Goal: Task Accomplishment & Management: Manage account settings

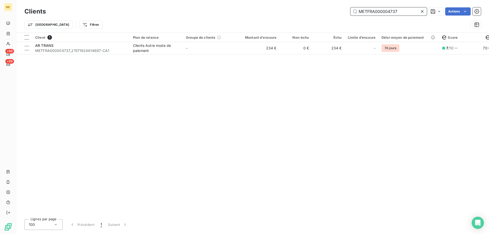
click at [363, 11] on input "METFRA000004737" at bounding box center [389, 11] width 76 height 8
paste input "25271635183585"
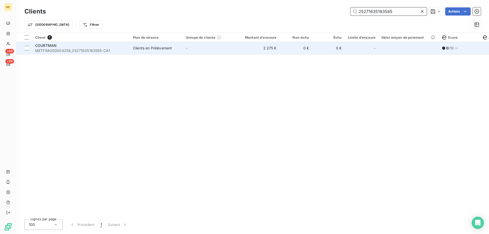
type input "25271635183585"
click at [222, 48] on td "-" at bounding box center [209, 48] width 53 height 12
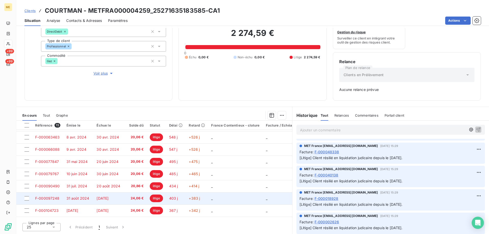
scroll to position [97, 0]
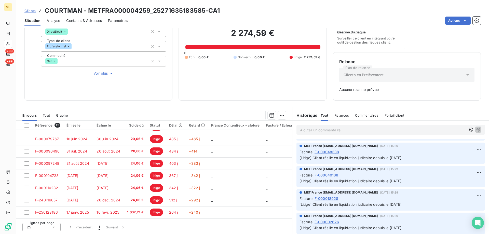
click at [97, 71] on span "Voir plus" at bounding box center [104, 73] width 20 height 5
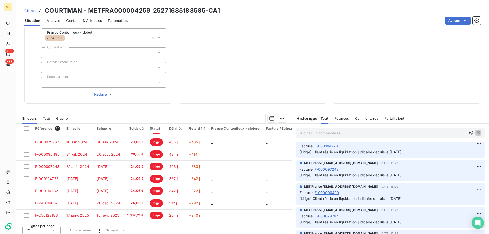
scroll to position [0, 0]
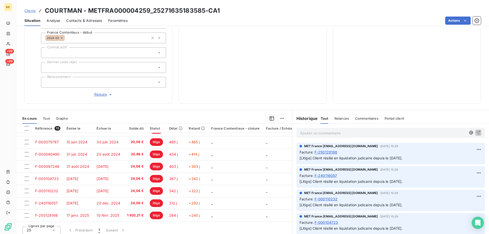
click at [327, 130] on p "Ajouter un commentaire ﻿" at bounding box center [383, 133] width 166 height 6
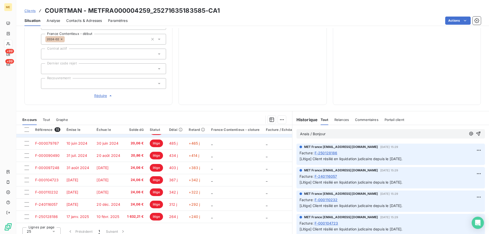
scroll to position [162, 0]
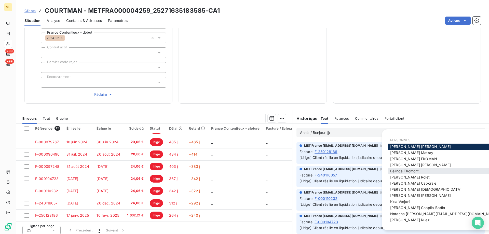
click at [411, 170] on span "[PERSON_NAME]" at bounding box center [404, 171] width 29 height 4
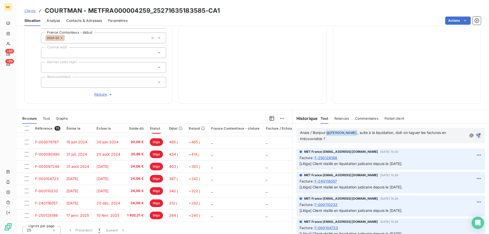
click at [477, 134] on icon "button" at bounding box center [479, 136] width 4 height 4
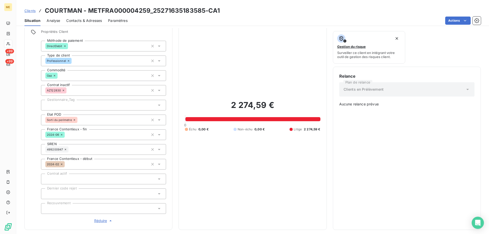
scroll to position [9, 0]
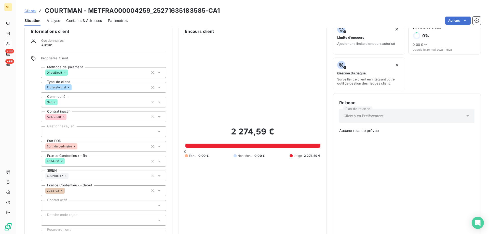
click at [76, 126] on div at bounding box center [103, 131] width 125 height 11
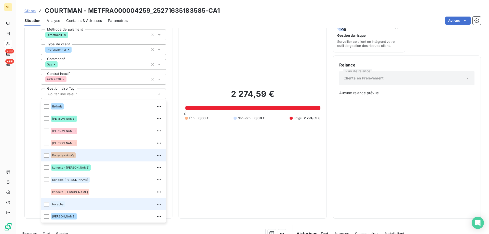
scroll to position [60, 0]
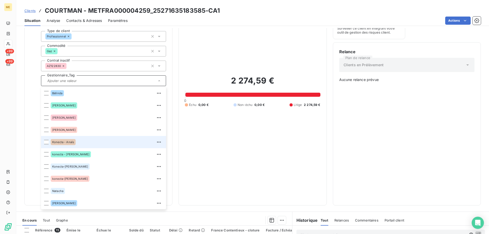
click at [88, 138] on div "Konecta - Anaïs" at bounding box center [107, 142] width 112 height 8
click at [84, 78] on input "text" at bounding box center [111, 80] width 74 height 5
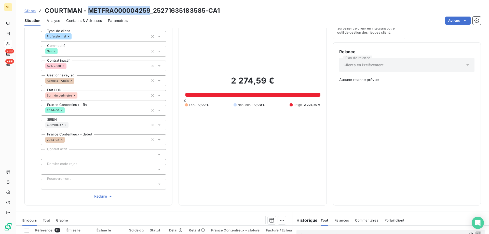
drag, startPoint x: 149, startPoint y: 9, endPoint x: 89, endPoint y: 9, distance: 59.9
click at [89, 9] on h3 "COURTMAN - METFRA000004259_25271635183585-CA1" at bounding box center [132, 10] width 175 height 9
copy h3 "METFRA000004259"
click at [27, 11] on span "Clients" at bounding box center [29, 11] width 11 height 4
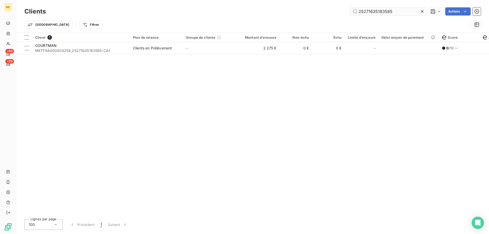
click at [383, 12] on input "25271635183585" at bounding box center [389, 11] width 76 height 8
type input "METFRA000004259"
click at [143, 55] on div "Client 1 Plan de relance Groupe de clients Montant d'encours Non-échu Échu Limi…" at bounding box center [252, 124] width 473 height 182
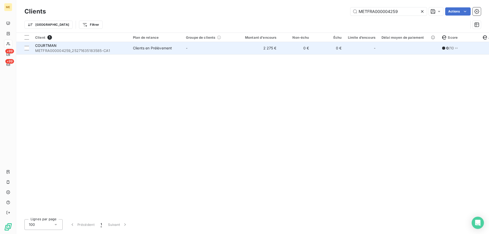
click at [143, 50] on div "Clients en Prélèvement" at bounding box center [152, 48] width 39 height 5
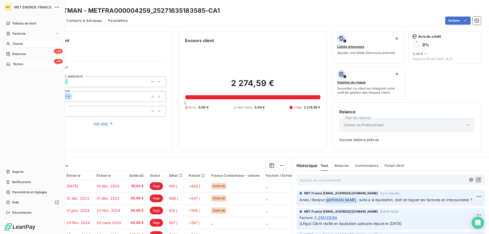
click at [16, 61] on div "+99 Tâches" at bounding box center [32, 64] width 57 height 8
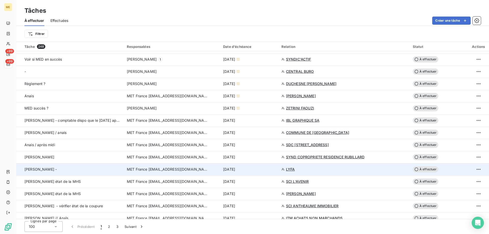
scroll to position [280, 0]
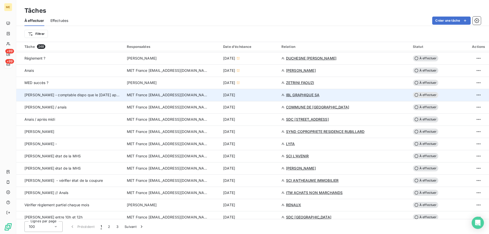
click at [268, 96] on div "8 oct. 2025" at bounding box center [249, 95] width 52 height 5
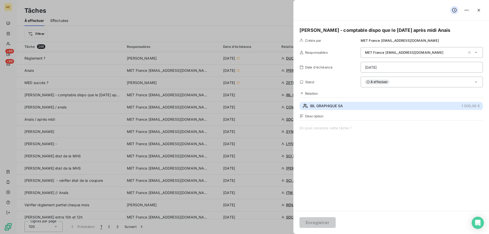
click at [352, 108] on button "IBL GRAPHIQUE SA 1 008,06 €" at bounding box center [391, 106] width 183 height 8
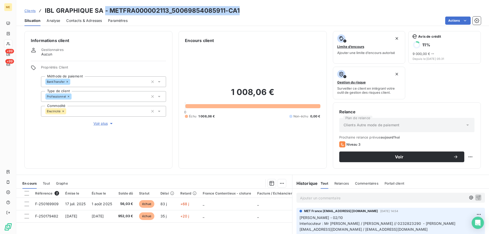
drag, startPoint x: 104, startPoint y: 11, endPoint x: 251, endPoint y: 11, distance: 147.3
click at [251, 11] on div "Clients IBL GRAPHIQUE SA - METFRA000002113_50069854085911-CA1" at bounding box center [252, 10] width 473 height 9
copy h3 "- METFRA000002113_50069854085911-CA1"
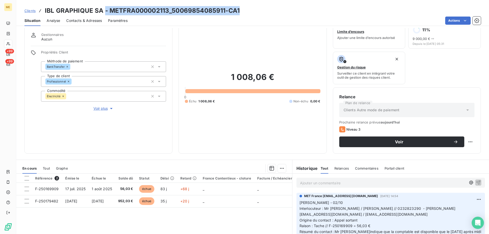
scroll to position [25, 0]
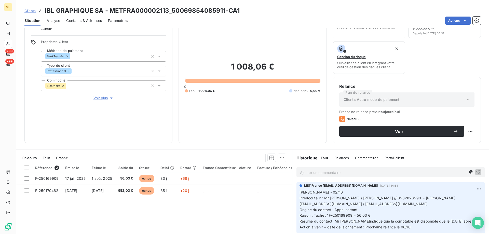
click at [242, 123] on div "1 008,06 € 0 Échu 1 008,06 € Non-échu 0,00 €" at bounding box center [252, 77] width 135 height 119
click at [234, 99] on div "1 008,06 € 0 Échu 1 008,06 € Non-échu 0,00 €" at bounding box center [252, 77] width 135 height 119
click at [269, 99] on div "1 008,06 € 0 Échu 1 008,06 € Non-échu 0,00 €" at bounding box center [252, 77] width 135 height 119
click at [283, 124] on div "1 008,06 € 0 Échu 1 008,06 € Non-échu 0,00 €" at bounding box center [252, 77] width 135 height 119
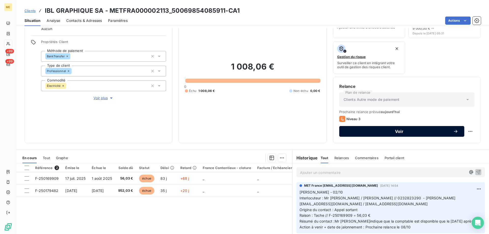
click at [408, 132] on span "Voir" at bounding box center [400, 131] width 108 height 4
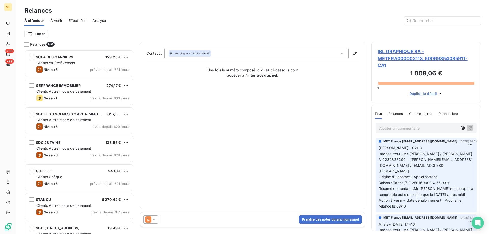
scroll to position [180, 106]
click at [317, 219] on button "Prendre des notes durant mon appel" at bounding box center [330, 220] width 63 height 8
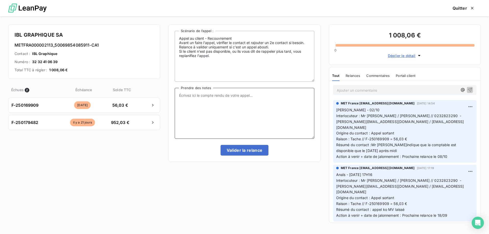
click at [252, 117] on textarea "Prendre des notes" at bounding box center [244, 113] width 139 height 51
paste textarea "Anaïs - 08/10/2025 - 14H02 Interlocuteur : Mr ZELFIN / Mme DEVOLDER // 02328232…"
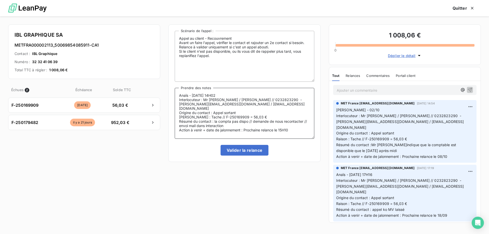
type textarea "Anaïs - 08/10/2025 - 14H02 Interlocuteur : Mr ZELFIN / Mme DEVOLDER // 02328232…"
click at [471, 8] on icon "button" at bounding box center [472, 8] width 5 height 5
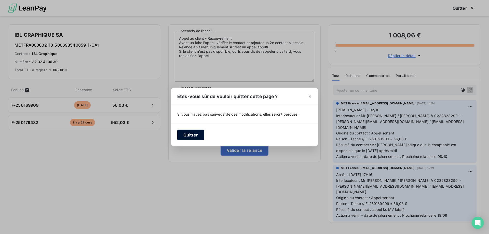
drag, startPoint x: 191, startPoint y: 136, endPoint x: 200, endPoint y: 136, distance: 9.7
click at [191, 136] on button "Quitter" at bounding box center [190, 135] width 27 height 11
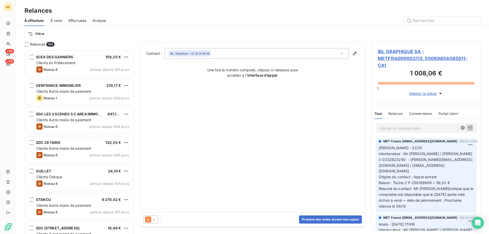
click at [417, 57] on span "IBL GRAPHIQUE SA - METFRA000002113_50069854085911-CA1" at bounding box center [426, 58] width 97 height 21
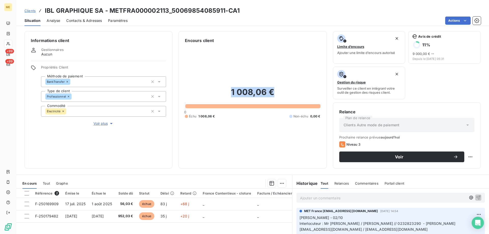
drag, startPoint x: 272, startPoint y: 95, endPoint x: 226, endPoint y: 91, distance: 46.8
click at [226, 91] on h2 "1 008,06 €" at bounding box center [252, 94] width 135 height 15
copy h2 "1 008,06 €"
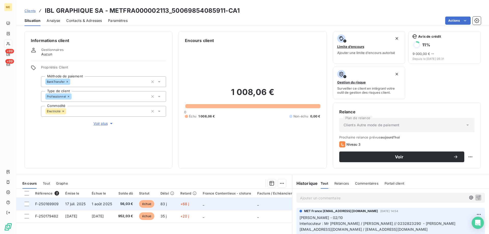
click at [226, 201] on td "_" at bounding box center [227, 204] width 55 height 12
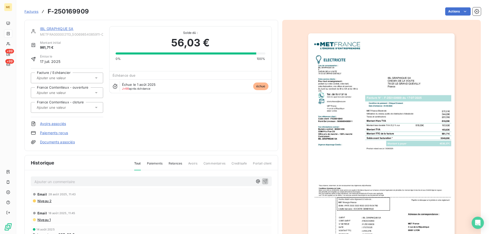
click at [389, 122] on img "button" at bounding box center [381, 136] width 147 height 207
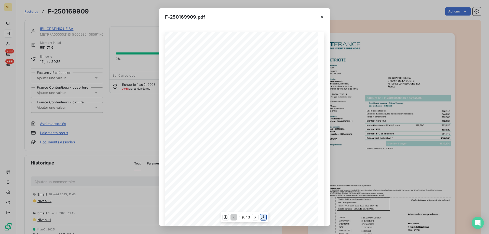
click at [262, 219] on icon "button" at bounding box center [263, 217] width 4 height 4
click at [323, 16] on icon "button" at bounding box center [322, 17] width 3 height 3
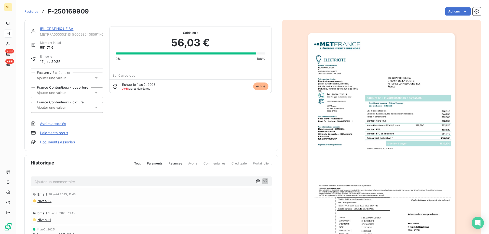
click at [55, 28] on link "IBL GRAPHIQUE SA" at bounding box center [56, 29] width 33 height 4
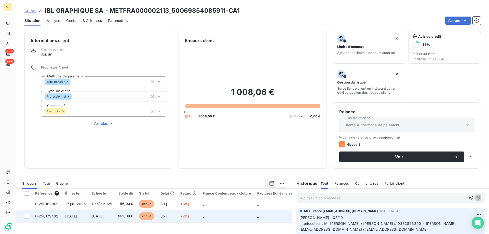
click at [209, 215] on td "_" at bounding box center [227, 216] width 55 height 12
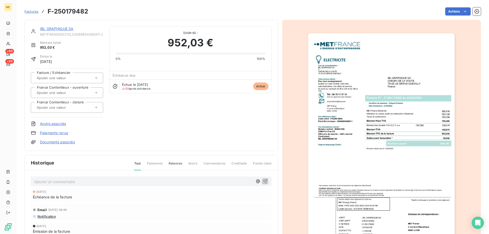
click at [400, 139] on img "button" at bounding box center [381, 136] width 147 height 207
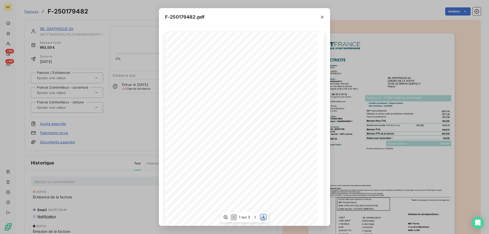
click at [265, 217] on icon "button" at bounding box center [263, 217] width 5 height 5
click at [323, 16] on icon "button" at bounding box center [322, 17] width 5 height 5
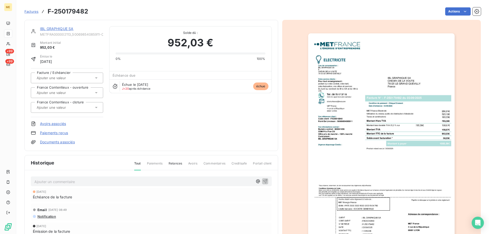
click at [66, 28] on link "IBL GRAPHIQUE SA" at bounding box center [56, 29] width 33 height 4
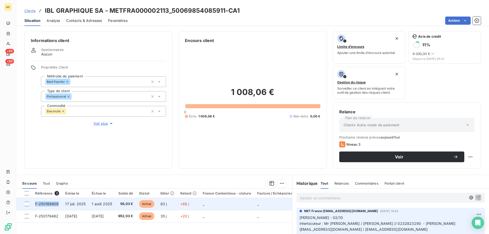
copy span "F-250169909"
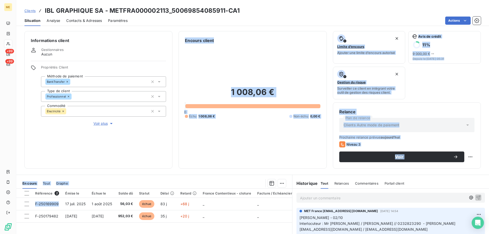
drag, startPoint x: 60, startPoint y: 204, endPoint x: 41, endPoint y: 133, distance: 73.9
click at [41, 133] on div "Informations client Gestionnaires Aucun Propriétés Client Méthode de paiement B…" at bounding box center [252, 131] width 473 height 206
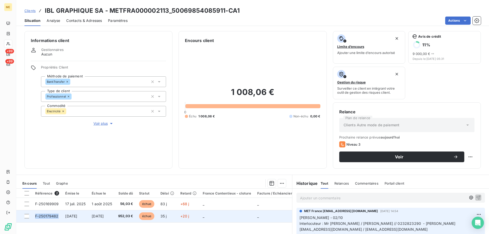
copy span "F-250179482"
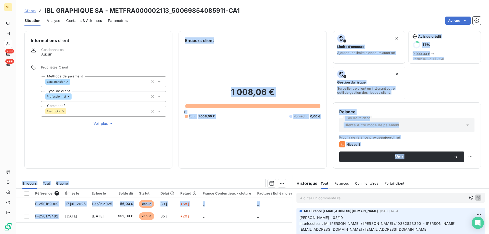
drag, startPoint x: 61, startPoint y: 215, endPoint x: 50, endPoint y: 135, distance: 80.5
click at [50, 135] on div "Informations client Gestionnaires Aucun Propriétés Client Méthode de paiement B…" at bounding box center [252, 131] width 473 height 206
click at [252, 74] on div "1 008,06 € 0 Échu 1 008,06 € Non-échu 0,00 €" at bounding box center [252, 103] width 135 height 119
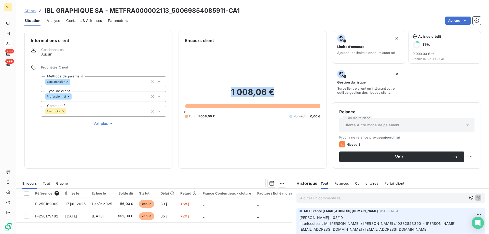
drag, startPoint x: 277, startPoint y: 94, endPoint x: 230, endPoint y: 94, distance: 47.1
click at [230, 94] on h2 "1 008,06 €" at bounding box center [252, 94] width 135 height 15
copy h2 "1 008,06 €"
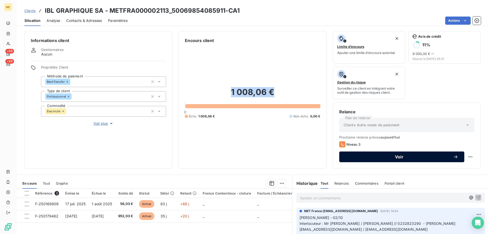
click at [394, 159] on span "Voir" at bounding box center [400, 157] width 108 height 4
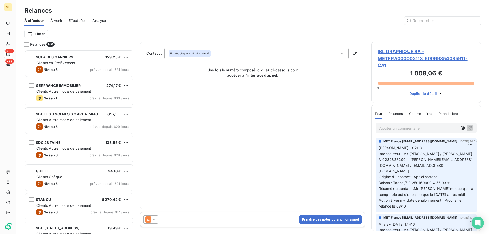
scroll to position [180, 106]
click at [328, 219] on button "Prendre des notes durant mon appel" at bounding box center [330, 220] width 63 height 8
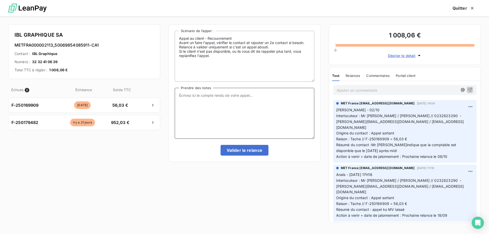
click at [243, 96] on textarea "Prendre des notes" at bounding box center [244, 113] width 139 height 51
paste textarea "Anaïs - 08/10/2025 - 14H02 Interlocuteur : Mr ZELFIN / Mme DEVOLDER // 02328232…"
type textarea "Anaïs - 08/10/2025 - 14H02 Interlocuteur : Mr ZELFIN / Mme DEVOLDER // 02328232…"
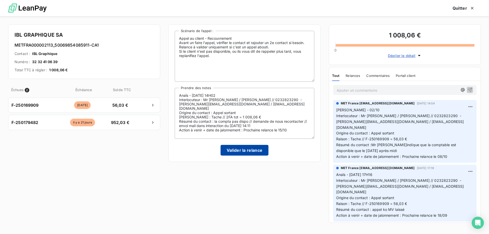
click at [247, 151] on button "Valider la relance" at bounding box center [245, 150] width 48 height 11
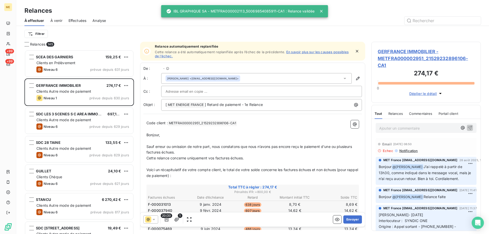
scroll to position [180, 106]
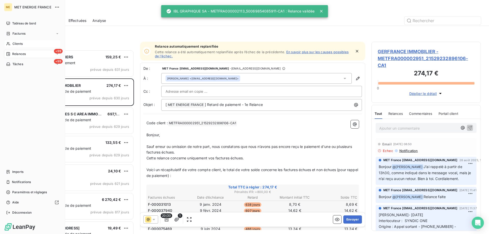
click at [13, 45] on span "Clients" at bounding box center [17, 44] width 10 height 5
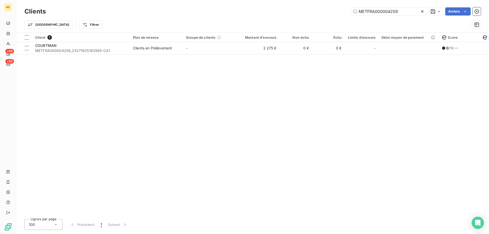
click at [387, 16] on div "Clients METFRA000004259 Actions" at bounding box center [252, 11] width 457 height 11
click at [387, 14] on input "METFRA000004259" at bounding box center [389, 11] width 76 height 8
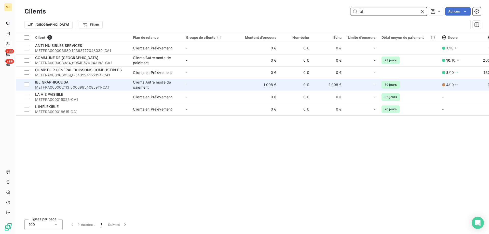
type input "ibl"
click at [203, 82] on td "-" at bounding box center [209, 85] width 53 height 12
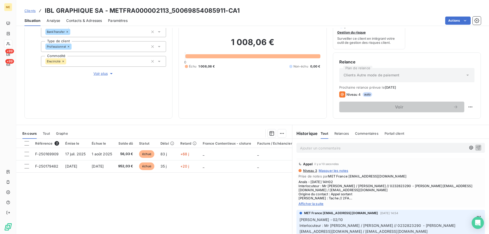
scroll to position [51, 0]
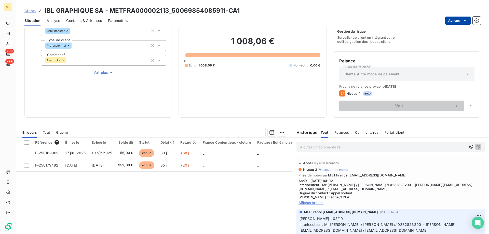
click at [461, 20] on html "ME +99 +99 Clients IBL GRAPHIQUE SA - METFRA000002113_50069854085911-CA1 Situat…" at bounding box center [244, 142] width 489 height 285
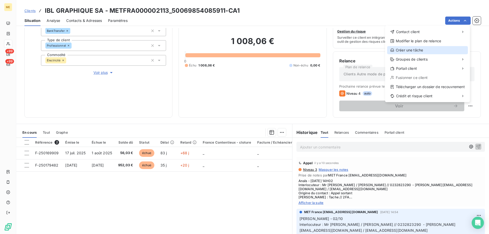
click at [419, 51] on div "Créer une tâche" at bounding box center [427, 50] width 81 height 8
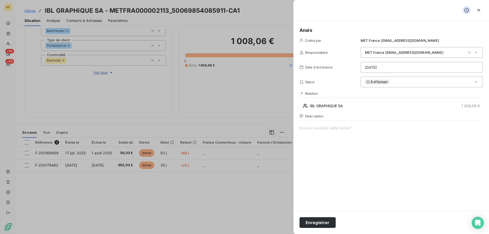
click at [346, 132] on span at bounding box center [391, 175] width 183 height 98
click at [320, 31] on h5 "Anais" at bounding box center [391, 30] width 183 height 7
click at [413, 64] on html "ME +99 +99 Clients IBL GRAPHIQUE SA - METFRA000002113_50069854085911-CA1 Situat…" at bounding box center [244, 142] width 489 height 285
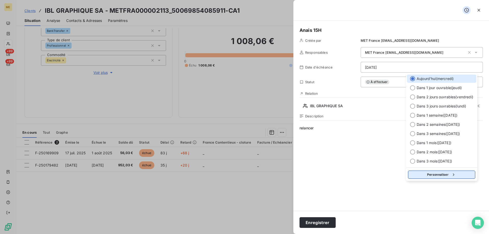
click at [451, 174] on div "button" at bounding box center [453, 174] width 8 height 5
select select "9"
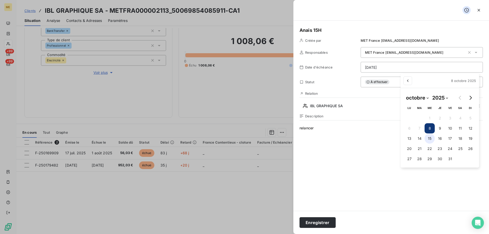
click at [430, 137] on button "15" at bounding box center [430, 139] width 10 height 10
type input "15/10/2025"
click at [372, 144] on html "ME +99 +99 Clients IBL GRAPHIQUE SA - METFRA000002113_50069854085911-CA1 Situat…" at bounding box center [244, 142] width 489 height 285
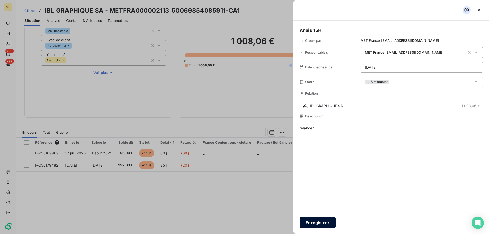
click at [315, 222] on button "Enregistrer" at bounding box center [318, 222] width 36 height 11
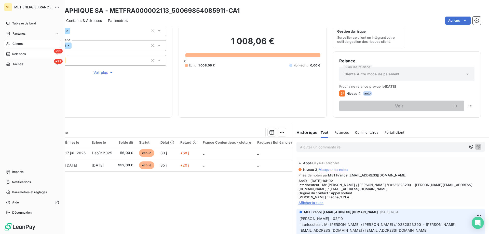
click at [18, 57] on div "+99 Relances" at bounding box center [32, 54] width 57 height 8
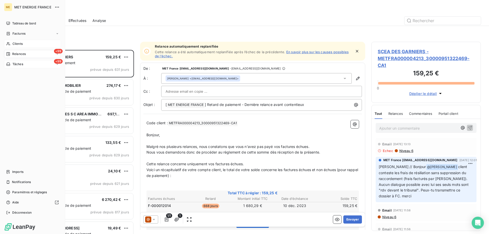
scroll to position [180, 106]
click at [14, 63] on span "Tâches" at bounding box center [17, 64] width 11 height 5
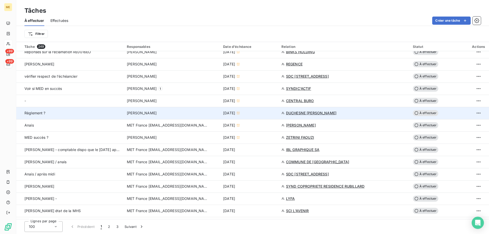
scroll to position [229, 0]
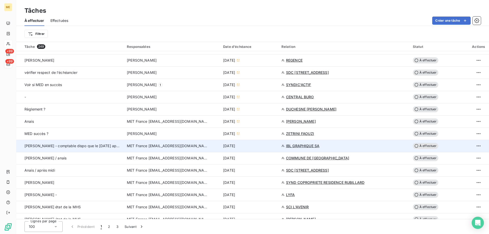
click at [275, 146] on div "8 oct. 2025" at bounding box center [249, 145] width 52 height 5
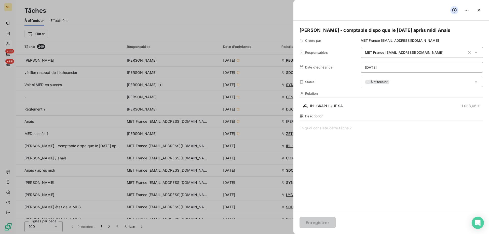
click at [399, 83] on div "À effectuer" at bounding box center [422, 82] width 122 height 11
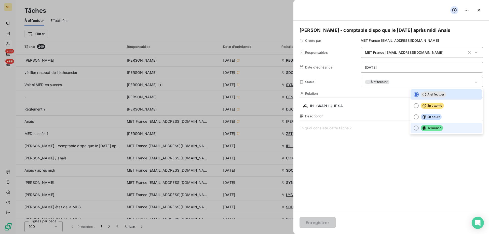
click at [430, 131] on span "Terminée" at bounding box center [432, 128] width 22 height 6
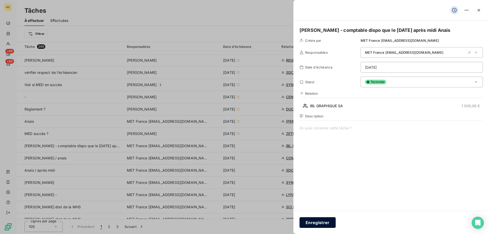
click at [310, 223] on button "Enregistrer" at bounding box center [318, 222] width 36 height 11
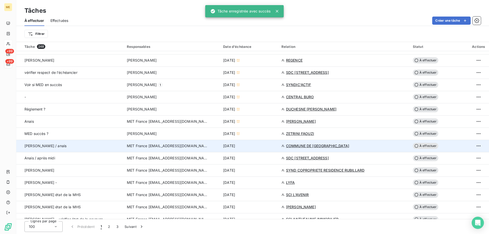
click at [266, 147] on div "8 oct. 2025" at bounding box center [249, 145] width 52 height 5
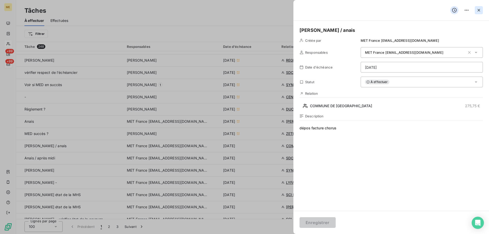
click at [479, 10] on icon "button" at bounding box center [479, 10] width 3 height 3
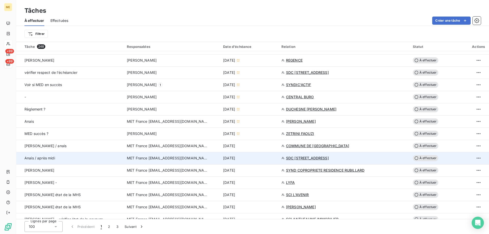
click at [269, 156] on div "8 oct. 2025" at bounding box center [249, 158] width 52 height 5
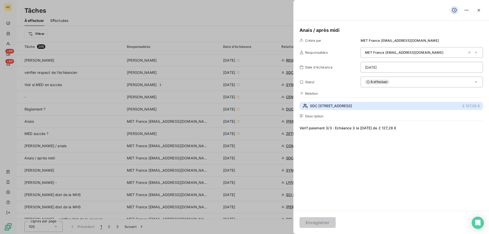
click at [370, 105] on button "SDC 13 , RUE DE LORRAINE 2 127,28 €" at bounding box center [391, 106] width 183 height 8
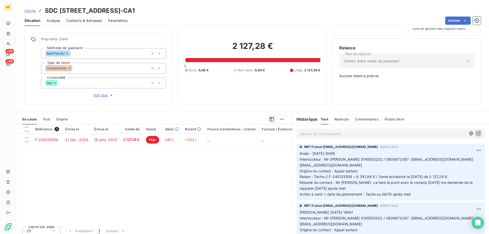
scroll to position [29, 0]
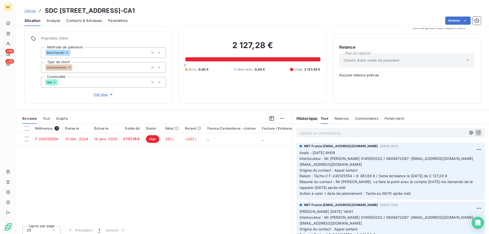
drag, startPoint x: 249, startPoint y: 11, endPoint x: 197, endPoint y: 11, distance: 51.2
click at [135, 11] on h3 "SDC 13 , RUE DE LORRAINE - METFRA000002753_21552821900958-CA1" at bounding box center [90, 10] width 90 height 9
copy h3 "21552821900958"
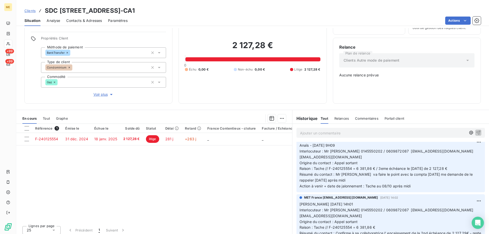
scroll to position [0, 0]
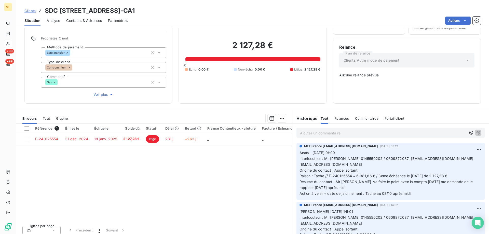
click at [349, 130] on p "Ajouter un commentaire ﻿" at bounding box center [383, 133] width 166 height 6
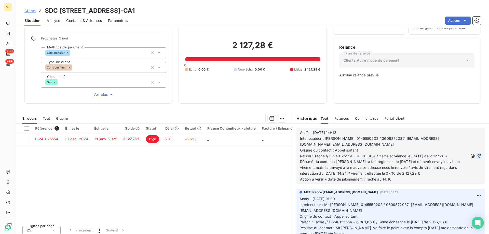
click at [477, 153] on icon "button" at bounding box center [479, 155] width 5 height 5
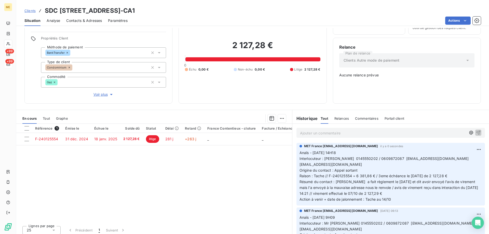
drag, startPoint x: 270, startPoint y: 10, endPoint x: 131, endPoint y: 12, distance: 139.2
click at [131, 12] on div "Clients SDC 13 , RUE DE LORRAINE - METFRA000002753_21552821900958-CA1" at bounding box center [252, 10] width 473 height 9
copy h3 "METFRA000002753_21552821900958-CA1"
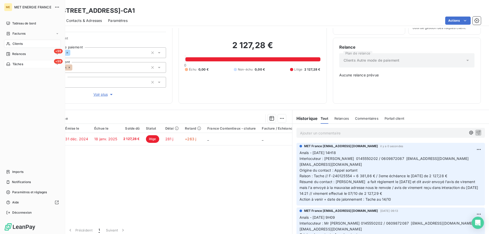
click at [15, 65] on span "Tâches" at bounding box center [17, 64] width 11 height 5
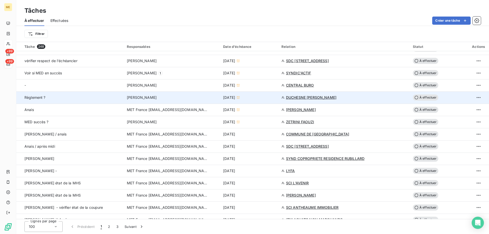
scroll to position [255, 0]
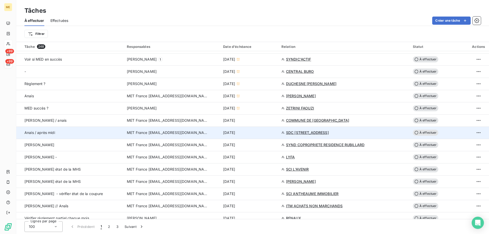
click at [266, 131] on div "8 oct. 2025" at bounding box center [249, 132] width 52 height 5
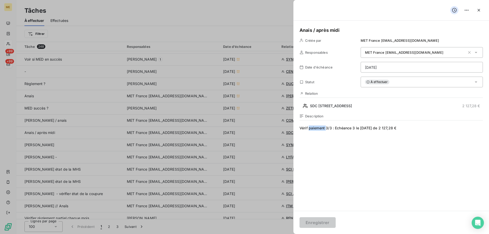
drag, startPoint x: 326, startPoint y: 128, endPoint x: 309, endPoint y: 126, distance: 16.4
click at [309, 126] on span "Vérif paiement 3/3 : Echéance 3 le 06/10/2025 de 2 127,28 €" at bounding box center [391, 175] width 183 height 98
click at [369, 70] on html "ME +99 +99 Tâches À effectuer Effectuées Créer une tâche Filtrer Tâche 248 Resp…" at bounding box center [244, 142] width 489 height 285
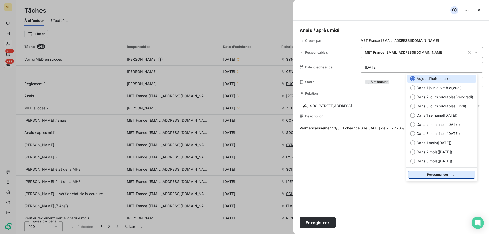
click at [433, 174] on button "Personnaliser" at bounding box center [441, 175] width 67 height 8
select select "9"
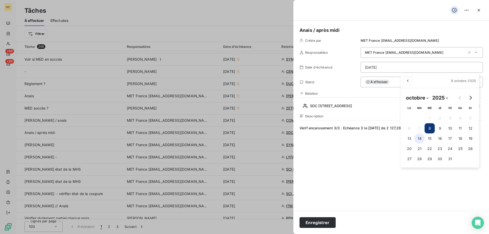
click at [420, 141] on button "14" at bounding box center [420, 139] width 10 height 10
type input "14/10/2025"
click at [308, 224] on html "ME +99 +99 Tâches À effectuer Effectuées Créer une tâche Filtrer Tâche 248 Resp…" at bounding box center [244, 142] width 489 height 285
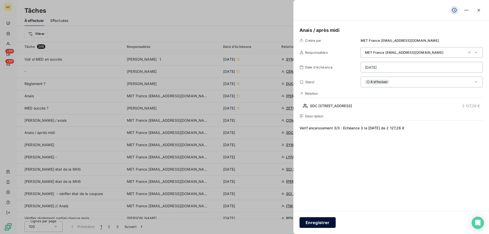
click at [307, 225] on button "Enregistrer" at bounding box center [318, 222] width 36 height 11
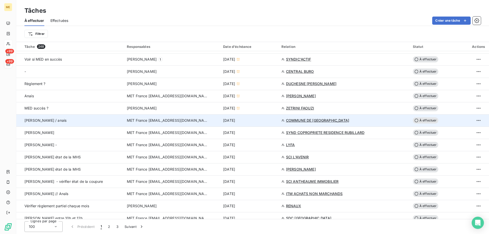
click at [272, 123] on div "8 oct. 2025" at bounding box center [249, 120] width 52 height 5
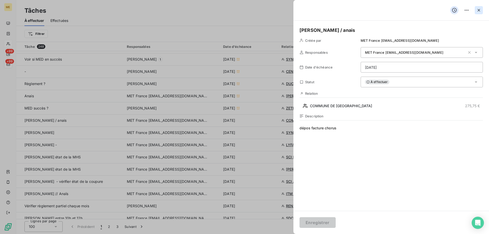
click at [479, 11] on icon "button" at bounding box center [479, 10] width 3 height 3
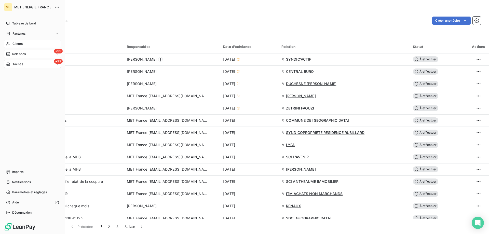
click at [19, 54] on span "Relances" at bounding box center [19, 54] width 14 height 5
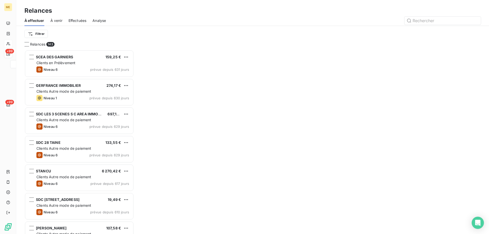
scroll to position [180, 106]
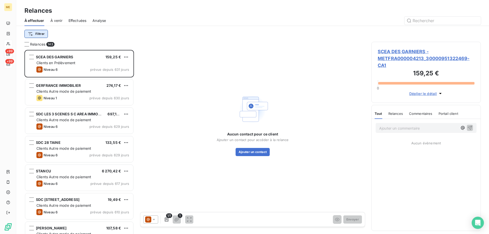
click at [48, 34] on html "ME +99 +99 Relances À effectuer À venir Effectuées Analyse Filtrer Relances 143…" at bounding box center [244, 142] width 489 height 285
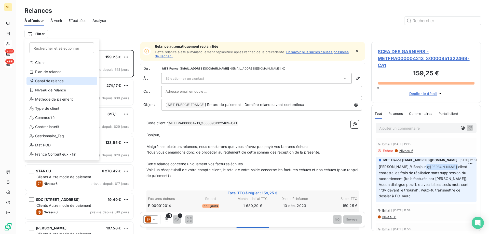
click at [44, 81] on div "Canal de relance" at bounding box center [62, 81] width 71 height 8
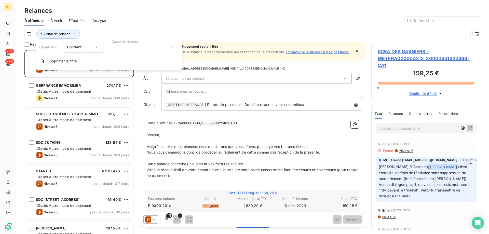
click at [142, 46] on div at bounding box center [142, 47] width 73 height 11
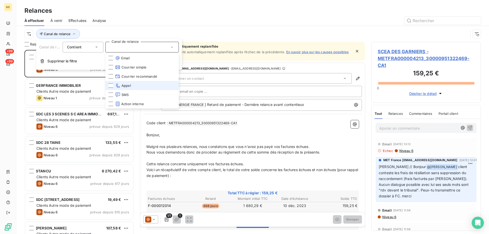
drag, startPoint x: 144, startPoint y: 86, endPoint x: 143, endPoint y: 84, distance: 2.7
click at [145, 86] on li "Appel" at bounding box center [142, 85] width 73 height 9
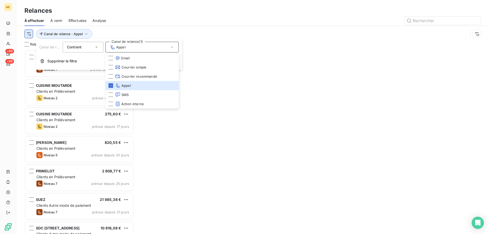
scroll to position [180, 106]
click at [28, 35] on html "ME +99 +99 Relances À effectuer À venir Effectuées Analyse Canal de relance : A…" at bounding box center [244, 142] width 489 height 285
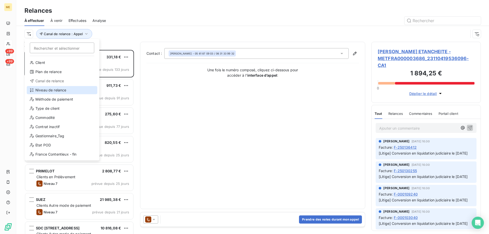
click at [60, 90] on div "Niveau de relance" at bounding box center [62, 90] width 71 height 8
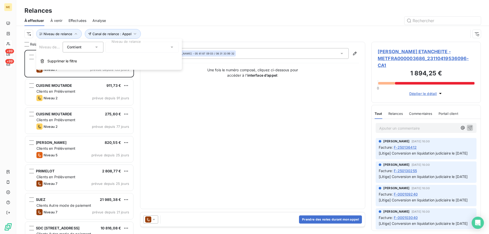
click at [164, 47] on div at bounding box center [142, 47] width 73 height 11
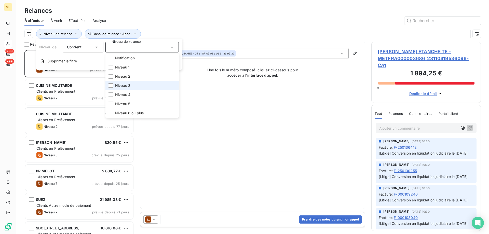
click at [145, 81] on li "Niveau 3" at bounding box center [142, 85] width 73 height 9
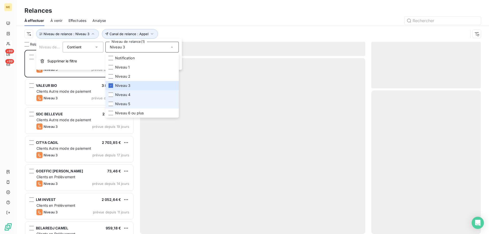
scroll to position [180, 106]
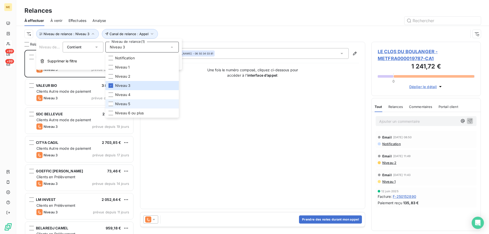
drag, startPoint x: 137, startPoint y: 103, endPoint x: 136, endPoint y: 108, distance: 4.9
click at [138, 103] on li "Niveau 5" at bounding box center [142, 103] width 73 height 9
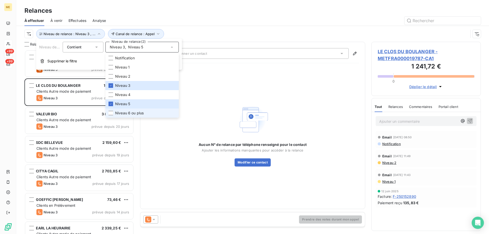
click at [135, 112] on span "Niveau 6 ou plus" at bounding box center [129, 113] width 29 height 5
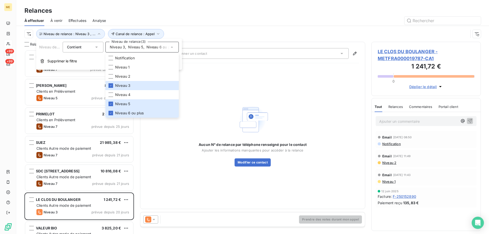
click at [31, 33] on html "ME +99 +99 Relances À effectuer À venir Effectuées Analyse Canal de relance : A…" at bounding box center [244, 142] width 489 height 285
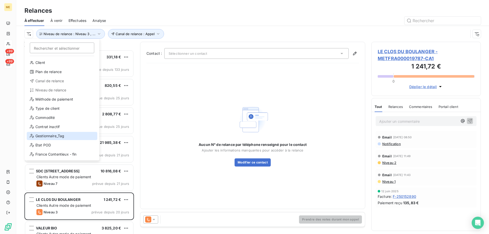
click at [57, 134] on div "Gestionnaire_Tag" at bounding box center [62, 136] width 71 height 8
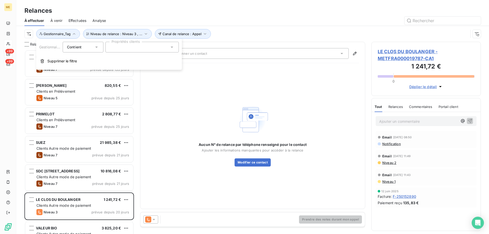
click at [152, 48] on div at bounding box center [142, 47] width 73 height 11
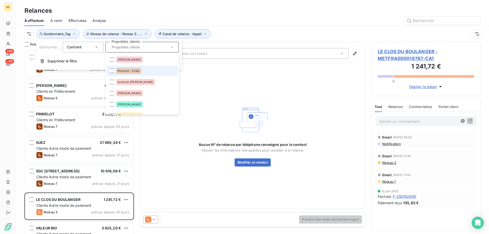
click at [146, 69] on li "Konecta - Anaïs" at bounding box center [142, 71] width 71 height 10
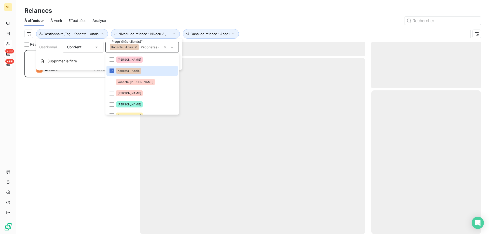
scroll to position [180, 106]
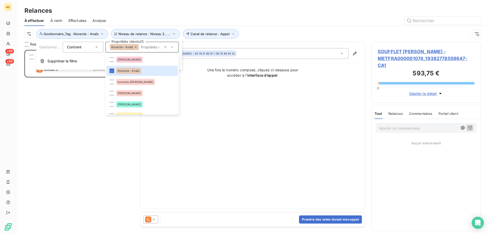
click at [274, 32] on div "Canal de relance : Appel Niveau de relance : Niveau 3 , ... Gestionnaire_Tag : …" at bounding box center [246, 34] width 444 height 10
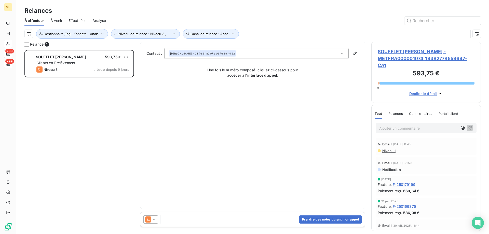
click at [302, 32] on div "Canal de relance : Appel Niveau de relance : Niveau 3 , ... Gestionnaire_Tag : …" at bounding box center [246, 34] width 444 height 10
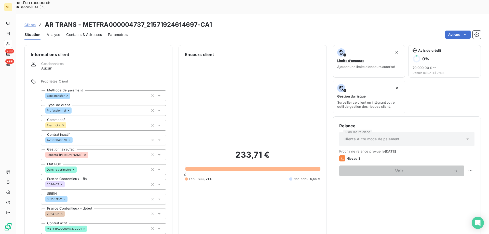
scroll to position [25, 0]
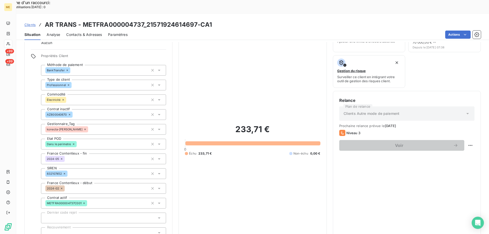
click at [32, 23] on span "Clients" at bounding box center [29, 25] width 11 height 4
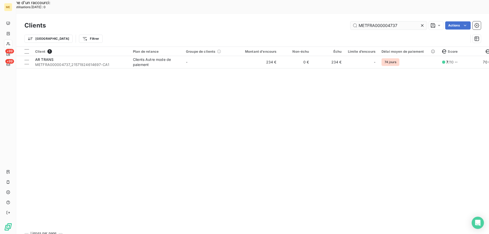
click at [383, 21] on input "METFRA000004737" at bounding box center [389, 25] width 76 height 8
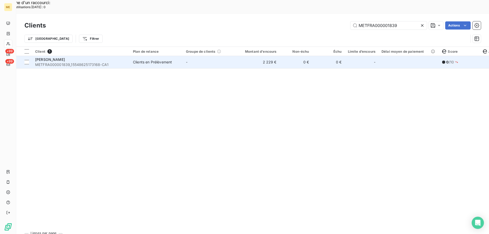
type input "METFRA000001839"
click at [242, 56] on td "2 229 €" at bounding box center [258, 62] width 44 height 12
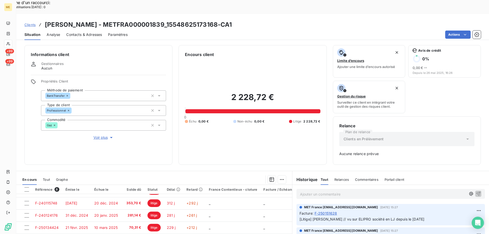
click at [102, 135] on span "Voir plus" at bounding box center [104, 137] width 20 height 5
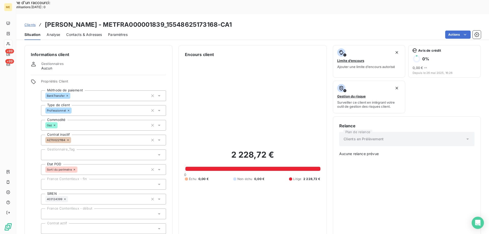
click at [118, 150] on div at bounding box center [103, 155] width 125 height 11
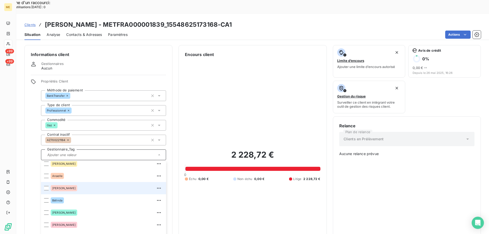
scroll to position [49, 0]
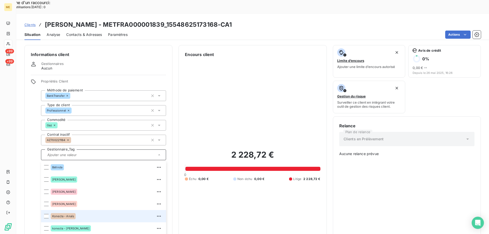
click at [64, 213] on div "Konecta - Anaïs" at bounding box center [63, 216] width 25 height 6
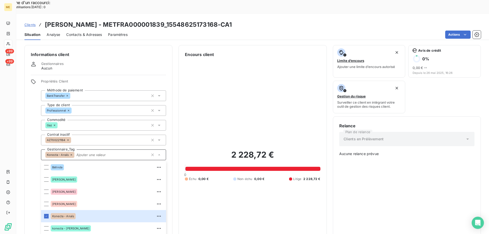
drag, startPoint x: 83, startPoint y: 136, endPoint x: 139, endPoint y: 137, distance: 55.8
click at [83, 153] on input "text" at bounding box center [111, 155] width 74 height 5
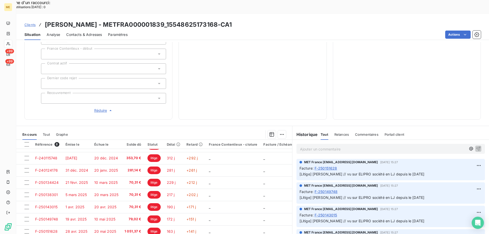
scroll to position [162, 0]
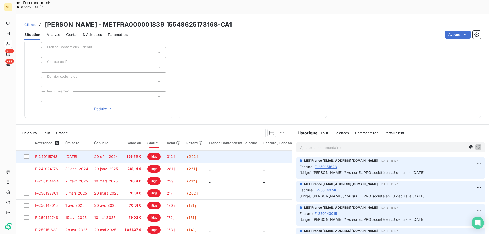
click at [241, 151] on td "_" at bounding box center [233, 157] width 55 height 12
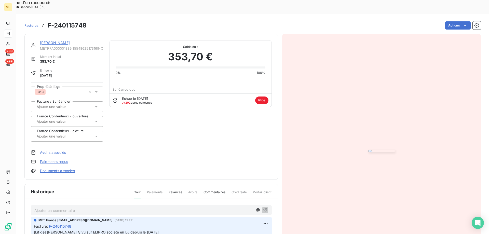
click at [70, 41] on link "[PERSON_NAME]" at bounding box center [55, 43] width 30 height 4
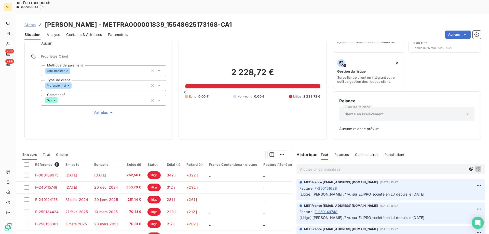
scroll to position [50, 0]
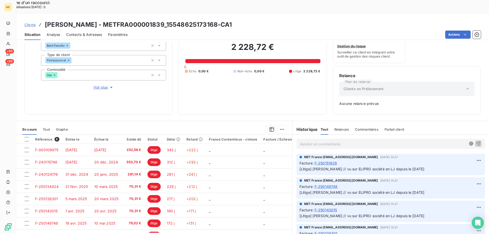
click at [387, 141] on p "Ajouter un commentaire ﻿" at bounding box center [383, 144] width 166 height 6
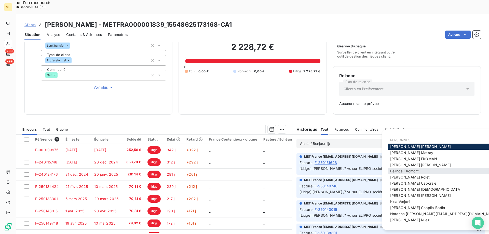
click at [405, 170] on span "[PERSON_NAME]" at bounding box center [404, 171] width 29 height 4
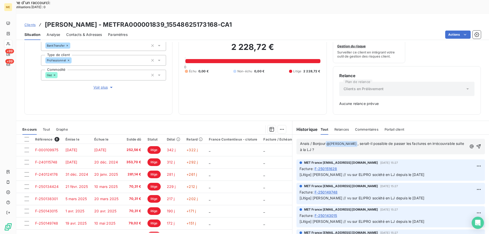
click at [409, 141] on p "Anais / Bonjour @ [PERSON_NAME] ﻿ , serait-il possible de passer les factures e…" at bounding box center [383, 147] width 167 height 12
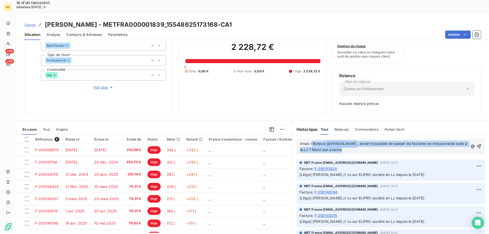
drag, startPoint x: 355, startPoint y: 137, endPoint x: 310, endPoint y: 132, distance: 45.7
click at [310, 141] on p "Anais / Bonjour @ [PERSON_NAME] ﻿ , serait-il possible de passer les factures e…" at bounding box center [384, 147] width 168 height 12
click at [355, 141] on p "Anais / Bonjour @ [PERSON_NAME] ﻿ , serait-il possible de passer les factures e…" at bounding box center [384, 147] width 168 height 12
drag, startPoint x: 357, startPoint y: 138, endPoint x: 288, endPoint y: 130, distance: 68.8
click at [288, 130] on div "En cours Tout Graphe Référence 8 Émise le Échue le Solde dû Statut Délai Retard…" at bounding box center [252, 184] width 473 height 127
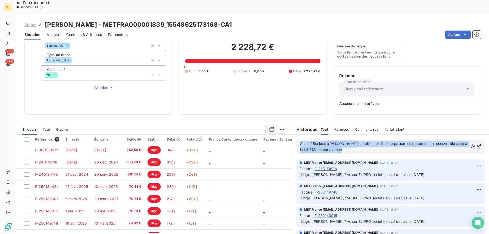
copy p "Anais / Bonjour @ [PERSON_NAME] ﻿ , serait-il possible de passer les factures e…"
click at [477, 144] on icon "button" at bounding box center [479, 146] width 4 height 4
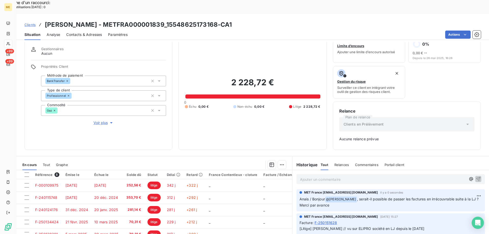
scroll to position [0, 0]
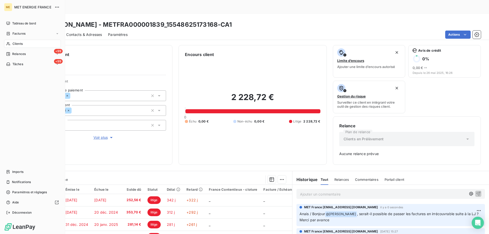
drag, startPoint x: 31, startPoint y: 44, endPoint x: 33, endPoint y: 44, distance: 2.8
click at [31, 45] on div "Clients" at bounding box center [32, 44] width 57 height 8
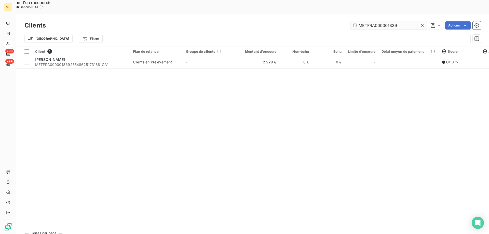
click at [384, 21] on input "METFRA000001839" at bounding box center [389, 25] width 76 height 8
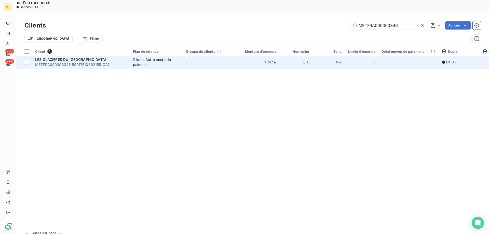
type input "METFRA000003346"
click at [220, 56] on td "-" at bounding box center [209, 62] width 53 height 12
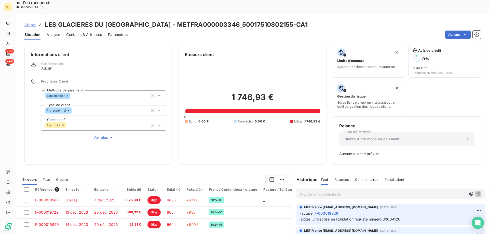
click at [109, 135] on icon "button" at bounding box center [111, 137] width 5 height 5
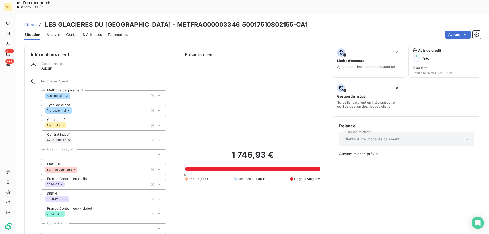
click at [77, 150] on div at bounding box center [103, 155] width 125 height 11
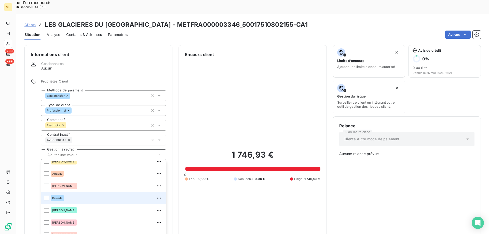
scroll to position [25, 0]
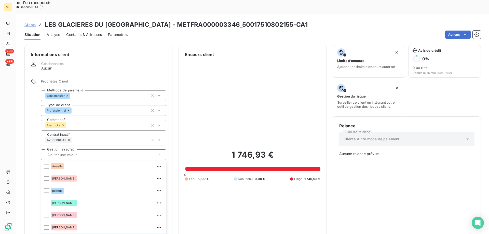
click at [82, 153] on input "text" at bounding box center [111, 155] width 74 height 5
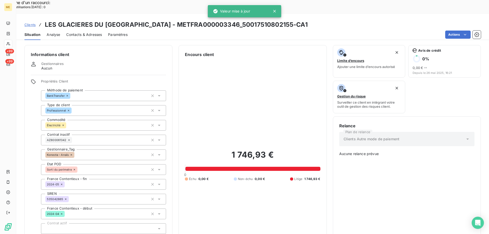
click at [253, 189] on div "1 746,93 € 0 Échu 0,00 € Non-échu 0,00 € Litige 1 746,93 €" at bounding box center [252, 166] width 135 height 216
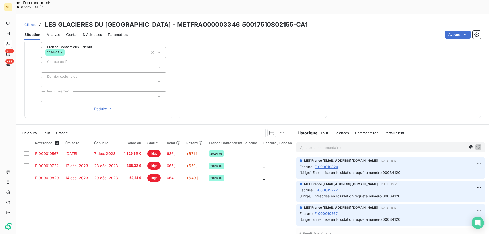
click at [318, 144] on p "Ajouter un commentaire ﻿" at bounding box center [383, 147] width 166 height 6
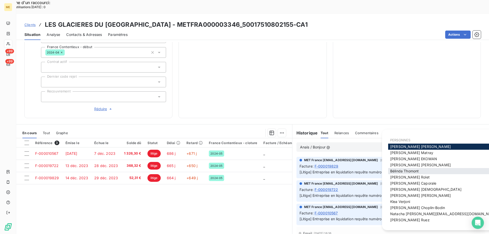
click at [401, 170] on span "[PERSON_NAME]" at bounding box center [404, 171] width 29 height 4
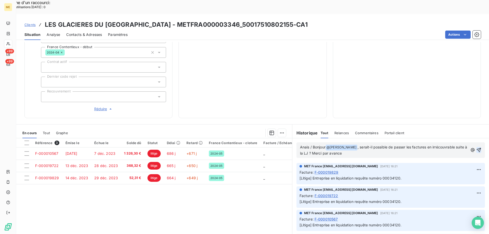
click at [477, 148] on icon "button" at bounding box center [479, 150] width 5 height 5
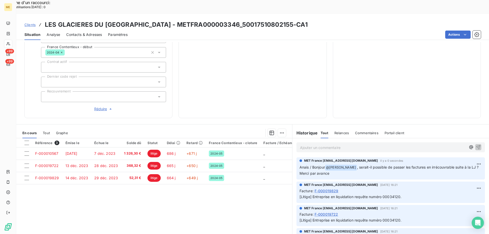
click at [219, 20] on h3 "LES GLACIERES DU [GEOGRAPHIC_DATA] - METFRA000003346_50017510802155-CA1" at bounding box center [176, 24] width 263 height 9
drag, startPoint x: 219, startPoint y: 9, endPoint x: 179, endPoint y: 10, distance: 39.2
click at [179, 20] on h3 "LES GLACIERES DU [GEOGRAPHIC_DATA] - METFRA000003346_50017510802155-CA1" at bounding box center [176, 24] width 263 height 9
click at [181, 20] on h3 "LES GLACIERES DU [GEOGRAPHIC_DATA] - METFRA000003346_50017510802155-CA1" at bounding box center [176, 24] width 263 height 9
drag, startPoint x: 155, startPoint y: 9, endPoint x: 216, endPoint y: 8, distance: 60.7
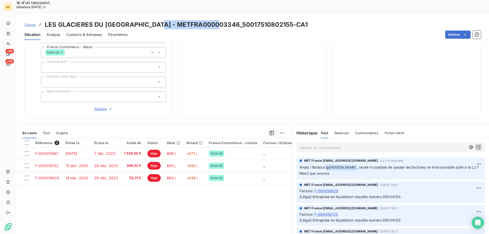
click at [216, 20] on h3 "LES GLACIERES DU [GEOGRAPHIC_DATA] - METFRA000003346_50017510802155-CA1" at bounding box center [176, 24] width 263 height 9
copy h3 "METFRA000003346"
click at [32, 23] on span "Clients" at bounding box center [29, 25] width 11 height 4
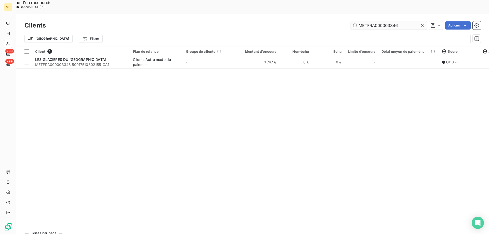
click at [368, 21] on input "METFRA000003346" at bounding box center [389, 25] width 76 height 8
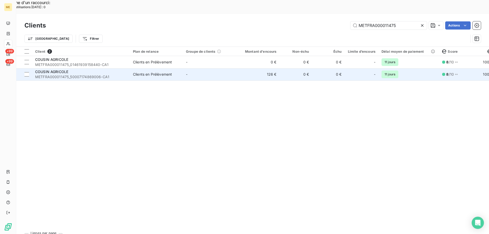
type input "METFRA000011475"
click at [209, 68] on td "-" at bounding box center [209, 74] width 53 height 12
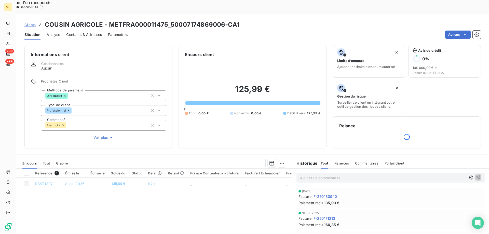
click at [105, 135] on span "Voir plus" at bounding box center [104, 137] width 20 height 5
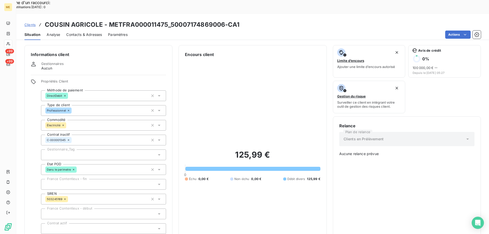
click at [34, 23] on span "Clients" at bounding box center [29, 25] width 11 height 4
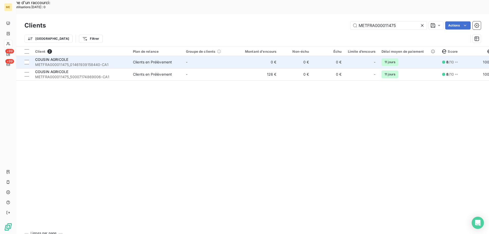
click at [93, 62] on span "METFRA000011475_01461939158440-CA1" at bounding box center [81, 64] width 92 height 5
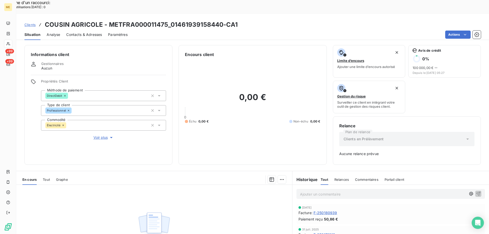
click at [99, 135] on span "Voir plus" at bounding box center [104, 137] width 20 height 5
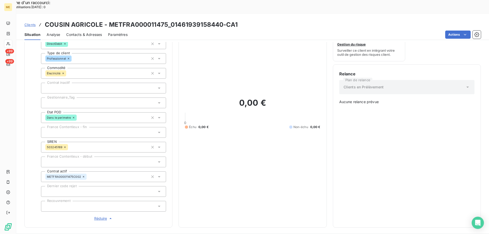
scroll to position [51, 0]
click at [79, 99] on div at bounding box center [103, 104] width 125 height 11
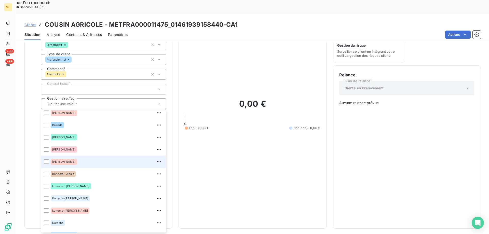
scroll to position [49, 0]
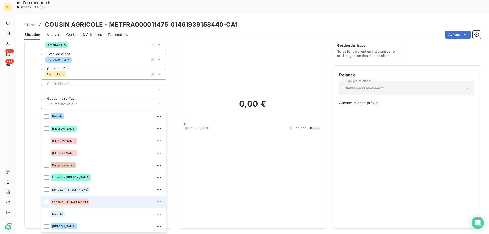
click at [82, 198] on div "konecta-[PERSON_NAME]" at bounding box center [107, 202] width 112 height 8
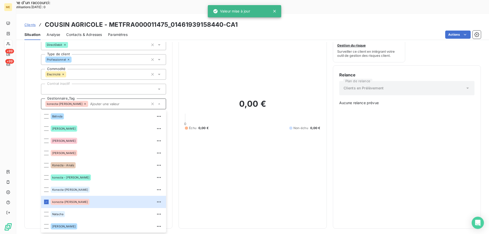
scroll to position [60, 0]
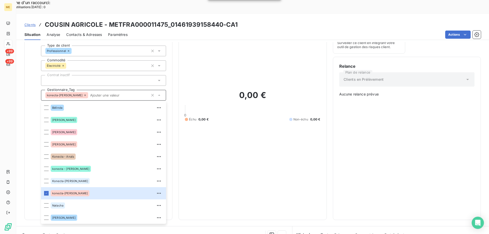
click at [114, 93] on input "text" at bounding box center [118, 95] width 60 height 5
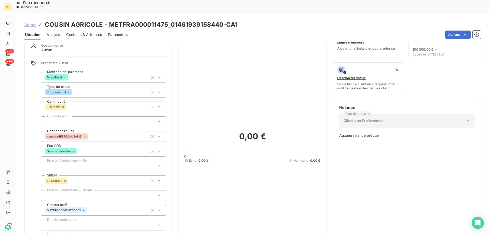
scroll to position [0, 0]
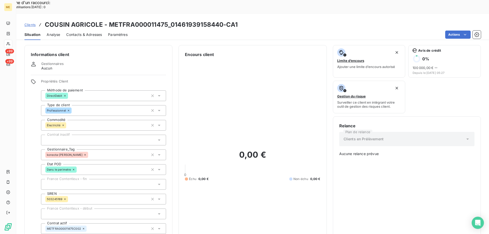
click at [31, 23] on span "Clients" at bounding box center [29, 25] width 11 height 4
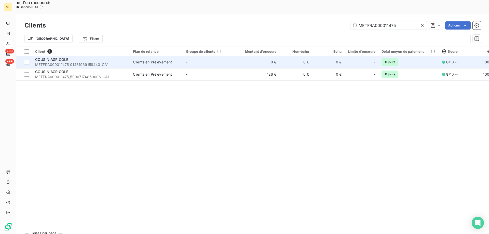
click at [81, 57] on div "COUSIN AGRICOLE" at bounding box center [81, 59] width 92 height 5
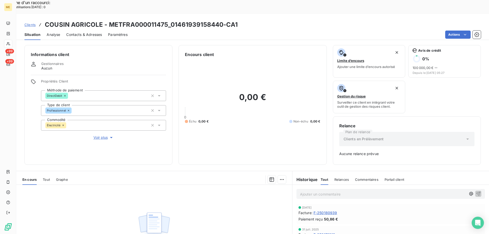
click at [102, 135] on span "Voir plus" at bounding box center [104, 137] width 20 height 5
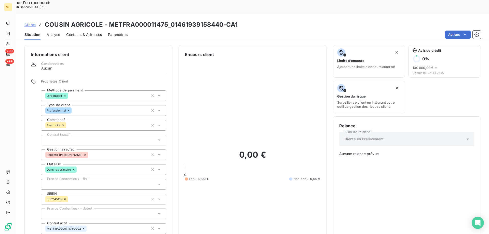
click at [27, 23] on span "Clients" at bounding box center [29, 25] width 11 height 4
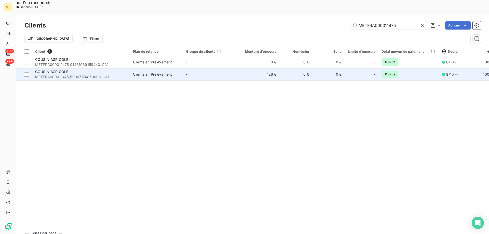
click at [107, 74] on span "METFRA000011475_50007174869006-CA1" at bounding box center [81, 76] width 92 height 5
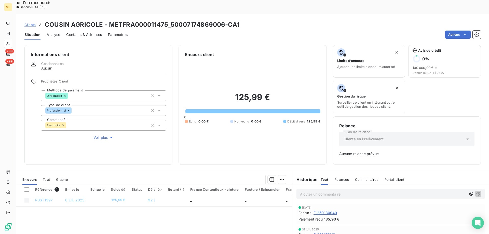
click at [98, 135] on span "Voir plus" at bounding box center [104, 137] width 20 height 5
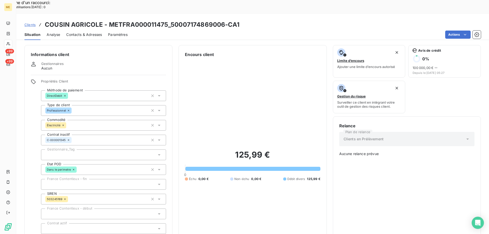
click at [77, 150] on div at bounding box center [103, 155] width 125 height 11
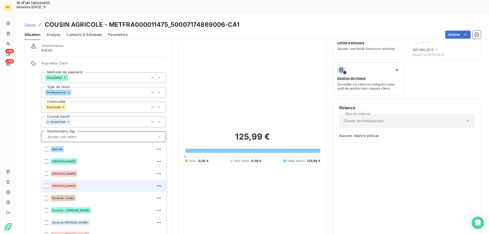
scroll to position [25, 0]
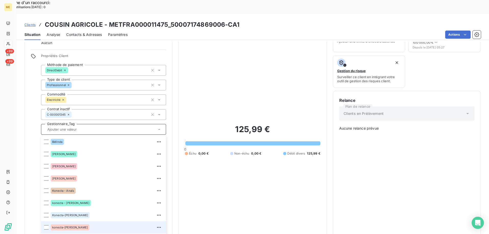
drag, startPoint x: 86, startPoint y: 209, endPoint x: 90, endPoint y: 210, distance: 3.8
click at [86, 223] on div "konecta-[PERSON_NAME]" at bounding box center [107, 227] width 112 height 8
click at [110, 127] on input "text" at bounding box center [118, 129] width 60 height 5
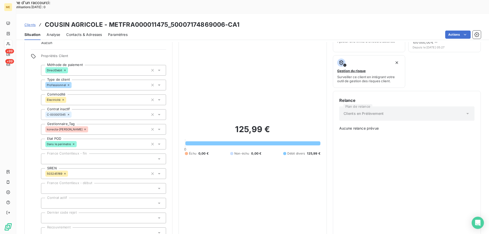
click at [255, 96] on div "125,99 € 0 Échu 0,00 € Non-échu 0,00 € Débit divers 125,99 €" at bounding box center [252, 140] width 135 height 216
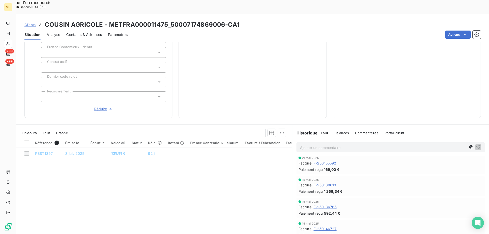
scroll to position [4, 0]
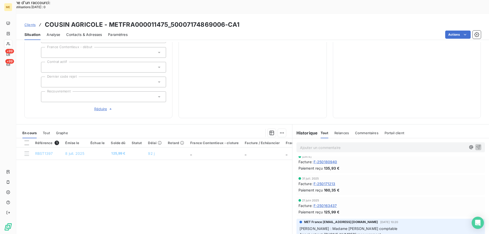
click at [30, 23] on span "Clients" at bounding box center [29, 25] width 11 height 4
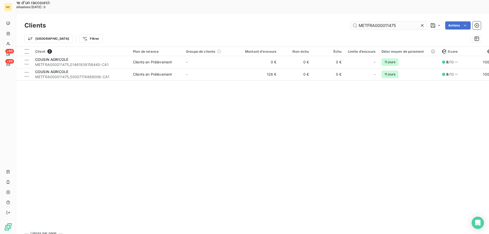
click at [362, 21] on input "METFRA000011475" at bounding box center [389, 25] width 76 height 8
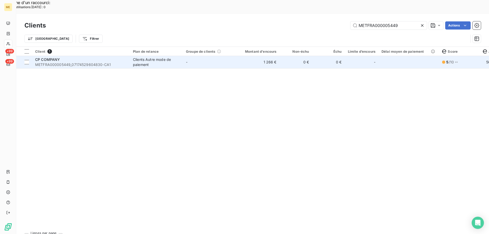
type input "METFRA000005449"
click at [207, 56] on td "-" at bounding box center [209, 62] width 53 height 12
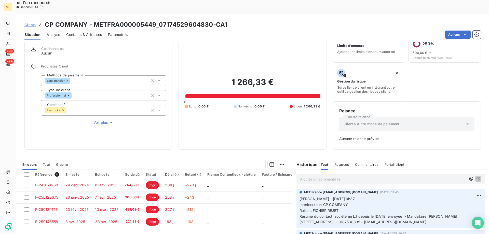
scroll to position [25, 0]
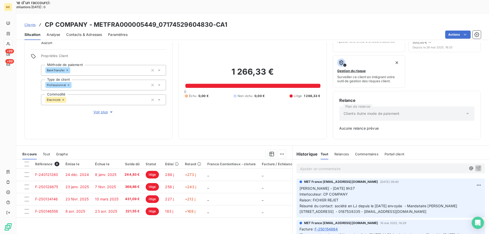
click at [92, 109] on button "Voir plus" at bounding box center [103, 112] width 125 height 6
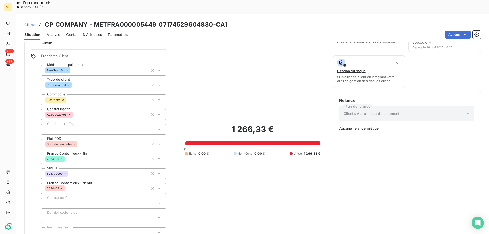
click at [79, 124] on div at bounding box center [103, 129] width 125 height 11
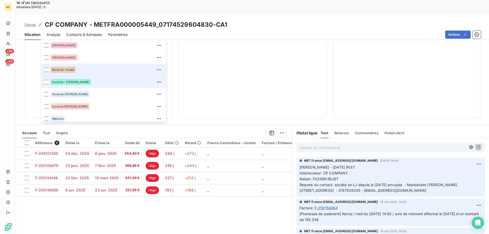
scroll to position [23, 0]
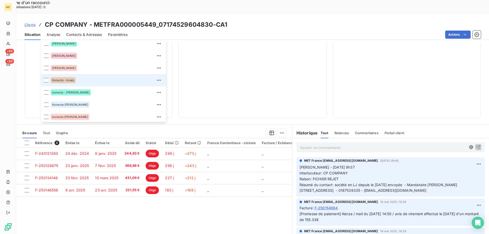
click at [77, 76] on div "Konecta - Anaïs" at bounding box center [107, 80] width 112 height 8
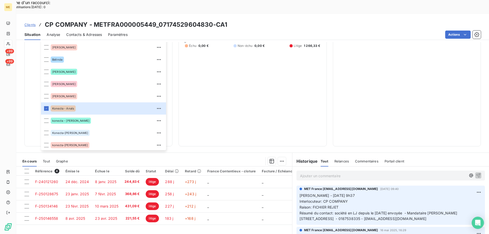
scroll to position [85, 0]
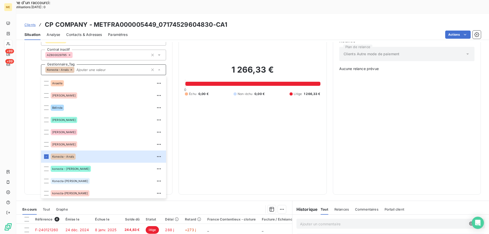
drag, startPoint x: 89, startPoint y: 52, endPoint x: 107, endPoint y: 55, distance: 18.4
click at [90, 68] on input "text" at bounding box center [111, 70] width 74 height 5
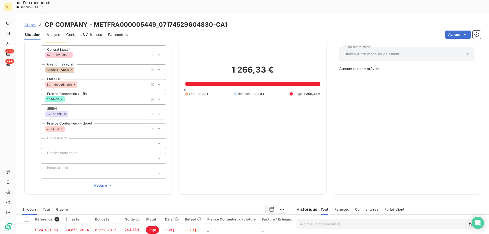
click at [267, 92] on div "Échu 0,00 € Non-échu 0,00 € Litige 1 266,33 €" at bounding box center [252, 94] width 135 height 5
click at [27, 23] on span "Clients" at bounding box center [29, 25] width 11 height 4
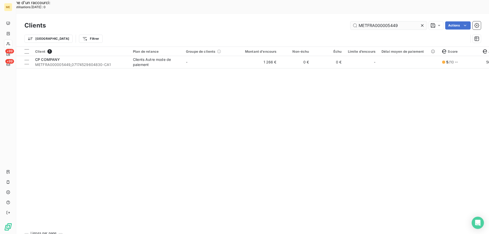
click at [370, 21] on input "METFRA000005449" at bounding box center [389, 25] width 76 height 8
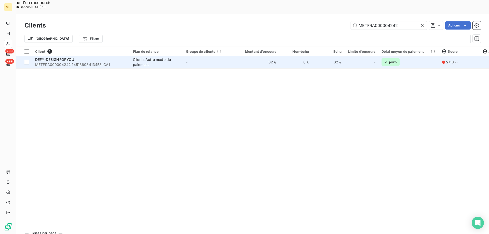
type input "METFRA000004242"
click at [184, 56] on td "-" at bounding box center [209, 62] width 53 height 12
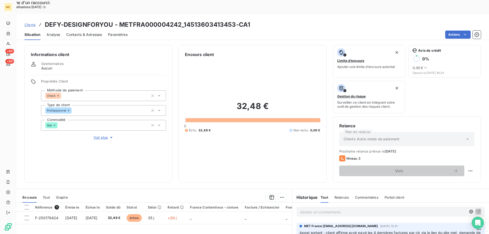
click at [105, 135] on span "Voir plus" at bounding box center [104, 137] width 20 height 5
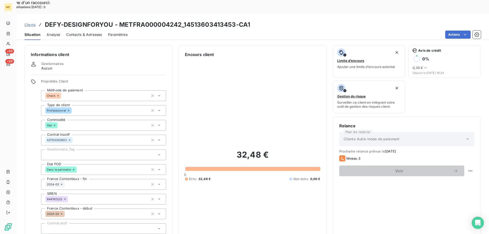
click at [91, 150] on div at bounding box center [103, 155] width 125 height 11
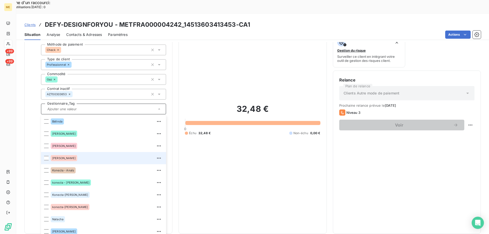
scroll to position [51, 0]
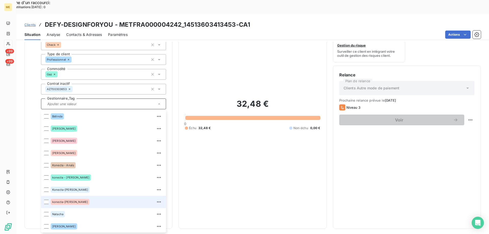
click at [78, 198] on div "konecta-[PERSON_NAME]" at bounding box center [107, 202] width 112 height 8
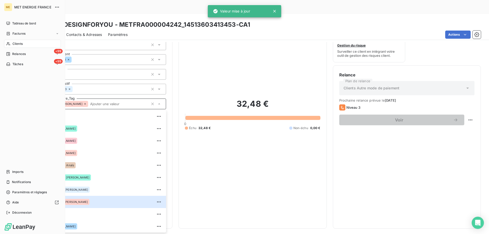
click at [11, 44] on div "Clients" at bounding box center [32, 44] width 57 height 8
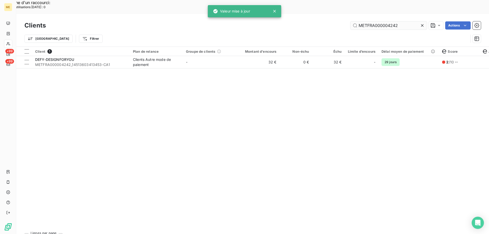
click at [390, 21] on input "METFRA000004242" at bounding box center [389, 25] width 76 height 8
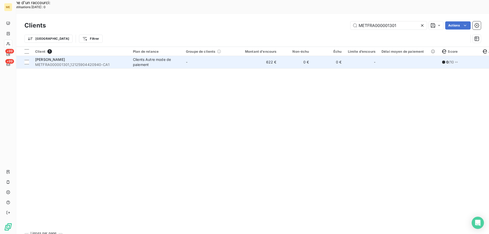
type input "METFRA000001301"
click at [253, 56] on td "622 €" at bounding box center [258, 62] width 44 height 12
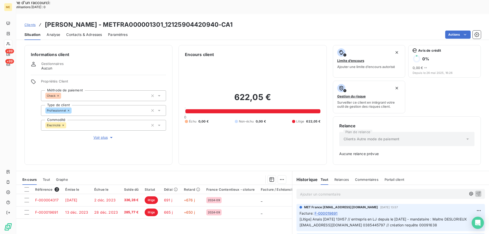
click at [95, 124] on div "Informations client Gestionnaires Aucun Propriétés Client Méthode de paiement C…" at bounding box center [98, 105] width 148 height 120
click at [94, 135] on span "Voir plus" at bounding box center [104, 137] width 20 height 5
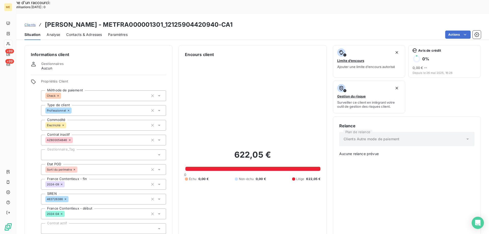
click at [80, 150] on div at bounding box center [103, 155] width 125 height 11
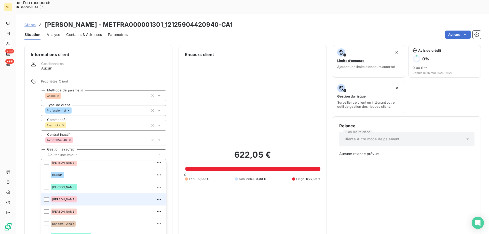
scroll to position [49, 0]
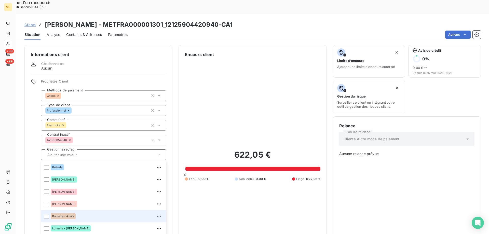
drag, startPoint x: 79, startPoint y: 197, endPoint x: 242, endPoint y: 174, distance: 164.7
click at [79, 212] on div "Konecta - Anaïs" at bounding box center [107, 216] width 112 height 8
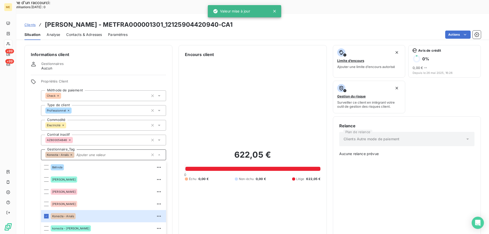
click at [83, 153] on input "text" at bounding box center [111, 155] width 74 height 5
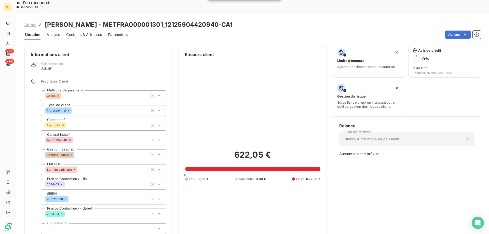
click at [34, 23] on span "Clients" at bounding box center [29, 25] width 11 height 4
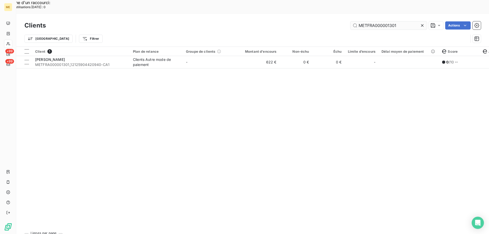
click at [372, 21] on input "METFRA000001301" at bounding box center [389, 25] width 76 height 8
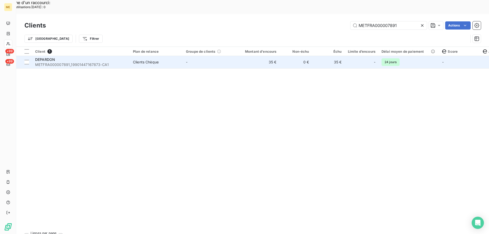
type input "METFRA000007891"
click at [222, 56] on td "-" at bounding box center [209, 62] width 53 height 12
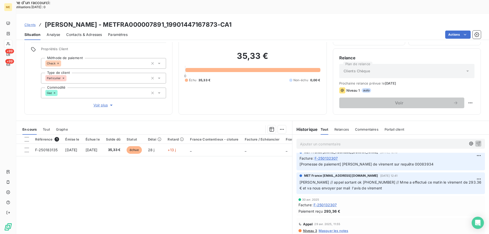
scroll to position [25, 0]
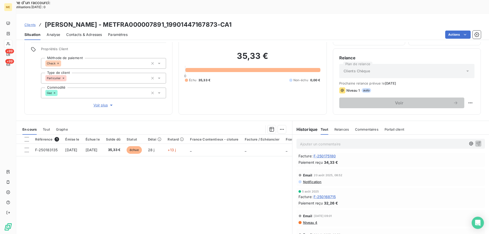
click at [103, 103] on span "Voir plus" at bounding box center [104, 105] width 20 height 5
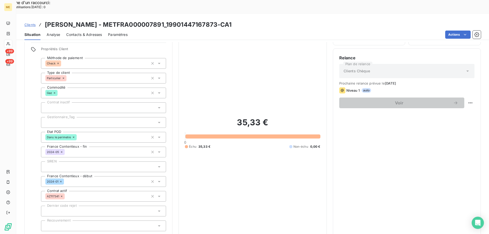
click at [107, 117] on div at bounding box center [103, 122] width 125 height 11
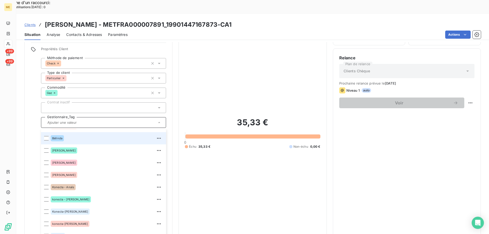
scroll to position [49, 0]
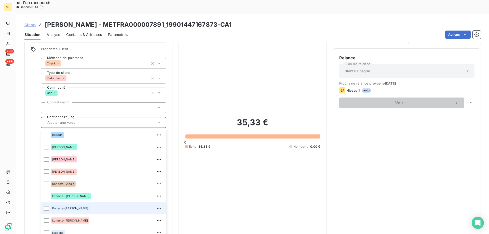
click at [87, 204] on div "Konecta-[PERSON_NAME]" at bounding box center [107, 208] width 112 height 8
click at [88, 120] on input "text" at bounding box center [118, 122] width 60 height 5
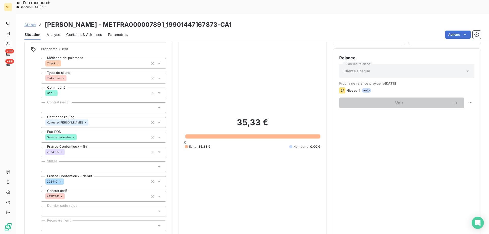
click at [30, 23] on span "Clients" at bounding box center [29, 25] width 11 height 4
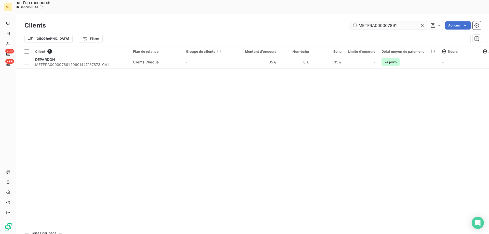
click at [388, 21] on input "METFRA000007891" at bounding box center [389, 25] width 76 height 8
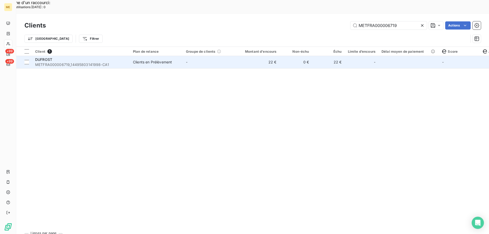
type input "METFRA000006719"
click at [249, 56] on td "22 €" at bounding box center [258, 62] width 44 height 12
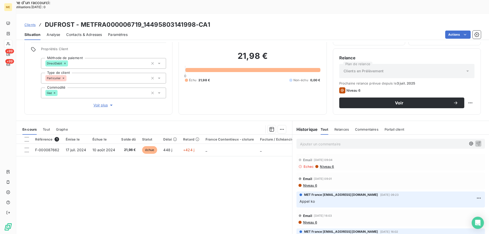
click at [102, 103] on span "Voir plus" at bounding box center [104, 105] width 20 height 5
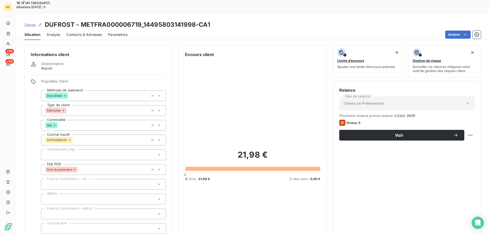
click at [71, 150] on div at bounding box center [103, 155] width 125 height 11
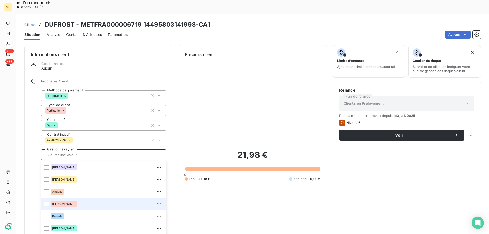
scroll to position [25, 0]
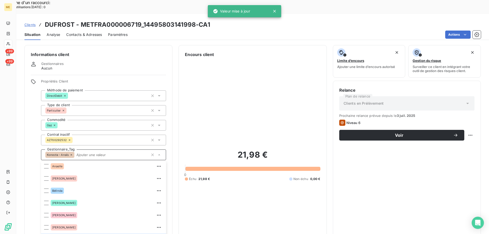
click at [97, 153] on input "text" at bounding box center [111, 155] width 74 height 5
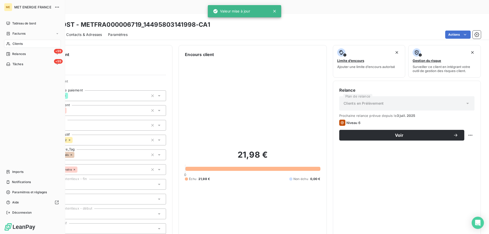
click at [17, 43] on span "Clients" at bounding box center [17, 44] width 10 height 5
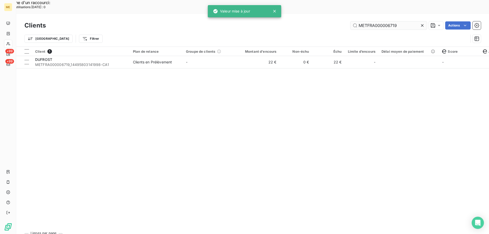
click at [386, 21] on input "METFRA000006719" at bounding box center [389, 25] width 76 height 8
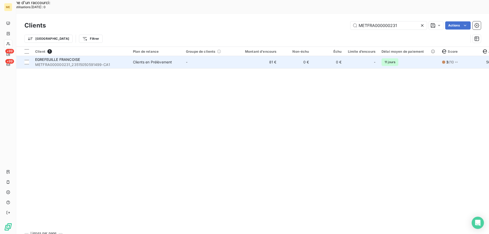
type input "METFRA000000231"
click at [234, 56] on td "-" at bounding box center [209, 62] width 53 height 12
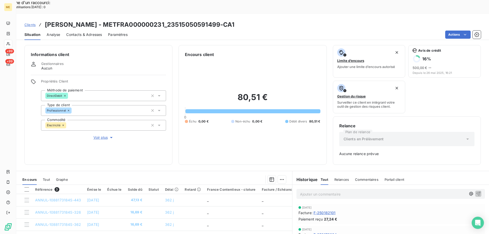
click at [103, 135] on span "Voir plus" at bounding box center [104, 137] width 20 height 5
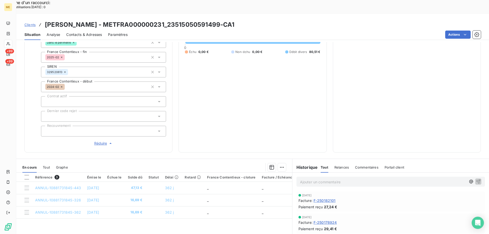
scroll to position [60, 0]
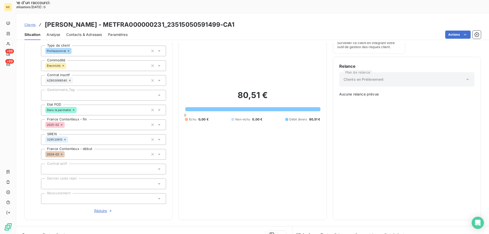
click at [103, 90] on div at bounding box center [103, 95] width 125 height 11
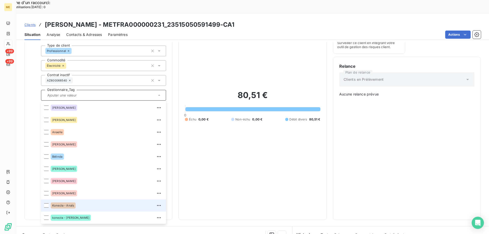
click at [80, 202] on div "Konecta - Anaïs" at bounding box center [107, 206] width 112 height 8
click at [110, 93] on input "text" at bounding box center [111, 95] width 74 height 5
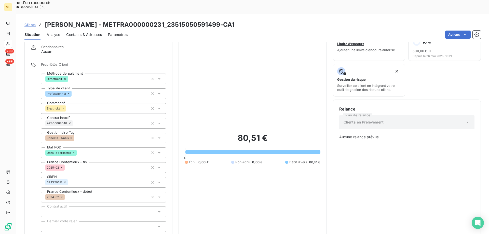
scroll to position [0, 0]
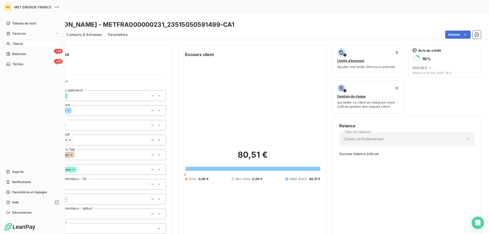
click at [10, 44] on icon at bounding box center [8, 44] width 4 height 4
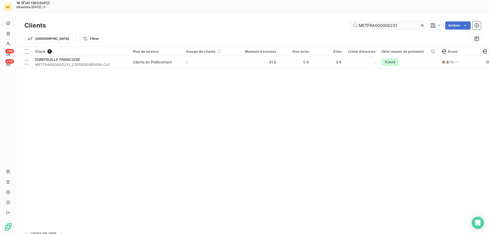
click at [380, 21] on input "METFRA000000231" at bounding box center [389, 25] width 76 height 8
click at [381, 21] on input "METFRA000000231" at bounding box center [389, 25] width 76 height 8
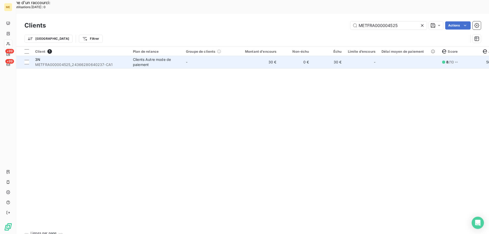
type input "METFRA000004525"
click at [217, 56] on td "-" at bounding box center [209, 62] width 53 height 12
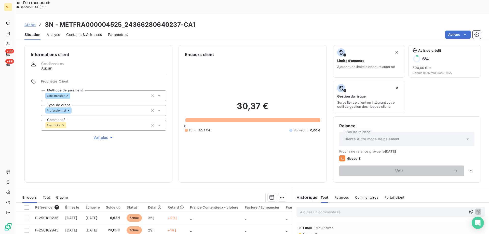
click at [103, 135] on span "Voir plus" at bounding box center [104, 137] width 20 height 5
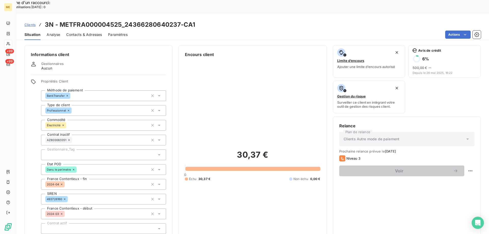
click at [114, 150] on div at bounding box center [103, 155] width 125 height 11
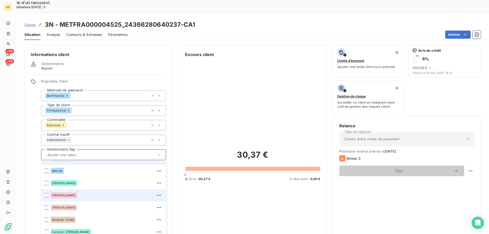
scroll to position [49, 0]
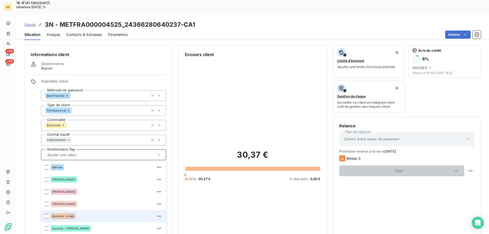
click at [66, 213] on div "Konecta - Anaïs" at bounding box center [63, 216] width 25 height 6
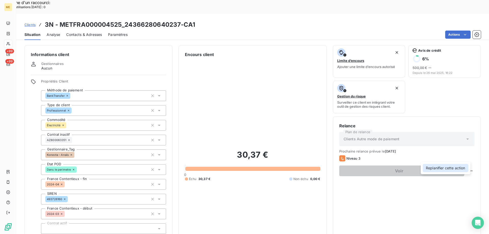
click at [466, 167] on div "Replanifier cette action" at bounding box center [446, 168] width 46 height 8
select select "9"
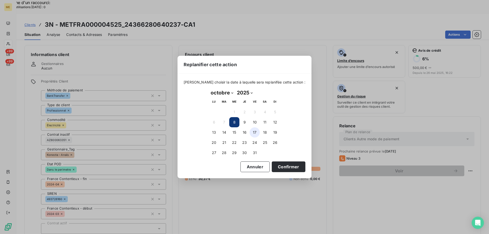
click at [253, 133] on button "17" at bounding box center [255, 132] width 10 height 10
click at [281, 168] on button "Confirmer" at bounding box center [289, 167] width 34 height 11
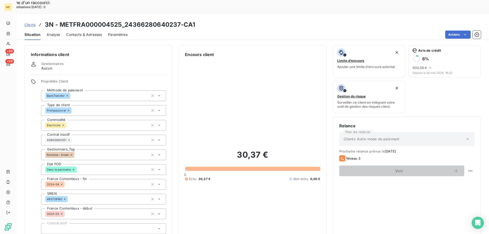
click at [27, 23] on span "Clients" at bounding box center [29, 25] width 11 height 4
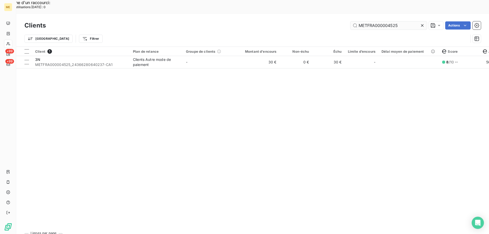
click at [369, 21] on input "METFRA000004525" at bounding box center [389, 25] width 76 height 8
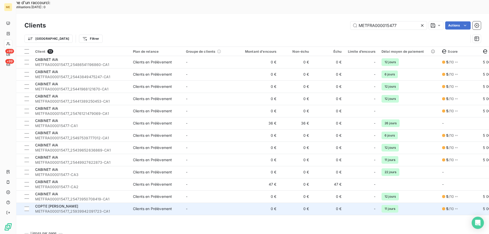
type input "METFRA000015477"
click at [170, 206] on div "Clients en Prélèvement" at bounding box center [152, 208] width 39 height 5
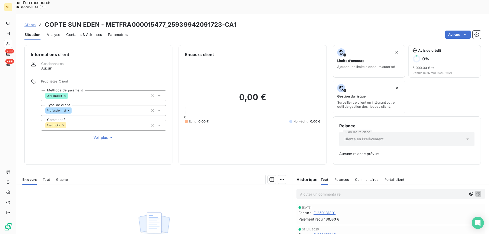
click at [102, 135] on span "Voir plus" at bounding box center [104, 137] width 20 height 5
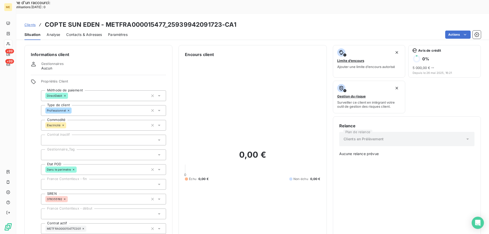
click at [93, 150] on div at bounding box center [103, 155] width 125 height 11
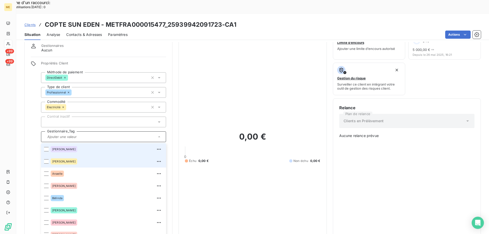
scroll to position [25, 0]
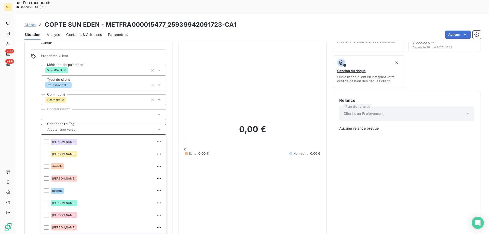
click at [79, 127] on input "text" at bounding box center [111, 129] width 74 height 5
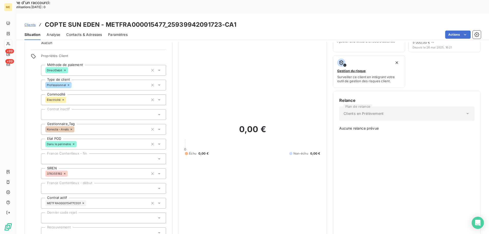
click at [35, 23] on span "Clients" at bounding box center [29, 25] width 11 height 4
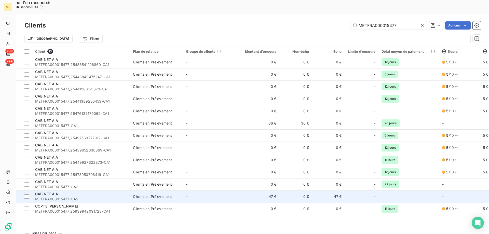
click at [179, 194] on span "Clients en Prélèvement" at bounding box center [156, 196] width 47 height 5
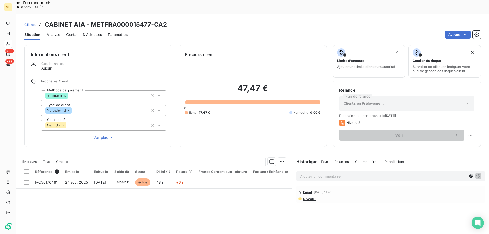
click at [97, 135] on span "Voir plus" at bounding box center [104, 137] width 20 height 5
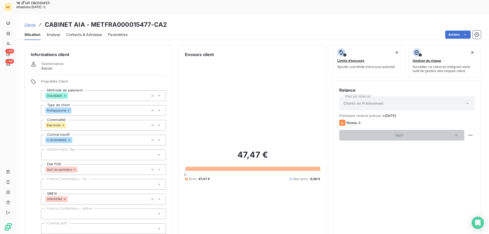
click at [91, 150] on div at bounding box center [103, 155] width 125 height 11
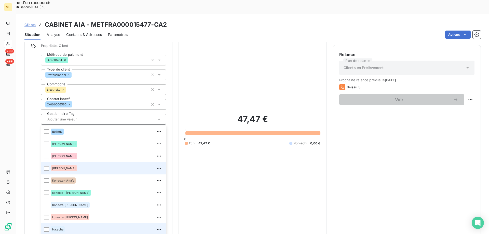
scroll to position [51, 0]
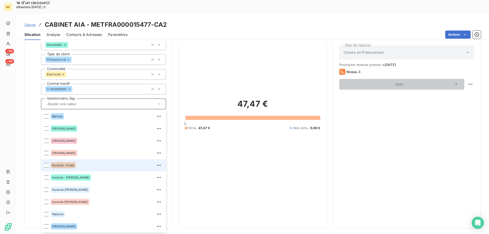
click at [93, 161] on div "Konecta - Anaïs" at bounding box center [107, 165] width 112 height 8
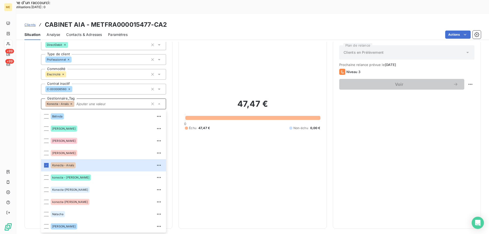
click at [117, 102] on input "text" at bounding box center [111, 104] width 74 height 5
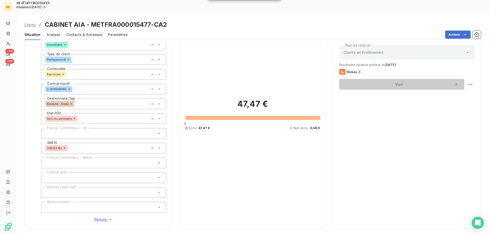
click at [26, 23] on span "Clients" at bounding box center [29, 25] width 11 height 4
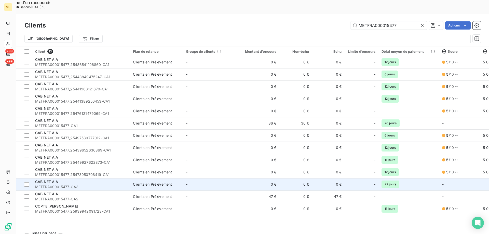
click at [160, 178] on td "Clients en Prélèvement" at bounding box center [156, 184] width 53 height 12
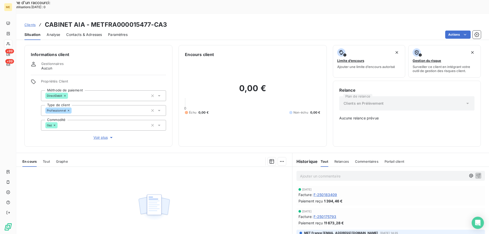
click at [94, 135] on span "Voir plus" at bounding box center [104, 137] width 20 height 5
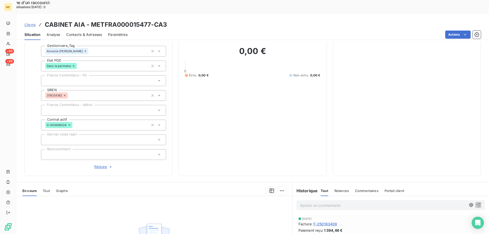
scroll to position [9, 0]
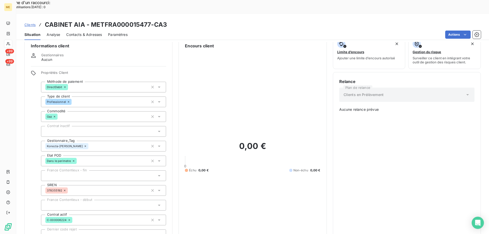
click at [85, 146] on icon at bounding box center [86, 147] width 2 height 2
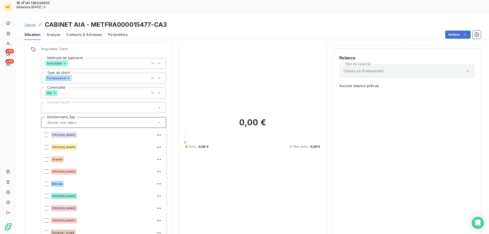
scroll to position [0, 0]
click at [257, 45] on div "0,00 € 0 Échu 0,00 € Non-échu 0,00 €" at bounding box center [252, 133] width 135 height 216
click at [72, 117] on div at bounding box center [103, 122] width 125 height 11
click at [74, 230] on div "Konecta - Anaïs" at bounding box center [63, 233] width 25 height 6
click at [98, 120] on input "text" at bounding box center [111, 122] width 74 height 5
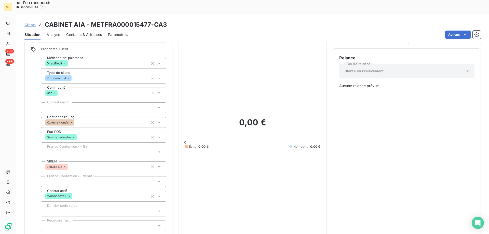
click at [26, 23] on span "Clients" at bounding box center [29, 25] width 11 height 4
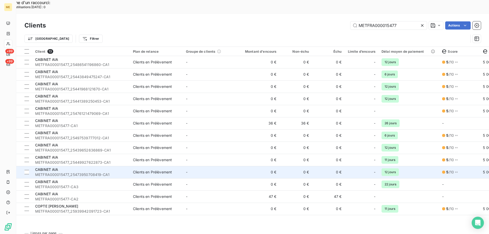
click at [122, 167] on div "CABINET AIA" at bounding box center [81, 169] width 92 height 5
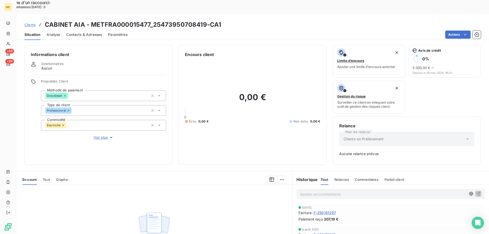
click at [97, 135] on span "Voir plus" at bounding box center [104, 137] width 20 height 5
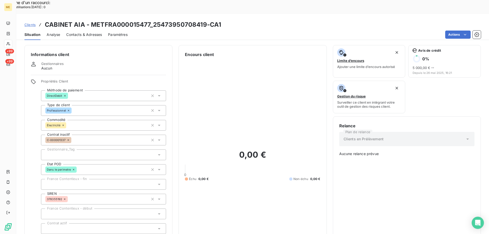
click at [88, 150] on div at bounding box center [103, 155] width 125 height 11
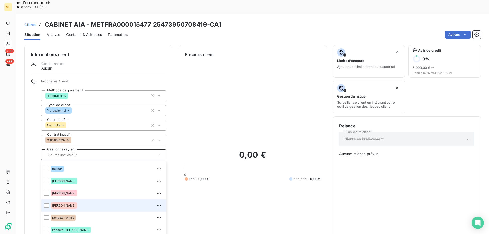
scroll to position [49, 0]
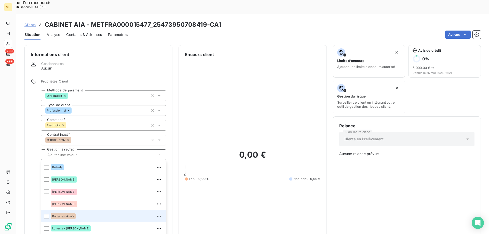
click at [78, 212] on div "Konecta - Anaïs" at bounding box center [107, 216] width 112 height 8
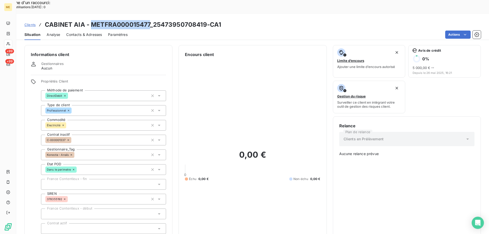
drag, startPoint x: 151, startPoint y: 9, endPoint x: 93, endPoint y: 10, distance: 58.1
click at [93, 20] on h3 "CABINET AIA - METFRA000015477_25473950708419-CA1" at bounding box center [133, 24] width 176 height 9
copy h3 "METFRA000015477"
click at [30, 23] on span "Clients" at bounding box center [29, 25] width 11 height 4
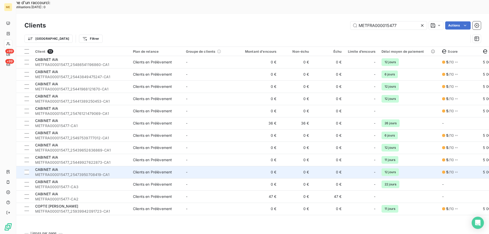
click at [193, 166] on td "-" at bounding box center [209, 172] width 53 height 12
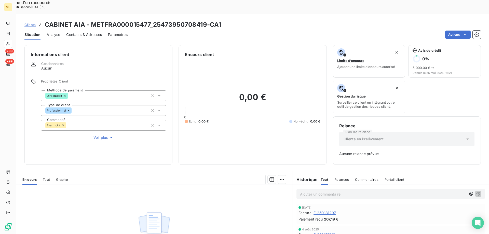
click at [103, 135] on span "Voir plus" at bounding box center [104, 137] width 20 height 5
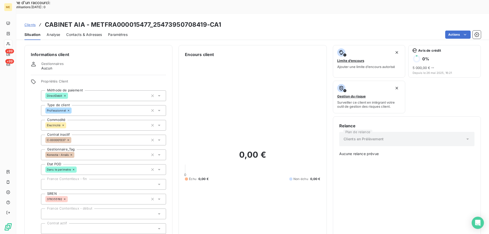
click at [30, 23] on span "Clients" at bounding box center [29, 25] width 11 height 4
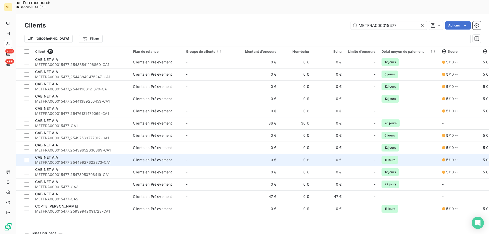
click at [109, 160] on span "METFRA000015477_25449927622873-CA1" at bounding box center [81, 162] width 92 height 5
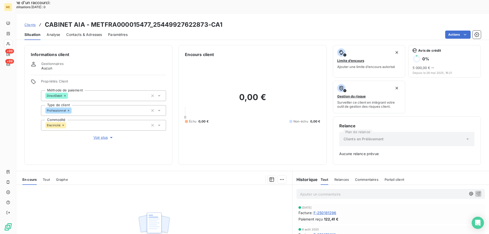
click at [98, 124] on div "Informations client Gestionnaires Aucun Propriétés Client Méthode de paiement D…" at bounding box center [98, 105] width 148 height 120
click at [98, 135] on span "Voir plus" at bounding box center [104, 137] width 20 height 5
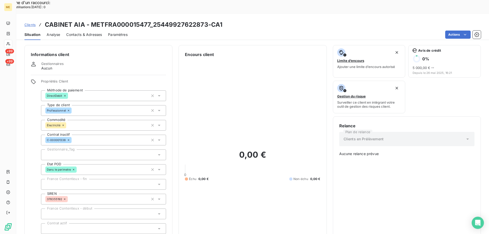
click at [130, 150] on div at bounding box center [103, 155] width 125 height 11
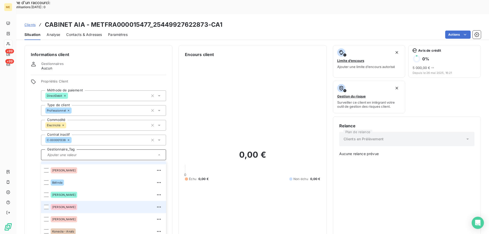
scroll to position [49, 0]
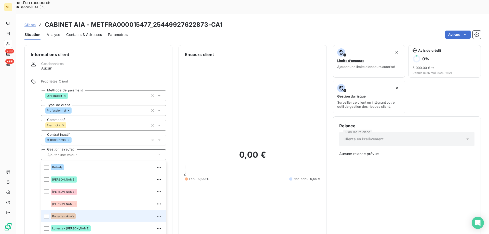
click at [76, 212] on div "Konecta - Anaïs" at bounding box center [107, 216] width 112 height 8
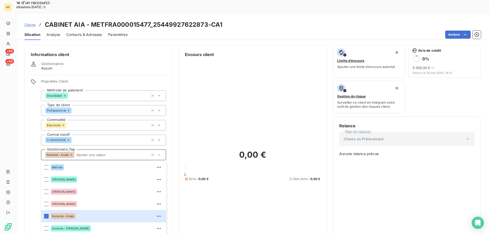
click at [87, 153] on input "text" at bounding box center [111, 155] width 74 height 5
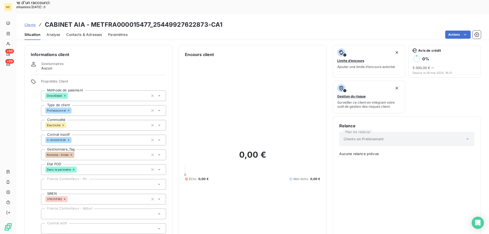
click at [31, 23] on span "Clients" at bounding box center [29, 25] width 11 height 4
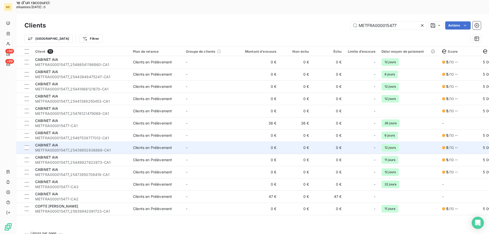
click at [85, 148] on span "METFRA000015477_25439652636869-CA1" at bounding box center [81, 150] width 92 height 5
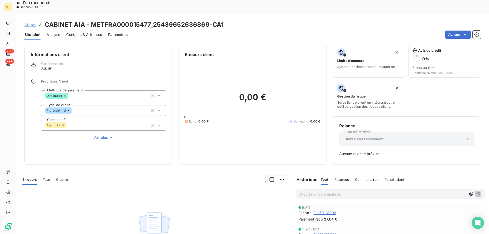
click at [99, 135] on span "Voir plus" at bounding box center [104, 137] width 20 height 5
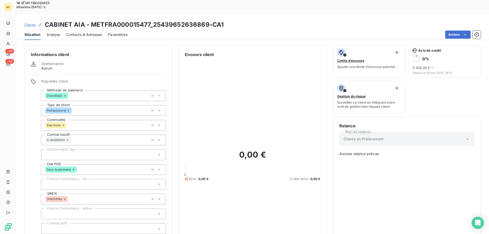
click at [85, 150] on div at bounding box center [103, 155] width 125 height 11
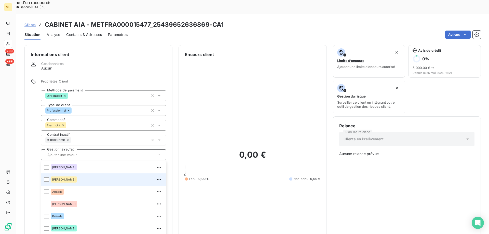
scroll to position [49, 0]
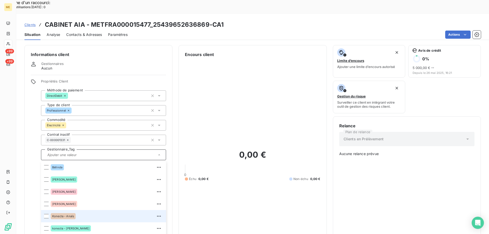
click at [87, 212] on div "Konecta - Anaïs" at bounding box center [107, 216] width 112 height 8
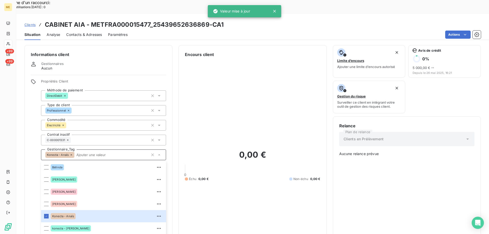
click at [84, 153] on input "text" at bounding box center [111, 155] width 74 height 5
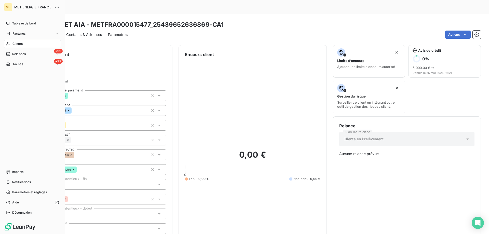
click at [16, 42] on span "Clients" at bounding box center [17, 44] width 10 height 5
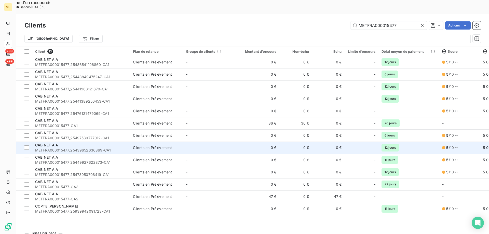
click at [119, 148] on span "METFRA000015477_25439652636869-CA1" at bounding box center [81, 150] width 92 height 5
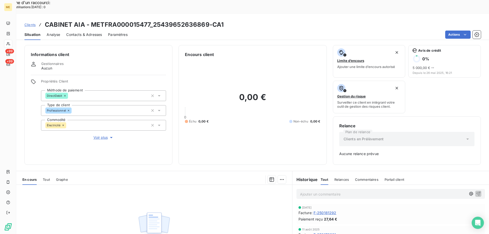
click at [103, 135] on span "Voir plus" at bounding box center [104, 137] width 20 height 5
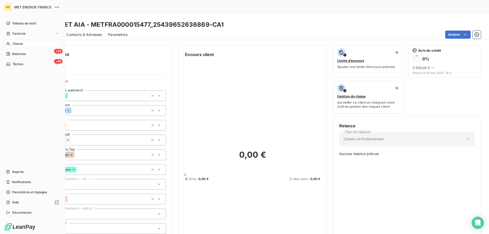
click at [20, 46] on span "Clients" at bounding box center [17, 44] width 10 height 5
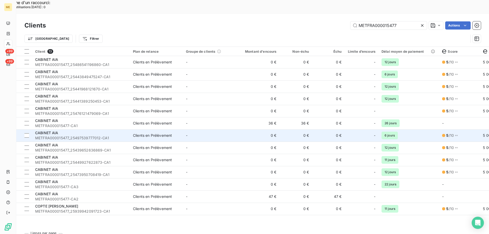
click at [93, 136] on span "METFRA000015477_25497539777012-CA1" at bounding box center [81, 138] width 92 height 5
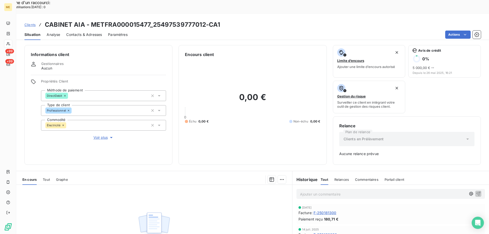
click at [100, 135] on span "Voir plus" at bounding box center [104, 137] width 20 height 5
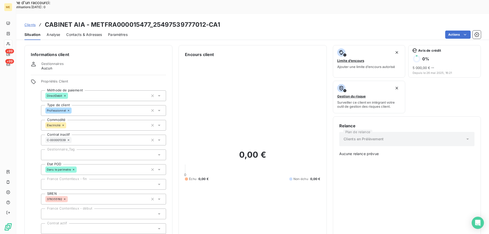
click at [80, 150] on div at bounding box center [103, 155] width 125 height 11
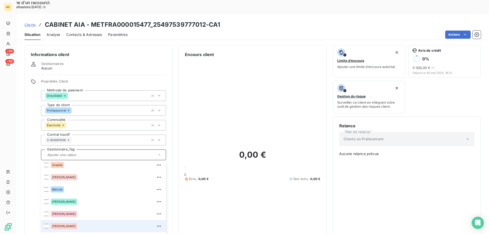
scroll to position [49, 0]
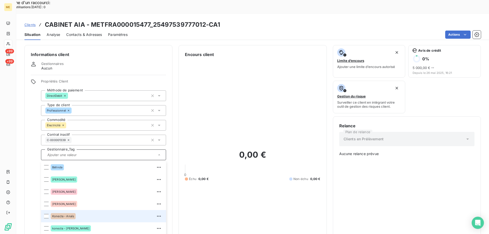
click at [79, 212] on div "Konecta - Anaïs" at bounding box center [107, 216] width 112 height 8
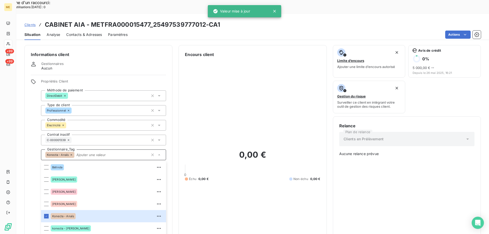
click at [86, 153] on input "text" at bounding box center [111, 155] width 74 height 5
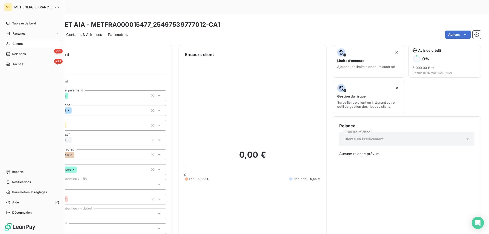
click at [12, 45] on div "Clients" at bounding box center [32, 44] width 57 height 8
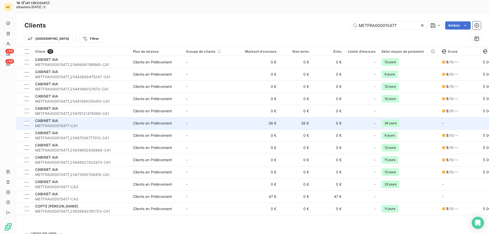
click at [103, 123] on span "METFRA000015477-CA1" at bounding box center [81, 125] width 92 height 5
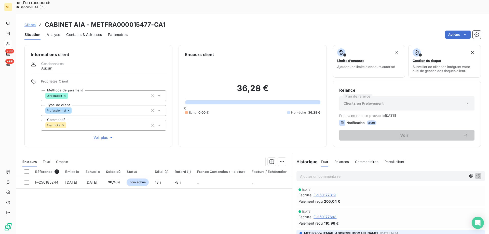
click at [100, 135] on span "Voir plus" at bounding box center [104, 137] width 20 height 5
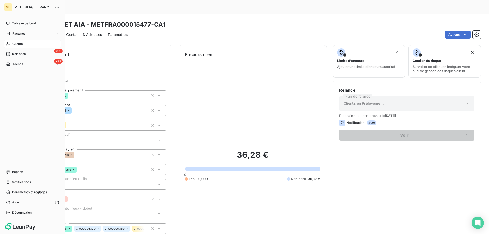
click at [7, 44] on icon at bounding box center [8, 44] width 4 height 4
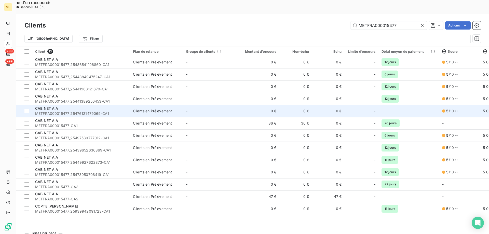
click at [107, 111] on span "METFRA000015477_25476121479069-CA1" at bounding box center [81, 113] width 92 height 5
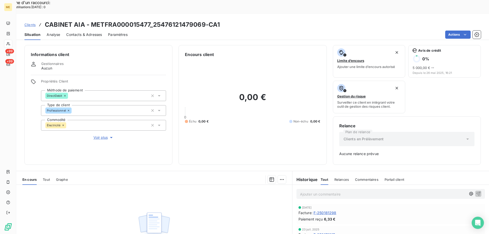
click at [101, 135] on span "Voir plus" at bounding box center [104, 137] width 20 height 5
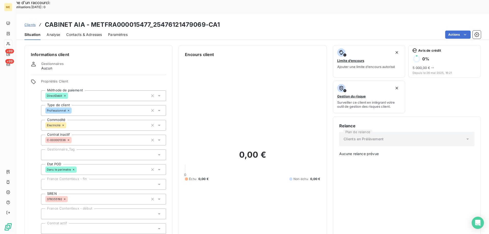
click at [92, 150] on div at bounding box center [103, 155] width 125 height 11
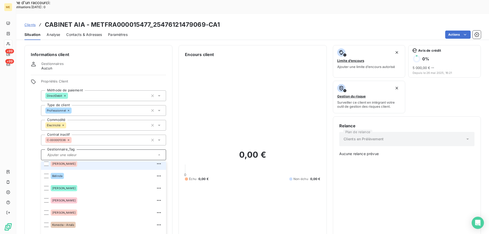
scroll to position [49, 0]
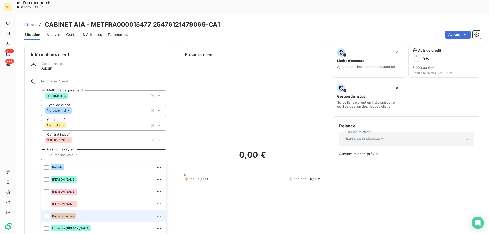
click at [77, 212] on div "Konecta - Anaïs" at bounding box center [107, 216] width 112 height 8
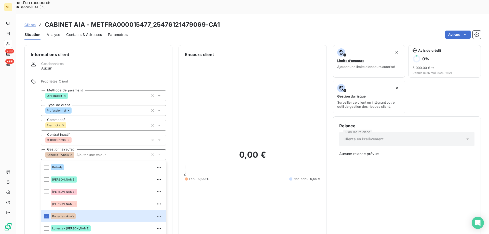
click at [91, 153] on input "text" at bounding box center [111, 155] width 74 height 5
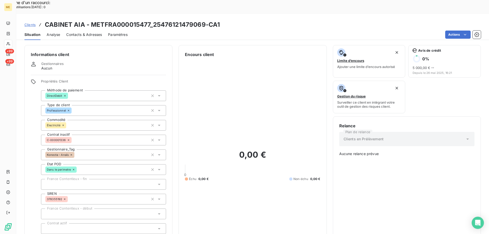
click at [29, 23] on span "Clients" at bounding box center [29, 25] width 11 height 4
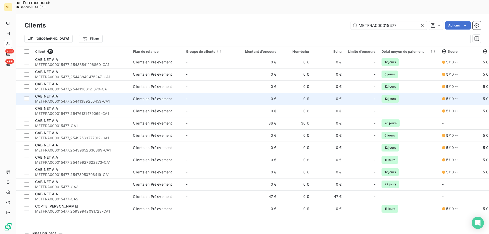
click at [106, 99] on span "METFRA000015477_25441389250453-CA1" at bounding box center [81, 101] width 92 height 5
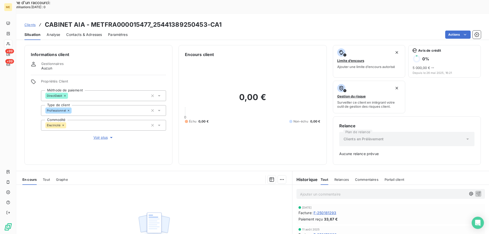
click at [104, 135] on span "Voir plus" at bounding box center [104, 137] width 20 height 5
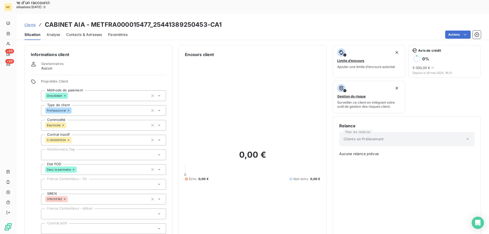
click at [91, 150] on div at bounding box center [103, 155] width 125 height 11
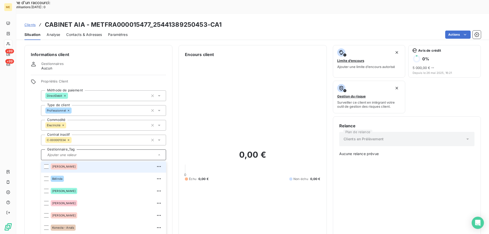
scroll to position [49, 0]
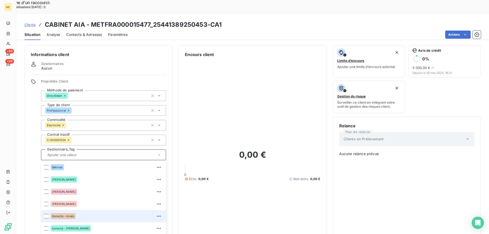
click at [81, 212] on div "Konecta - Anaïs" at bounding box center [107, 216] width 112 height 8
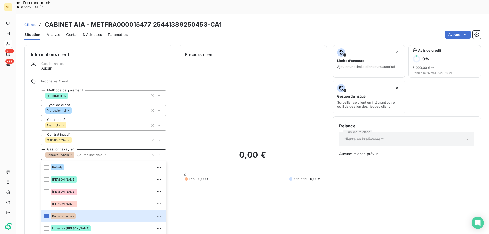
click at [32, 23] on span "Clients" at bounding box center [29, 25] width 11 height 4
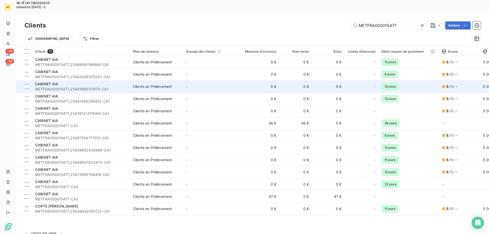
click at [106, 87] on span "METFRA000015477_25441968121670-CA1" at bounding box center [81, 89] width 92 height 5
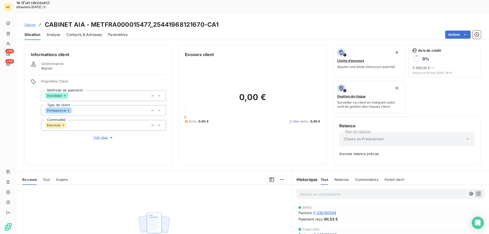
click at [98, 135] on span "Voir plus" at bounding box center [104, 137] width 20 height 5
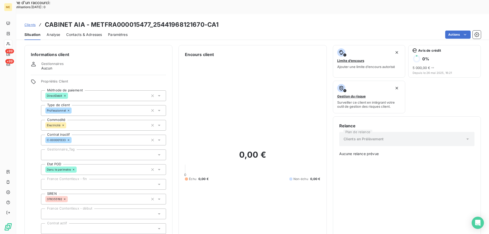
click at [79, 150] on div at bounding box center [103, 155] width 125 height 11
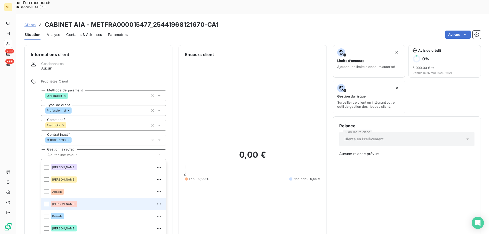
scroll to position [25, 0]
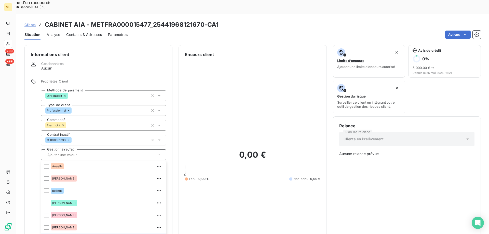
click at [260, 51] on div "Encours client" at bounding box center [252, 54] width 135 height 6
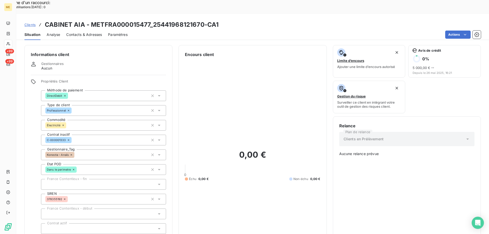
click at [26, 23] on span "Clients" at bounding box center [29, 25] width 11 height 4
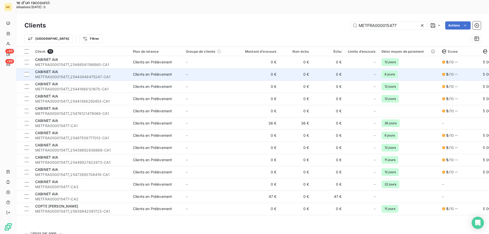
click at [116, 74] on span "METFRA000015477_25443849475247-CA1" at bounding box center [81, 76] width 92 height 5
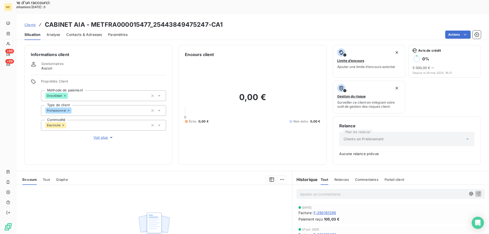
click at [97, 135] on span "Voir plus" at bounding box center [104, 137] width 20 height 5
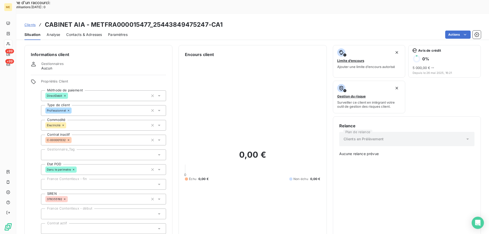
click at [118, 150] on div at bounding box center [103, 155] width 125 height 11
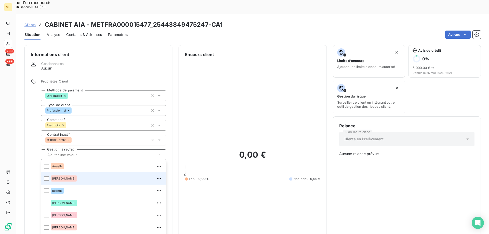
scroll to position [49, 0]
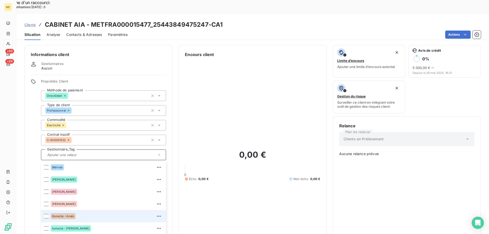
click at [75, 213] on div "Konecta - Anaïs" at bounding box center [63, 216] width 25 height 6
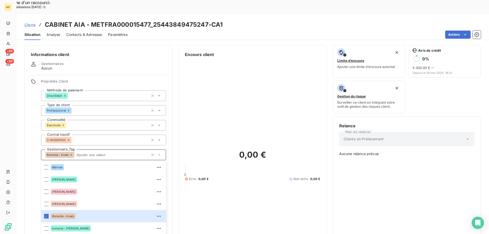
click at [109, 153] on input "text" at bounding box center [111, 155] width 74 height 5
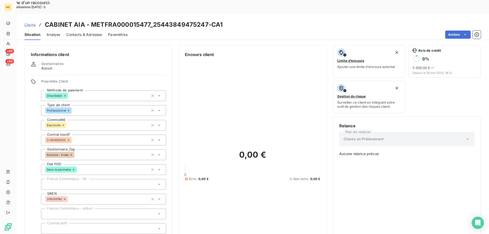
click at [28, 23] on span "Clients" at bounding box center [29, 25] width 11 height 4
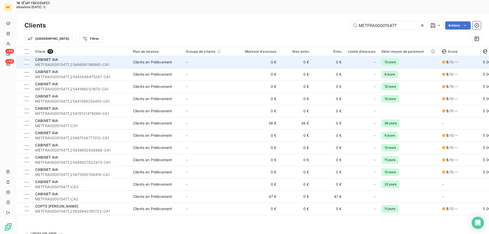
click at [116, 57] on div "CABINET AIA" at bounding box center [81, 59] width 92 height 5
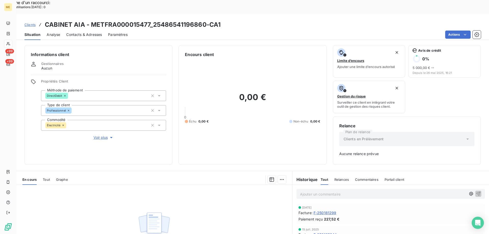
click at [99, 135] on span "Voir plus" at bounding box center [104, 137] width 20 height 5
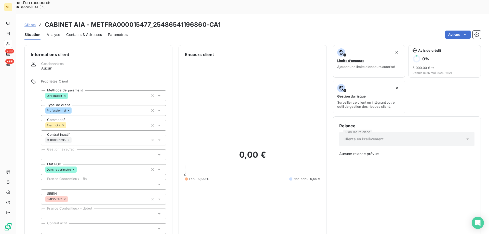
click at [85, 150] on div at bounding box center [103, 155] width 125 height 11
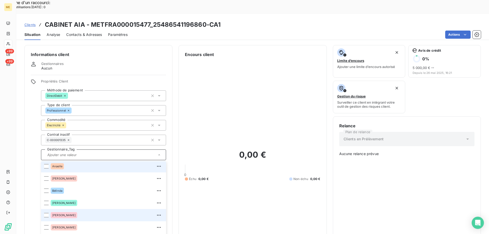
scroll to position [49, 0]
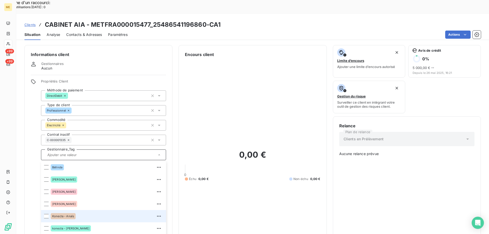
click at [82, 212] on div "Konecta - Anaïs" at bounding box center [107, 216] width 112 height 8
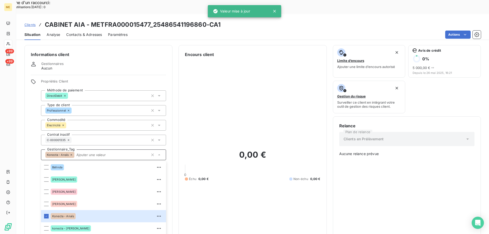
click at [100, 153] on input "text" at bounding box center [111, 155] width 74 height 5
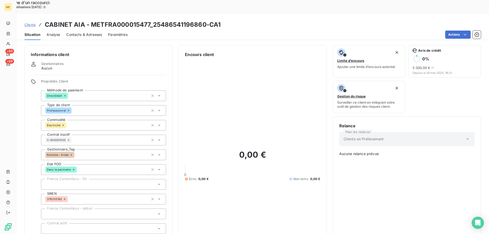
click at [28, 23] on span "Clients" at bounding box center [29, 25] width 11 height 4
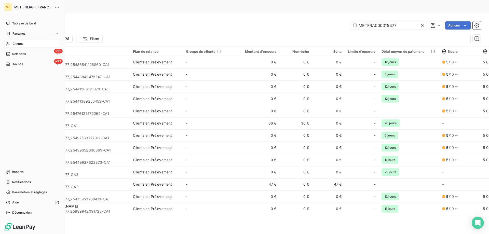
click at [19, 43] on span "Clients" at bounding box center [17, 44] width 10 height 5
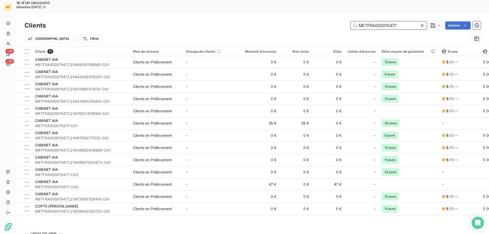
click at [377, 21] on input "METFRA000015477" at bounding box center [389, 25] width 76 height 8
paste input "04902"
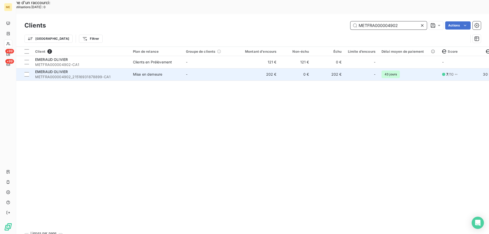
type input "METFRA000004902"
click at [234, 68] on td "-" at bounding box center [209, 74] width 53 height 12
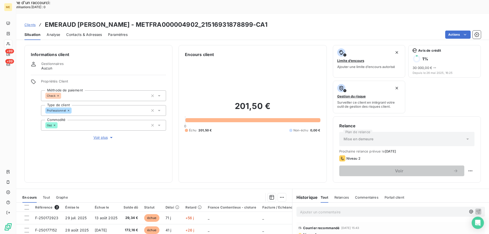
click at [99, 135] on span "Voir plus" at bounding box center [104, 137] width 20 height 5
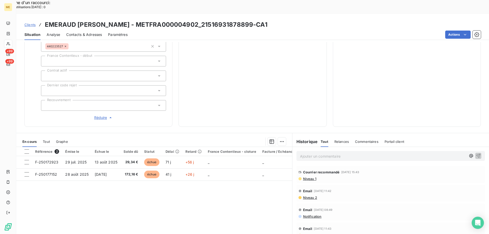
click at [31, 23] on span "Clients" at bounding box center [29, 25] width 11 height 4
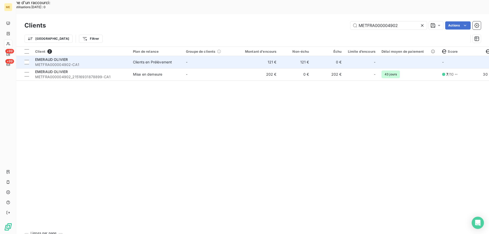
click at [54, 62] on span "METFRA000004902-CA1" at bounding box center [81, 64] width 92 height 5
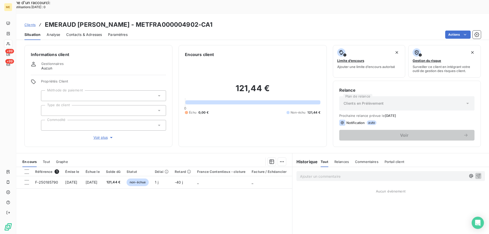
click at [106, 135] on span "Voir plus" at bounding box center [104, 137] width 20 height 5
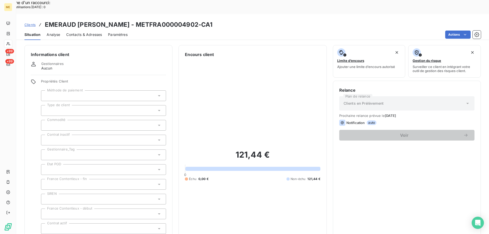
click at [83, 150] on div at bounding box center [103, 155] width 125 height 11
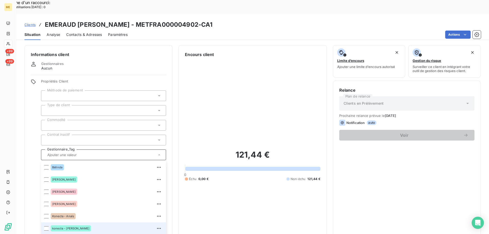
scroll to position [25, 0]
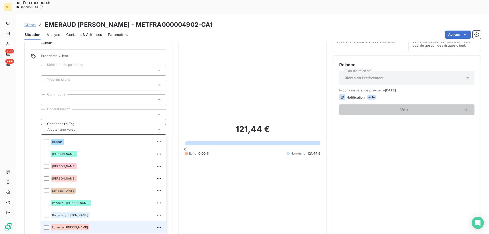
click at [82, 223] on div "konecta-[PERSON_NAME]" at bounding box center [107, 227] width 112 height 8
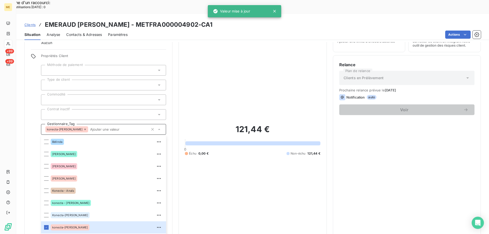
click at [88, 127] on input "text" at bounding box center [118, 129] width 60 height 5
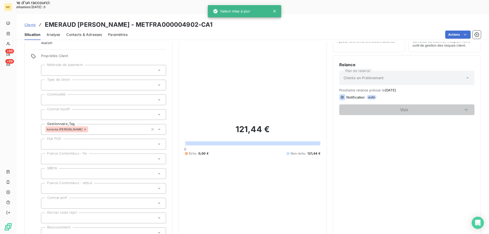
click at [29, 23] on span "Clients" at bounding box center [29, 25] width 11 height 4
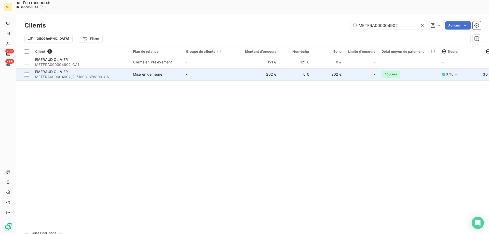
click at [112, 74] on span "METFRA000004902_21516931878899-CA1" at bounding box center [81, 76] width 92 height 5
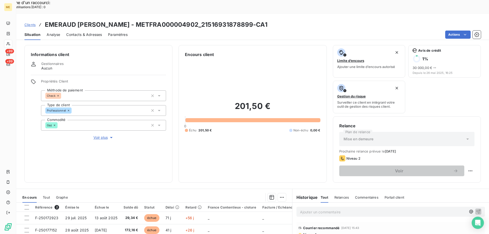
click at [104, 135] on span "Voir plus" at bounding box center [104, 137] width 20 height 5
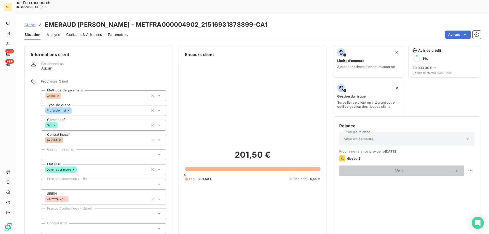
click at [93, 150] on div at bounding box center [103, 155] width 125 height 11
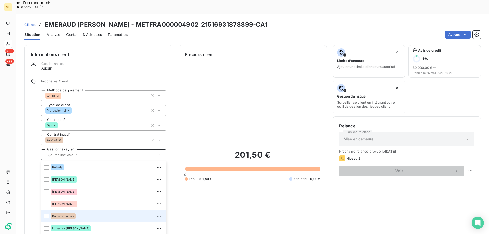
scroll to position [51, 0]
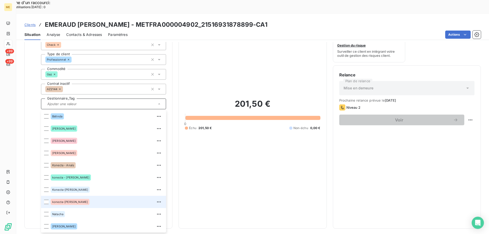
click at [85, 198] on div "konecta-[PERSON_NAME]" at bounding box center [107, 202] width 112 height 8
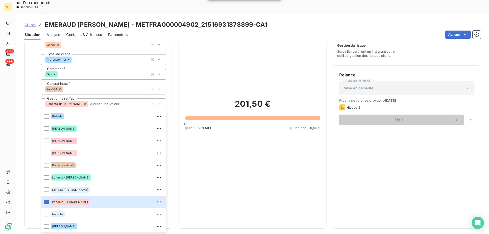
click at [88, 102] on input "text" at bounding box center [118, 104] width 60 height 5
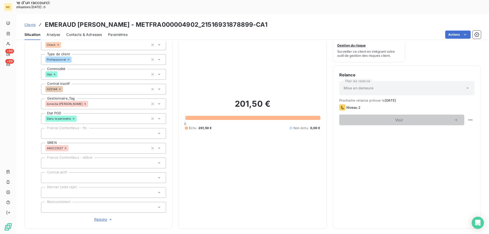
scroll to position [0, 0]
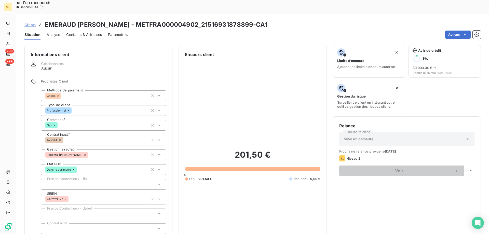
click at [30, 23] on span "Clients" at bounding box center [29, 25] width 11 height 4
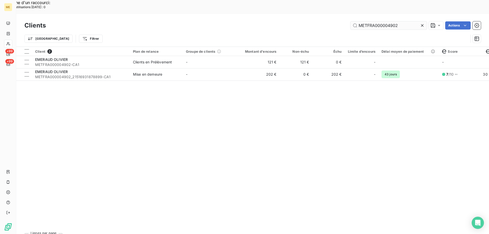
click at [361, 21] on input "METFRA000004902" at bounding box center [389, 25] width 76 height 8
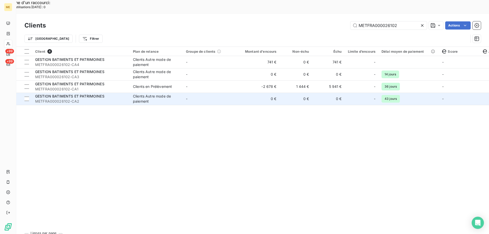
type input "METFRA000026102"
click at [108, 93] on td "GESTION BATIMENTS ET PATRIMOINES METFRA000026102-CA2" at bounding box center [81, 99] width 98 height 12
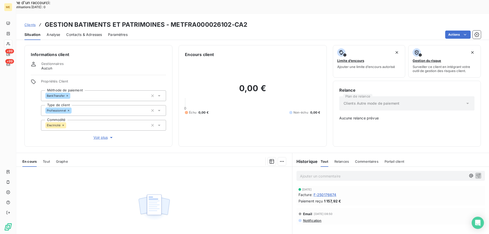
click at [100, 135] on span "Voir plus" at bounding box center [104, 137] width 20 height 5
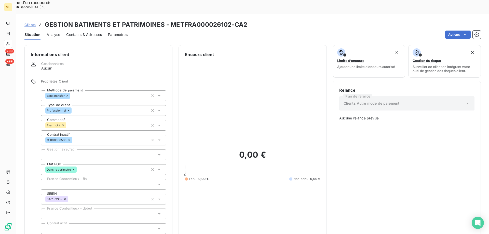
click at [31, 23] on span "Clients" at bounding box center [29, 25] width 11 height 4
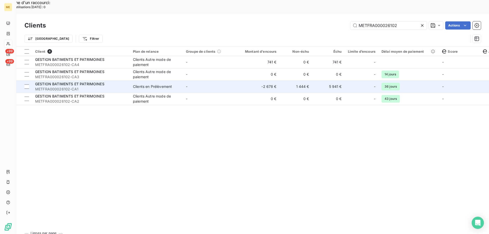
click at [139, 81] on td "Clients en Prélèvement" at bounding box center [156, 87] width 53 height 12
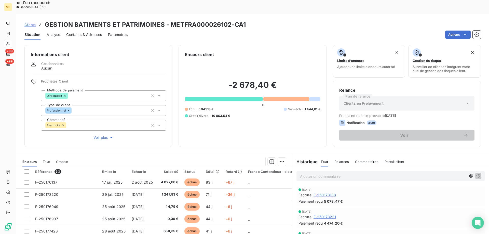
drag, startPoint x: 105, startPoint y: 116, endPoint x: 103, endPoint y: 120, distance: 4.4
click at [105, 117] on div "Propriétés Client Méthode de paiement DirectDebit Type de client Professionnel …" at bounding box center [103, 109] width 125 height 61
click at [99, 135] on span "Voir plus" at bounding box center [104, 137] width 20 height 5
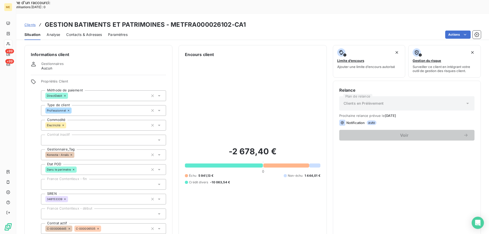
click at [28, 23] on span "Clients" at bounding box center [29, 25] width 11 height 4
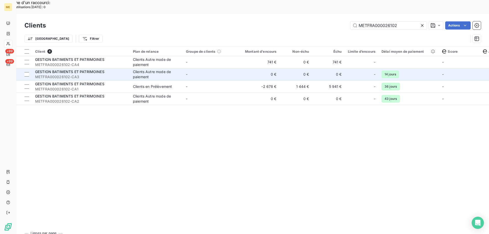
click at [129, 68] on td "GESTION BATIMENTS ET PATRIMOINES METFRA000026102-CA3" at bounding box center [81, 74] width 98 height 12
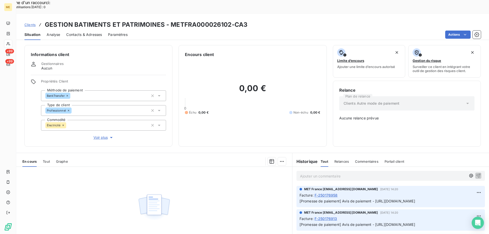
click at [96, 135] on span "Voir plus" at bounding box center [104, 137] width 20 height 5
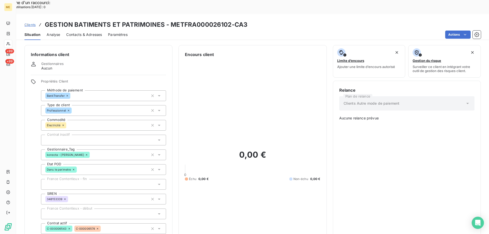
click at [86, 150] on div "konecta - [PERSON_NAME]" at bounding box center [103, 155] width 125 height 11
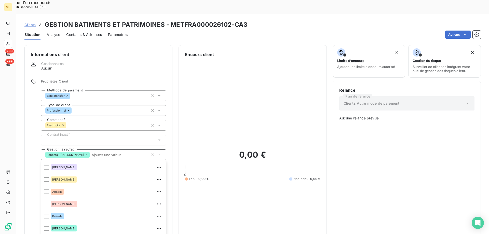
scroll to position [32, 0]
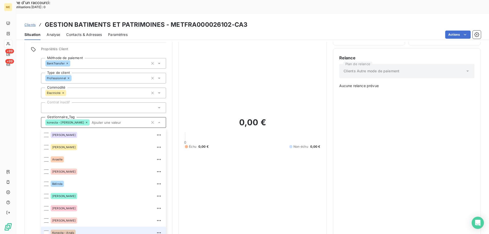
click at [76, 229] on div "Konecta - Anaïs" at bounding box center [107, 233] width 112 height 8
drag, startPoint x: 117, startPoint y: 104, endPoint x: 115, endPoint y: 100, distance: 4.9
click at [121, 120] on input "text" at bounding box center [135, 122] width 28 height 5
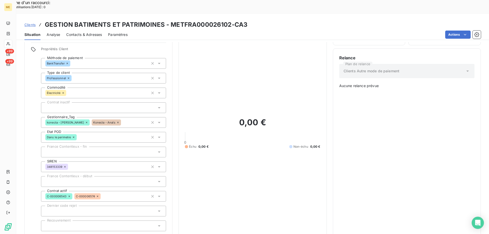
click at [32, 23] on span "Clients" at bounding box center [29, 25] width 11 height 4
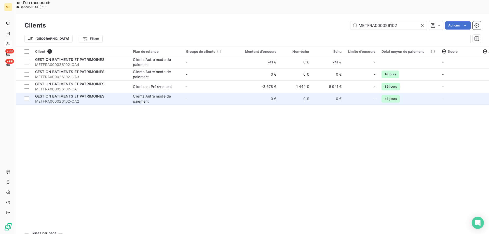
click at [108, 94] on div "GESTION BATIMENTS ET PATRIMOINES" at bounding box center [81, 96] width 92 height 5
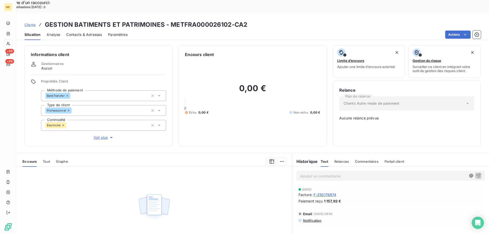
click at [99, 135] on span "Voir plus" at bounding box center [104, 137] width 20 height 5
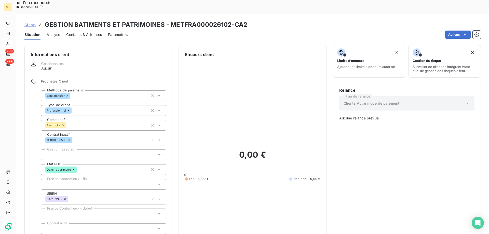
click at [86, 150] on div at bounding box center [103, 155] width 125 height 11
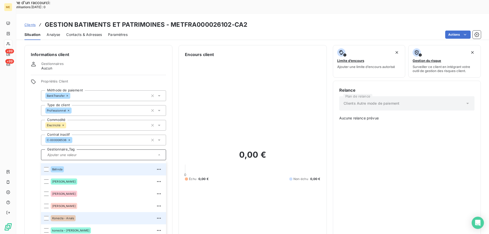
scroll to position [49, 0]
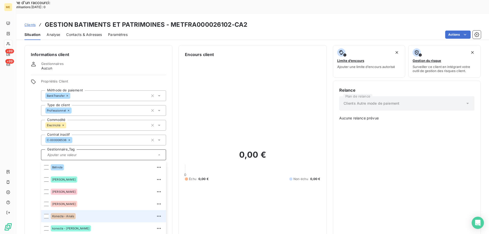
click at [86, 212] on div "Konecta - Anaïs" at bounding box center [107, 216] width 112 height 8
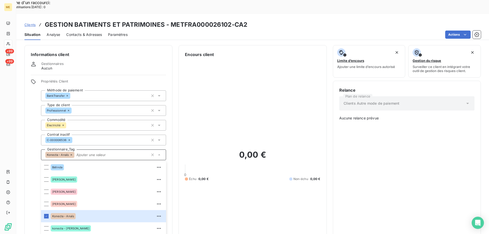
click at [95, 153] on input "text" at bounding box center [111, 155] width 74 height 5
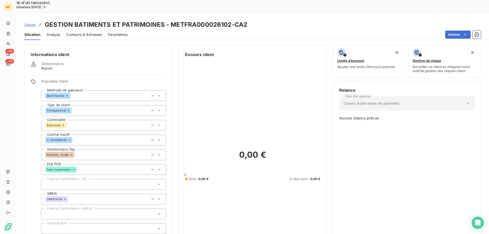
click at [30, 23] on span "Clients" at bounding box center [29, 25] width 11 height 4
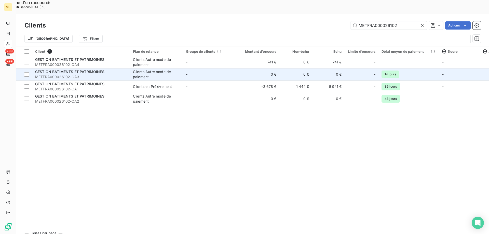
click at [90, 74] on span "METFRA000026102-CA3" at bounding box center [81, 76] width 92 height 5
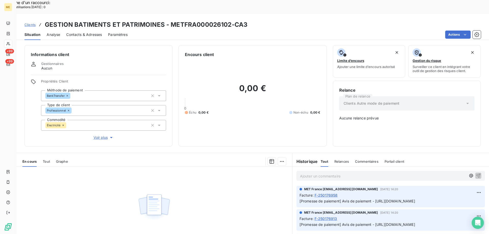
click at [98, 117] on div "Propriétés Client Méthode de paiement BankTransfer Type de client Professionnel…" at bounding box center [103, 109] width 125 height 61
click at [99, 135] on span "Voir plus" at bounding box center [104, 137] width 20 height 5
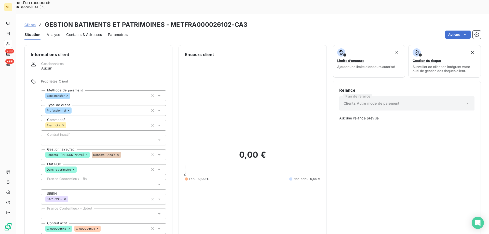
click at [31, 23] on span "Clients" at bounding box center [29, 25] width 11 height 4
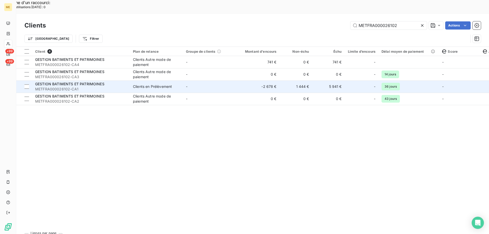
click at [102, 87] on span "METFRA000026102-CA1" at bounding box center [81, 89] width 92 height 5
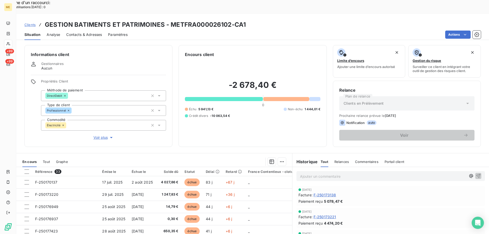
click at [102, 135] on span "Voir plus" at bounding box center [104, 137] width 20 height 5
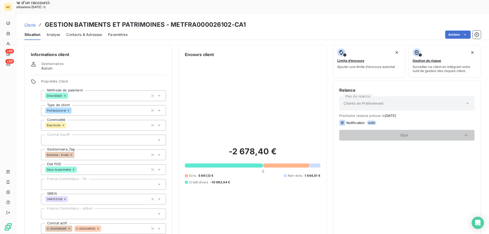
click at [30, 23] on span "Clients" at bounding box center [29, 25] width 11 height 4
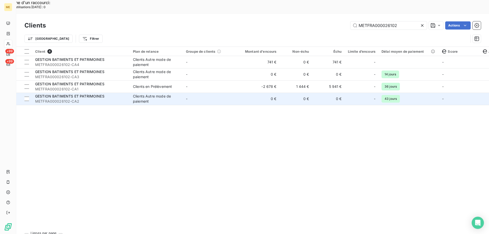
click at [98, 99] on span "METFRA000026102-CA2" at bounding box center [81, 101] width 92 height 5
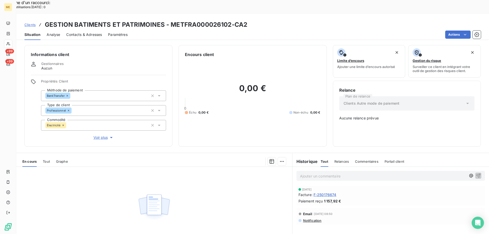
click at [100, 135] on span "Voir plus" at bounding box center [104, 137] width 20 height 5
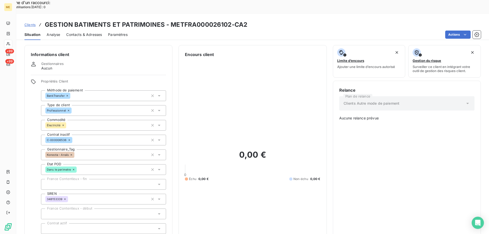
click at [30, 20] on div "Clients GESTION BATIMENTS ET PATRIMOINES - METFRA000026102-CA2" at bounding box center [135, 24] width 223 height 9
click at [30, 23] on span "Clients" at bounding box center [29, 25] width 11 height 4
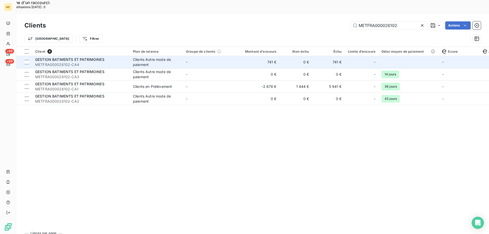
click at [82, 62] on span "METFRA000026102-CA4" at bounding box center [81, 64] width 92 height 5
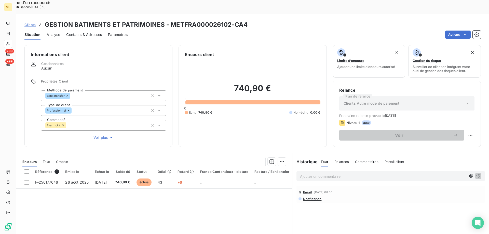
click at [99, 123] on div "Informations client Gestionnaires Aucun Propriétés Client Méthode de paiement B…" at bounding box center [98, 96] width 148 height 102
click at [99, 135] on span "Voir plus" at bounding box center [104, 137] width 20 height 5
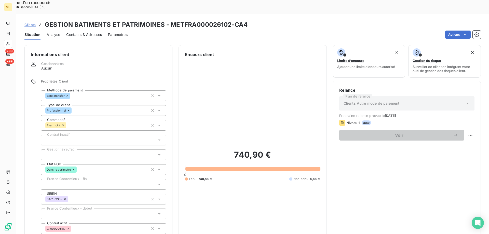
click at [85, 150] on div at bounding box center [103, 155] width 125 height 11
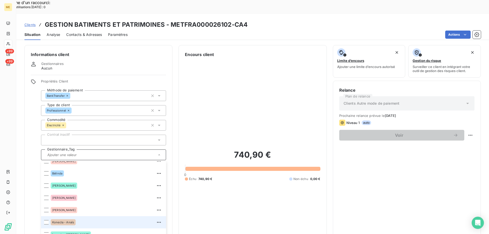
scroll to position [49, 0]
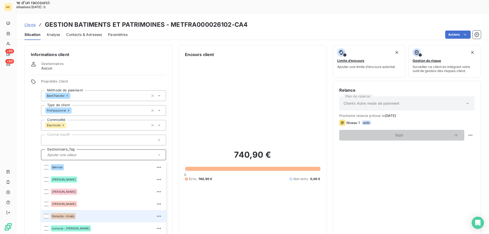
click at [92, 210] on li "Konecta - Anaïs" at bounding box center [103, 216] width 125 height 12
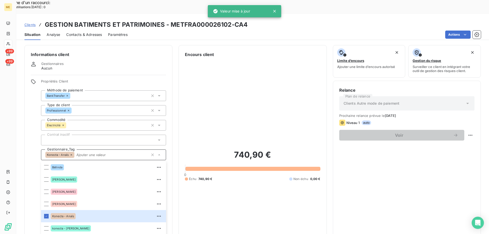
click at [86, 153] on input "text" at bounding box center [111, 155] width 74 height 5
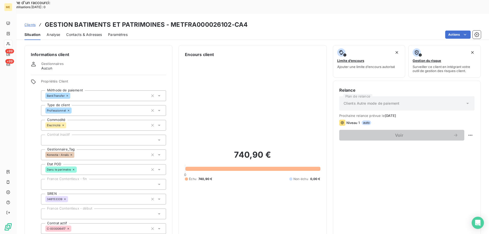
drag, startPoint x: 31, startPoint y: 9, endPoint x: 43, endPoint y: 13, distance: 12.3
click at [31, 23] on span "Clients" at bounding box center [29, 25] width 11 height 4
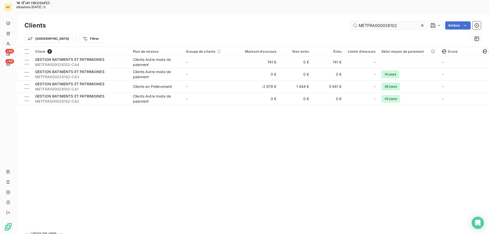
click at [380, 21] on input "METFRA000026102" at bounding box center [389, 25] width 76 height 8
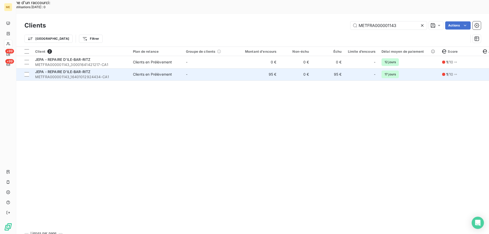
type input "METFRA000001143"
click at [111, 74] on span "METFRA000001143_16401012924434-CA1" at bounding box center [81, 76] width 92 height 5
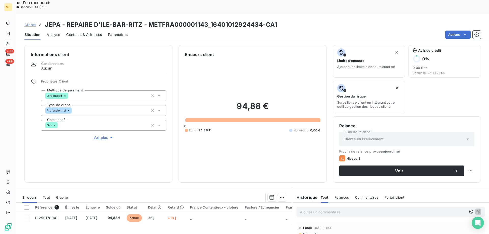
click at [107, 135] on span "Voir plus" at bounding box center [104, 137] width 20 height 5
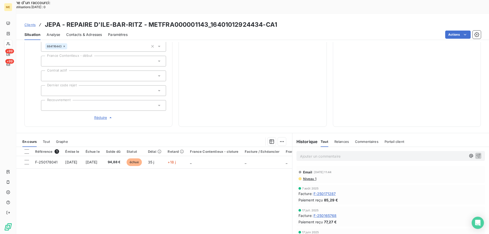
scroll to position [51, 0]
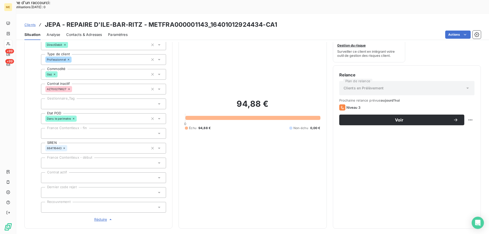
click at [29, 23] on span "Clients" at bounding box center [29, 25] width 11 height 4
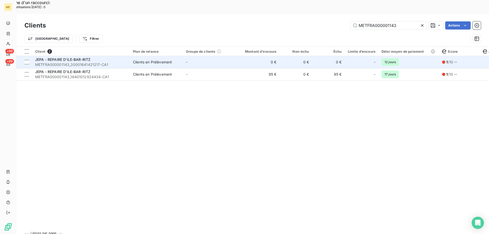
click at [74, 57] on span "JEPA - REPAIRE D'ILE-BAR-RITZ" at bounding box center [62, 59] width 55 height 4
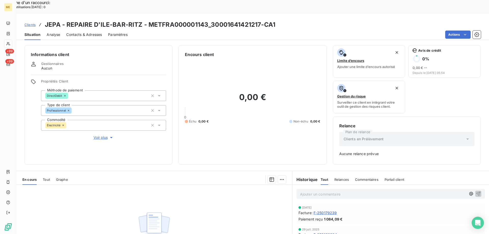
click at [105, 135] on span "Voir plus" at bounding box center [104, 137] width 20 height 5
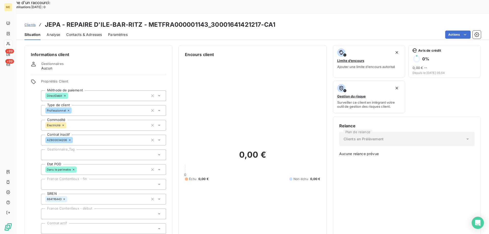
click at [64, 150] on div at bounding box center [103, 155] width 125 height 11
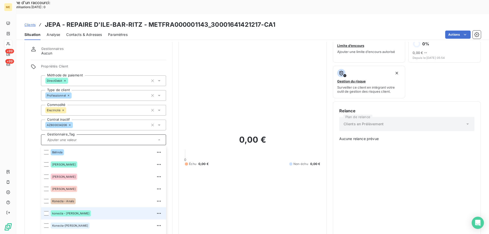
scroll to position [25, 0]
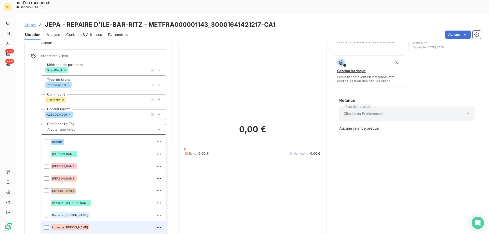
click at [78, 223] on div "konecta-[PERSON_NAME]" at bounding box center [107, 227] width 112 height 8
click at [88, 127] on input "text" at bounding box center [118, 129] width 60 height 5
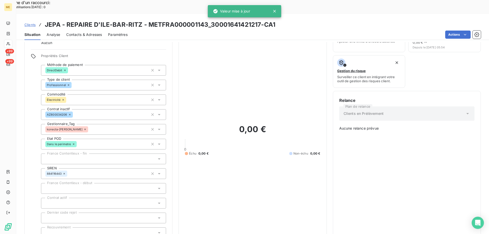
click at [30, 23] on span "Clients" at bounding box center [29, 25] width 11 height 4
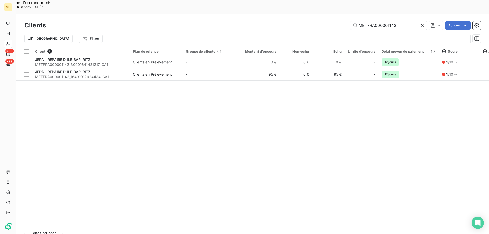
click at [94, 67] on div "Client 2 Plan de relance Groupe de clients Montant d'encours Non-échu Échu Limi…" at bounding box center [252, 138] width 473 height 182
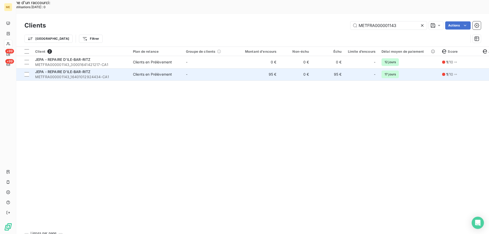
click at [99, 74] on span "METFRA000001143_16401012924434-CA1" at bounding box center [81, 76] width 92 height 5
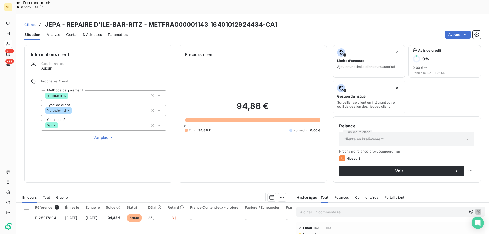
click at [101, 135] on span "Voir plus" at bounding box center [104, 137] width 20 height 5
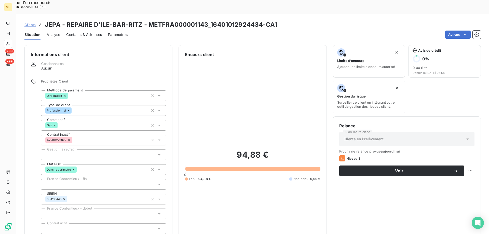
click at [81, 150] on div at bounding box center [103, 155] width 125 height 11
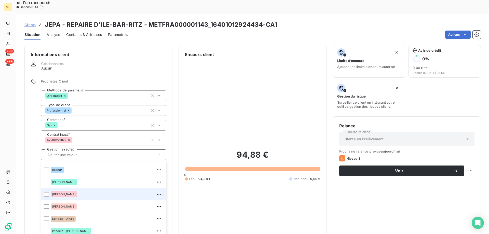
scroll to position [49, 0]
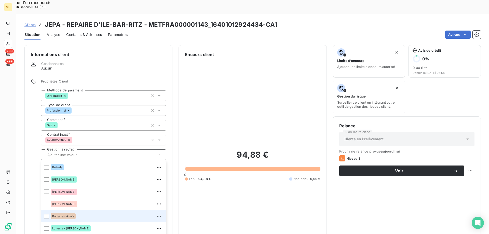
click at [75, 213] on div "Konecta - Anaïs" at bounding box center [63, 216] width 25 height 6
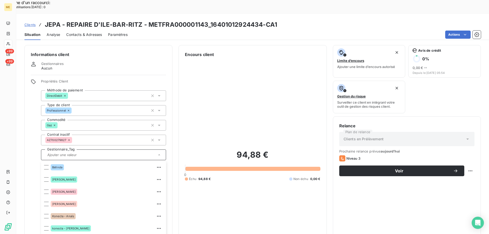
scroll to position [25, 0]
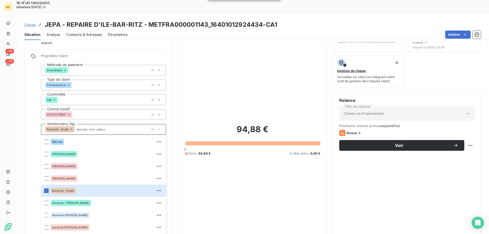
click at [72, 129] on icon at bounding box center [72, 130] width 2 height 2
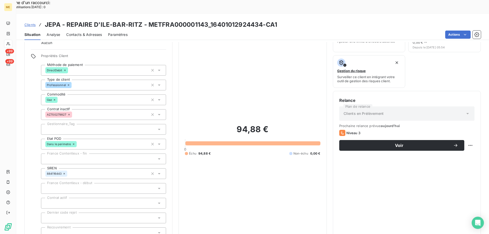
click at [112, 124] on div at bounding box center [103, 129] width 125 height 11
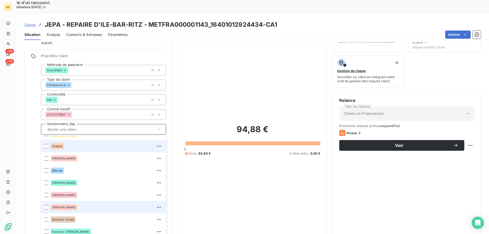
scroll to position [49, 0]
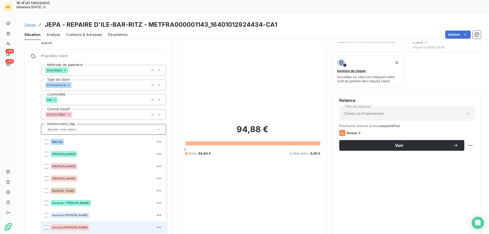
click at [74, 225] on div "konecta-[PERSON_NAME]" at bounding box center [70, 228] width 39 height 6
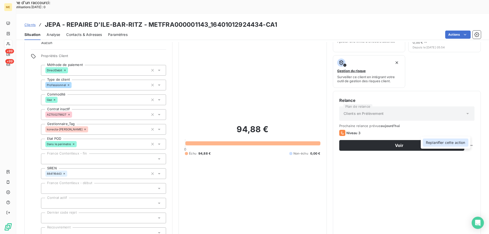
click at [466, 141] on div "Replanifier cette action" at bounding box center [446, 143] width 46 height 8
select select "9"
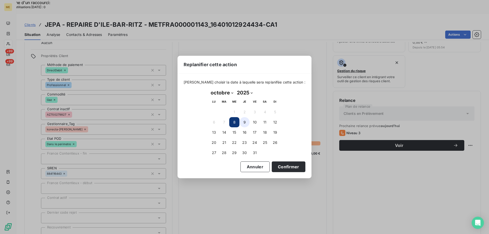
click at [247, 120] on button "9" at bounding box center [245, 122] width 10 height 10
click at [287, 169] on button "Confirmer" at bounding box center [289, 167] width 34 height 11
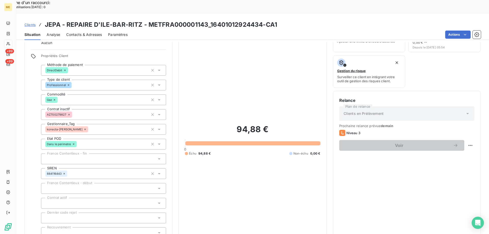
click at [31, 23] on span "Clients" at bounding box center [29, 25] width 11 height 4
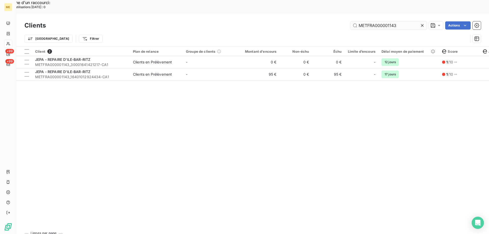
click at [391, 21] on input "METFRA000001143" at bounding box center [389, 25] width 76 height 8
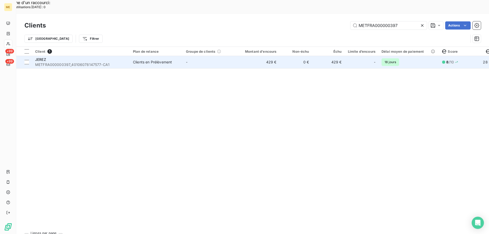
type input "METFRA000000397"
click at [162, 60] on div "Clients en Prélèvement" at bounding box center [152, 62] width 39 height 5
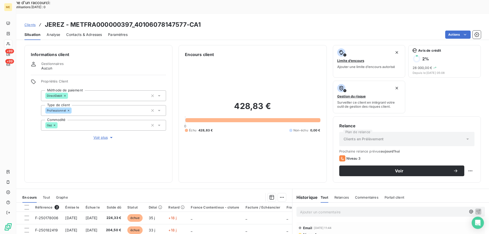
click at [106, 135] on span "Voir plus" at bounding box center [104, 137] width 20 height 5
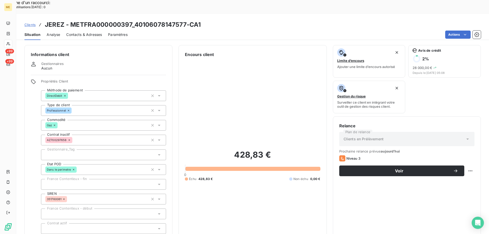
click at [87, 150] on div at bounding box center [103, 155] width 125 height 11
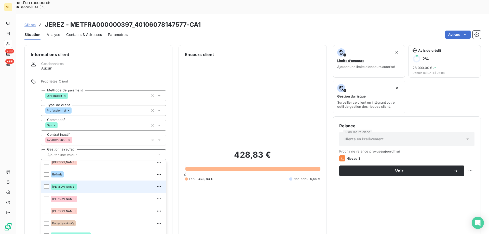
scroll to position [49, 0]
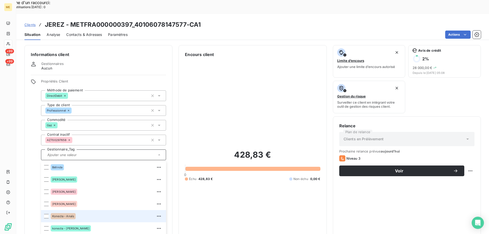
click at [75, 210] on li "Konecta - Anaïs" at bounding box center [103, 216] width 125 height 12
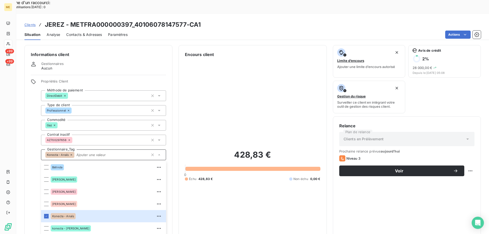
click at [107, 153] on input "text" at bounding box center [111, 155] width 74 height 5
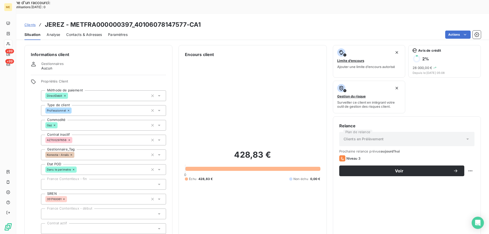
click at [32, 23] on span "Clients" at bounding box center [29, 25] width 11 height 4
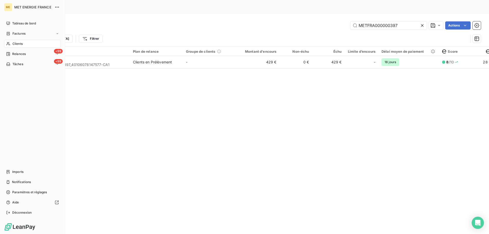
drag, startPoint x: 12, startPoint y: 44, endPoint x: 16, endPoint y: 43, distance: 4.0
click at [12, 44] on span "Clients" at bounding box center [17, 44] width 10 height 5
click at [11, 43] on div "Clients" at bounding box center [32, 44] width 57 height 8
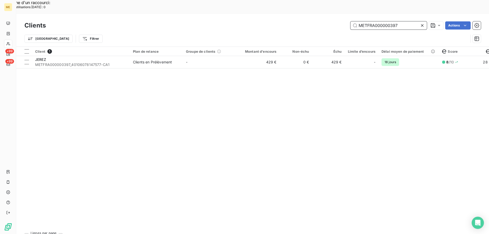
click at [387, 21] on input "METFRA000000397" at bounding box center [389, 25] width 76 height 8
paste input "18085"
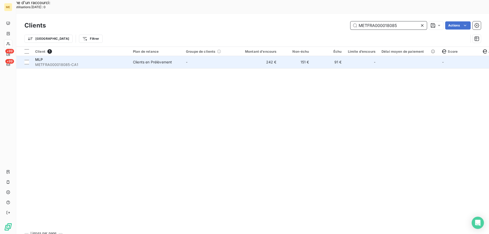
type input "METFRA000018085"
click at [160, 60] on div "Clients en Prélèvement" at bounding box center [152, 62] width 39 height 5
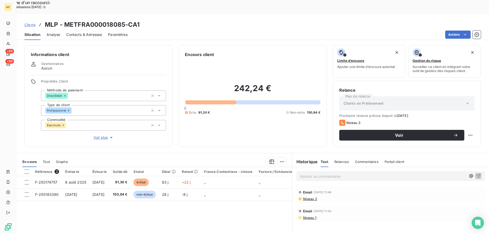
click at [102, 135] on span "Voir plus" at bounding box center [104, 137] width 20 height 5
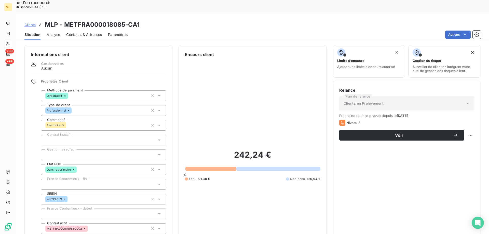
click at [136, 150] on div at bounding box center [103, 155] width 125 height 11
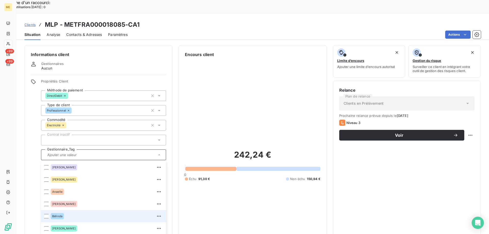
scroll to position [49, 0]
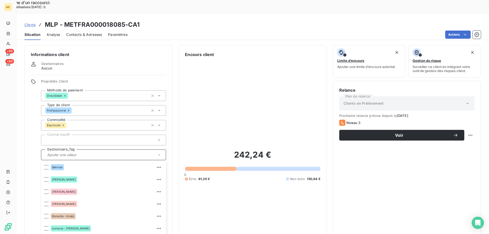
drag, startPoint x: 121, startPoint y: 220, endPoint x: 102, endPoint y: 134, distance: 88.1
click at [88, 153] on input "text" at bounding box center [118, 155] width 60 height 5
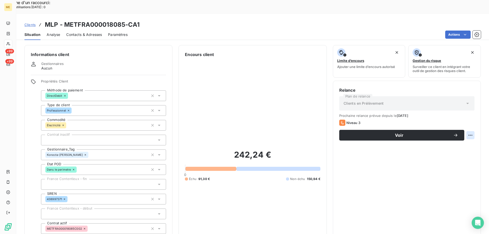
click at [459, 137] on div "Replanifier cette action" at bounding box center [446, 132] width 50 height 12
click at [459, 135] on div "Replanifier cette action" at bounding box center [446, 132] width 46 height 8
select select "9"
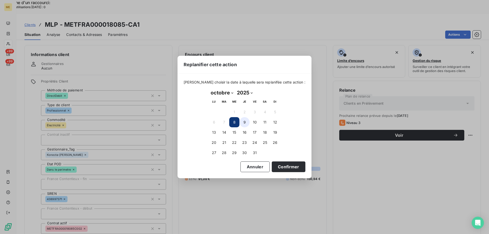
click at [246, 122] on button "9" at bounding box center [245, 122] width 10 height 10
click at [290, 165] on button "Confirmer" at bounding box center [289, 167] width 34 height 11
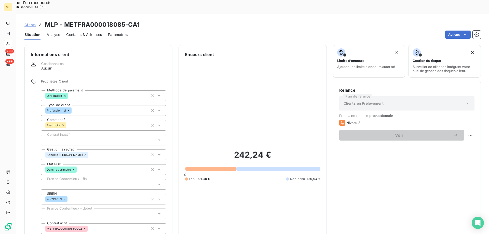
click at [29, 23] on span "Clients" at bounding box center [29, 25] width 11 height 4
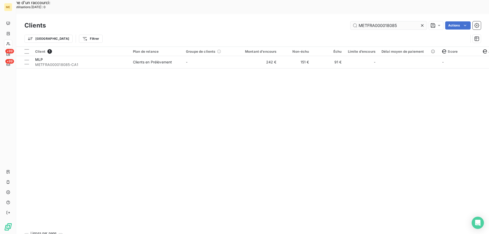
click at [371, 21] on input "METFRA000018085" at bounding box center [389, 25] width 76 height 8
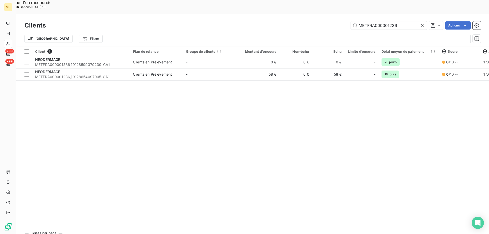
type input "METFRA000001236"
click at [221, 67] on div "Client 2 Plan de relance Groupe de clients Montant d'encours Non-échu Échu Limi…" at bounding box center [252, 138] width 473 height 182
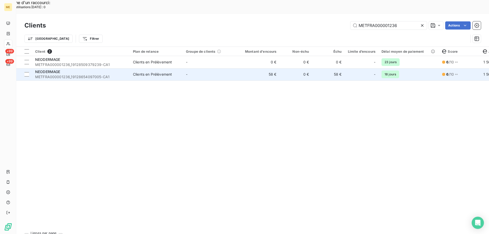
click at [222, 68] on td "-" at bounding box center [209, 74] width 53 height 12
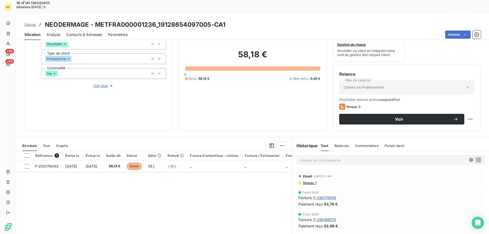
scroll to position [43, 0]
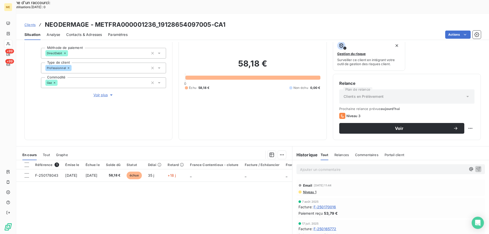
click at [97, 93] on span "Voir plus" at bounding box center [104, 95] width 20 height 5
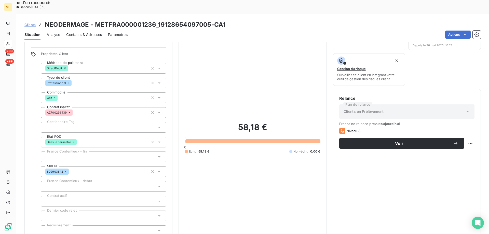
scroll to position [17, 0]
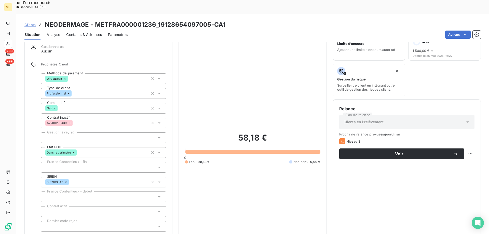
click at [103, 133] on div at bounding box center [103, 138] width 125 height 11
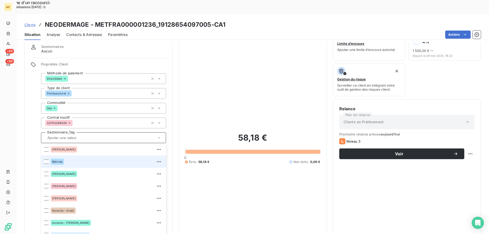
scroll to position [49, 0]
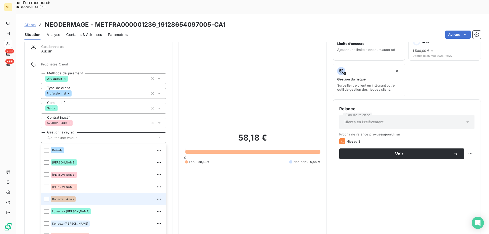
click at [82, 195] on div "Konecta - Anaïs" at bounding box center [107, 199] width 112 height 8
click at [82, 136] on input "text" at bounding box center [111, 138] width 74 height 5
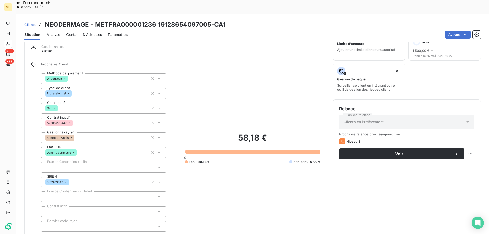
click at [32, 23] on span "Clients" at bounding box center [29, 25] width 11 height 4
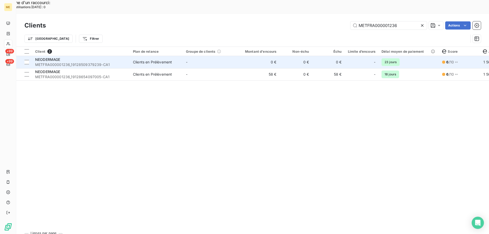
click at [84, 62] on span "METFRA000001236_19128509379239-CA1" at bounding box center [81, 64] width 92 height 5
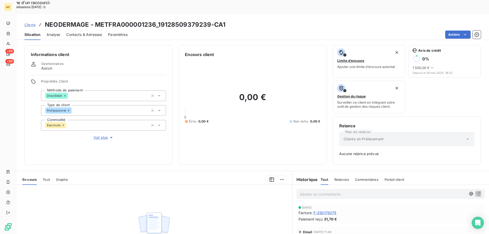
click at [109, 135] on icon "button" at bounding box center [111, 137] width 5 height 5
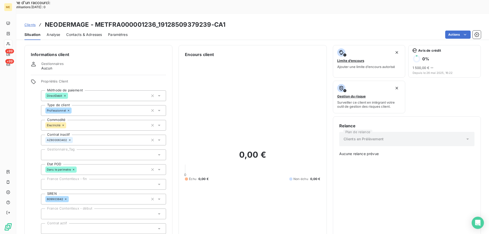
click at [96, 150] on div at bounding box center [103, 155] width 125 height 11
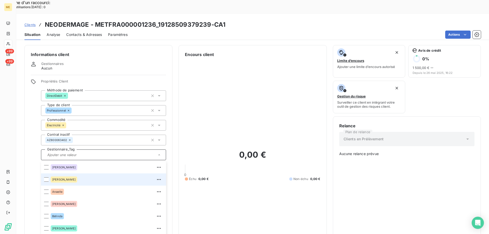
scroll to position [25, 0]
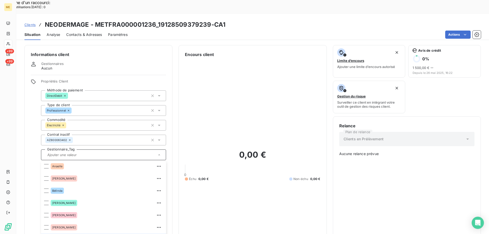
click at [93, 153] on input "text" at bounding box center [111, 155] width 74 height 5
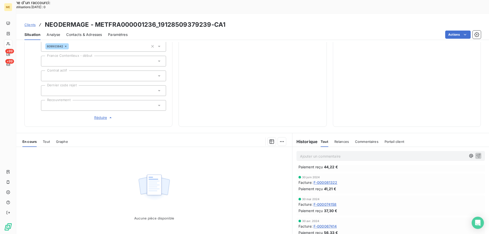
scroll to position [0, 0]
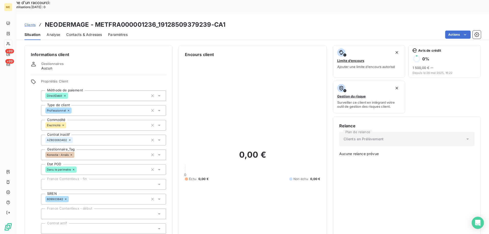
click at [30, 23] on span "Clients" at bounding box center [29, 25] width 11 height 4
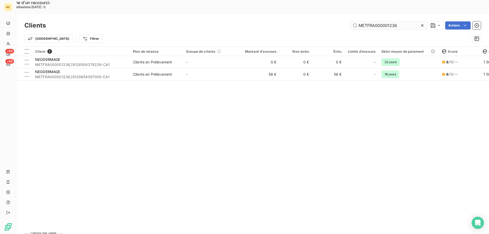
click at [380, 21] on input "METFRA000001236" at bounding box center [389, 25] width 76 height 8
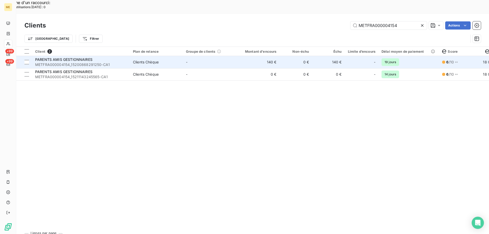
type input "METFRA000004154"
click at [178, 60] on span "Clients Chèque" at bounding box center [156, 62] width 47 height 5
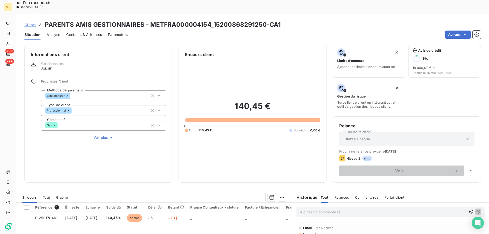
click at [97, 135] on span "Voir plus" at bounding box center [104, 137] width 20 height 5
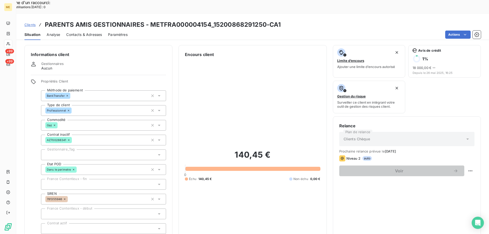
click at [85, 150] on div at bounding box center [103, 155] width 125 height 11
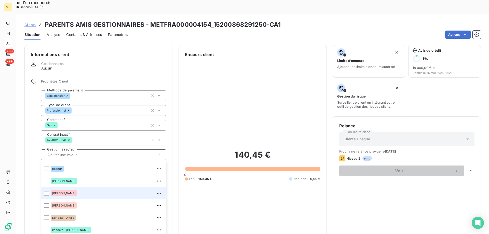
scroll to position [49, 0]
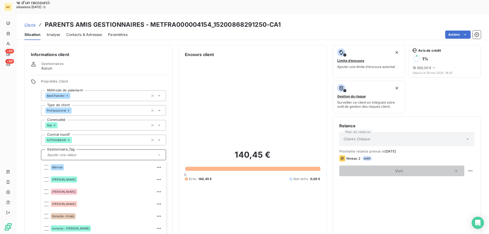
click at [30, 23] on span "Clients" at bounding box center [29, 25] width 11 height 4
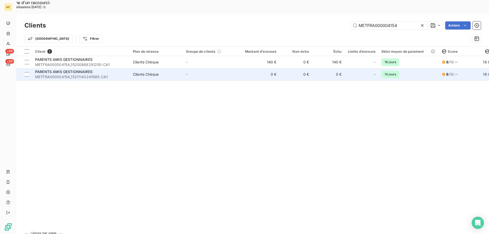
click at [85, 74] on span "METFRA000004154_15211143245565-CA1" at bounding box center [81, 76] width 92 height 5
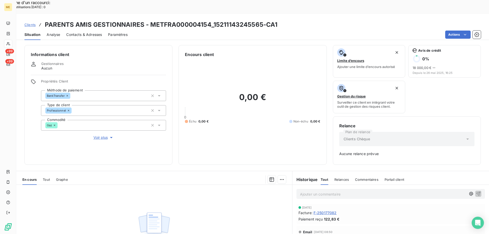
click at [99, 135] on span "Voir plus" at bounding box center [104, 137] width 20 height 5
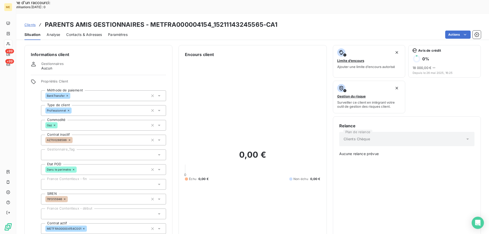
click at [85, 150] on div at bounding box center [103, 155] width 125 height 11
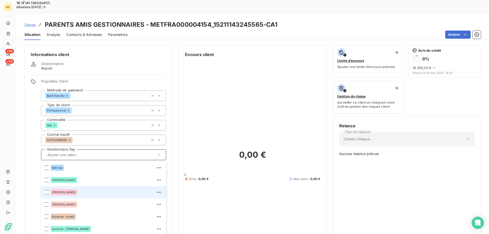
scroll to position [49, 0]
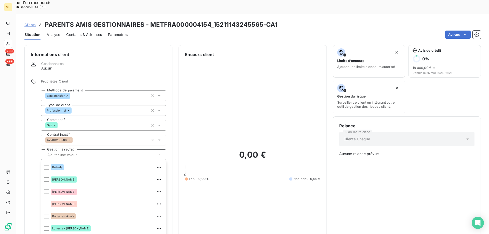
click at [111, 153] on input "text" at bounding box center [118, 155] width 60 height 5
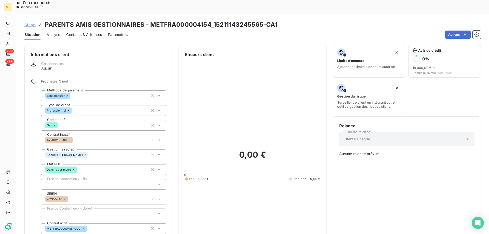
click at [34, 23] on span "Clients" at bounding box center [29, 25] width 11 height 4
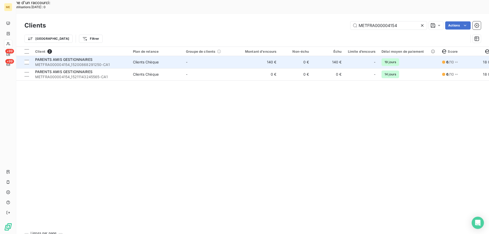
click at [169, 60] on span "Clients Chèque" at bounding box center [156, 62] width 47 height 5
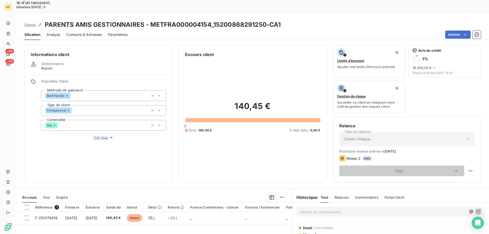
click at [101, 135] on span "Voir plus" at bounding box center [104, 137] width 20 height 5
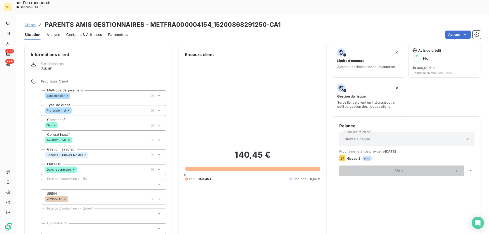
click at [32, 23] on span "Clients" at bounding box center [29, 25] width 11 height 4
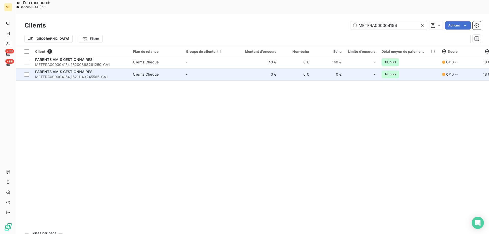
click at [93, 74] on span "METFRA000004154_15211143245565-CA1" at bounding box center [81, 76] width 92 height 5
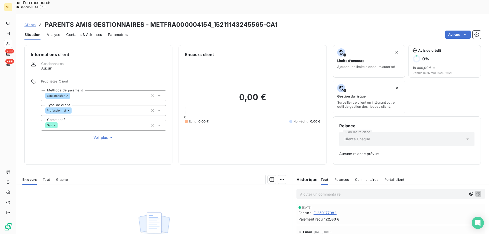
click at [100, 135] on span "Voir plus" at bounding box center [104, 137] width 20 height 5
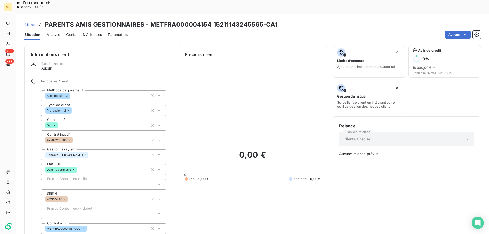
click at [31, 23] on span "Clients" at bounding box center [29, 25] width 11 height 4
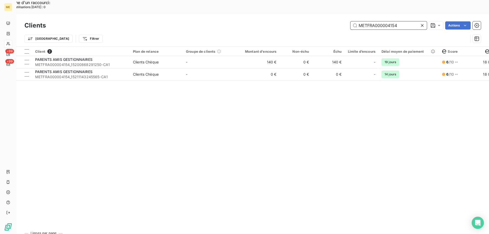
click at [381, 21] on input "METFRA000004154" at bounding box center [389, 25] width 76 height 8
paste input "3572"
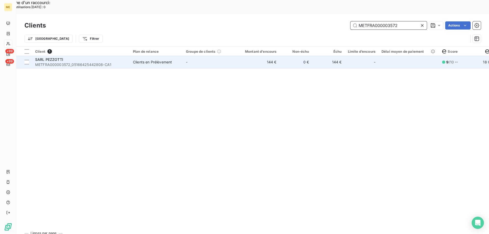
type input "METFRA000003572"
click at [214, 56] on td "-" at bounding box center [209, 62] width 53 height 12
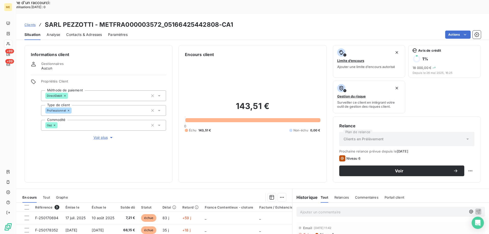
drag, startPoint x: 99, startPoint y: 120, endPoint x: 251, endPoint y: 123, distance: 152.7
click at [99, 135] on span "Voir plus" at bounding box center [104, 137] width 20 height 5
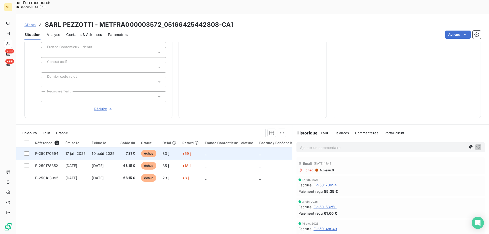
scroll to position [34, 0]
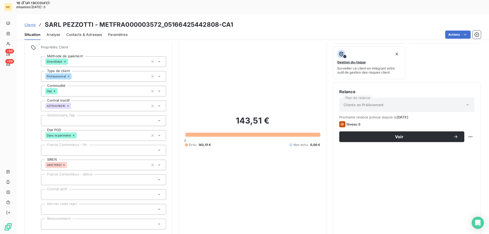
click at [81, 115] on div at bounding box center [103, 120] width 125 height 11
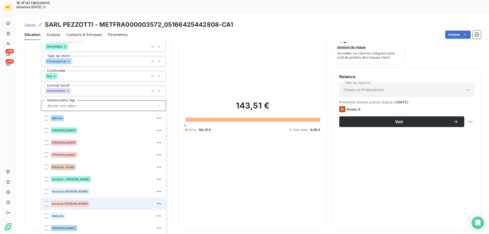
scroll to position [60, 0]
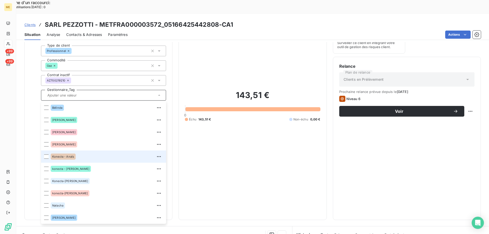
click at [83, 153] on div "Konecta - Anaïs" at bounding box center [107, 157] width 112 height 8
click at [96, 93] on input "text" at bounding box center [111, 95] width 74 height 5
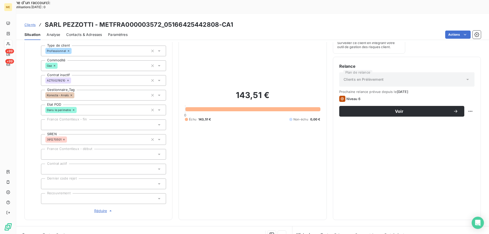
click at [465, 107] on div "Replanifier cette action" at bounding box center [446, 108] width 46 height 8
select select "9"
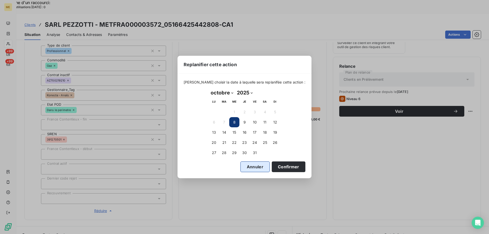
click at [241, 170] on button "Annuler" at bounding box center [255, 167] width 29 height 11
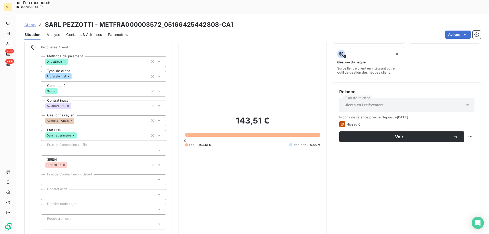
scroll to position [0, 0]
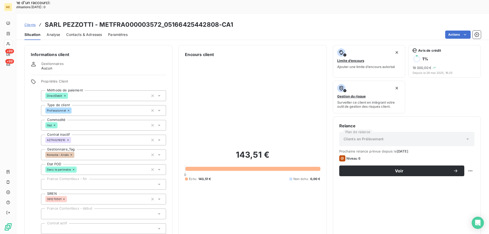
click at [86, 32] on span "Contacts & Adresses" at bounding box center [84, 34] width 36 height 5
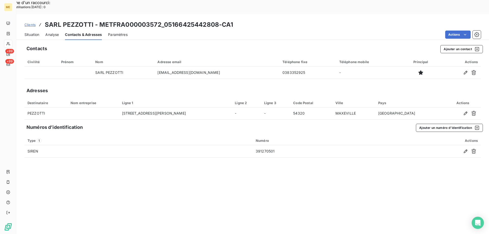
click at [35, 32] on span "Situation" at bounding box center [31, 34] width 15 height 5
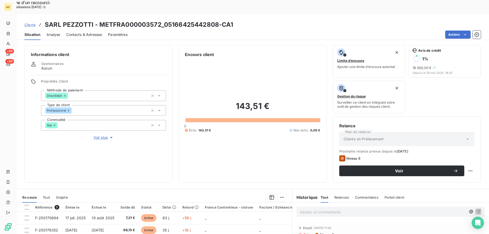
scroll to position [25, 0]
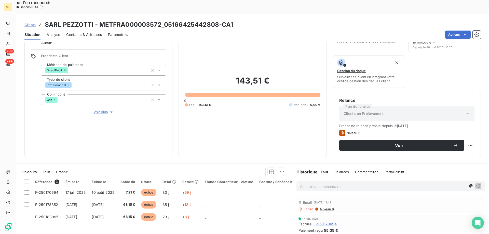
click at [325, 207] on span "Niveau 6" at bounding box center [327, 209] width 15 height 4
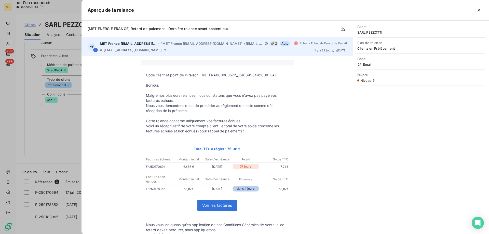
click at [271, 43] on icon at bounding box center [272, 43] width 3 height 3
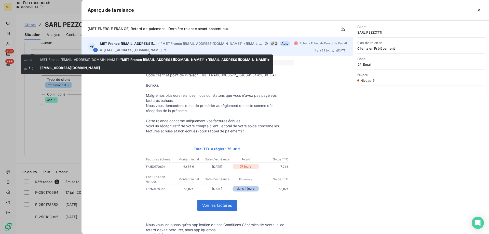
click at [164, 50] on icon at bounding box center [165, 49] width 2 height 1
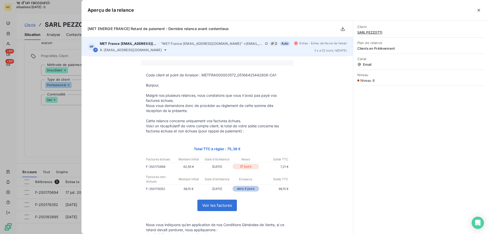
click at [163, 49] on icon at bounding box center [165, 50] width 4 height 4
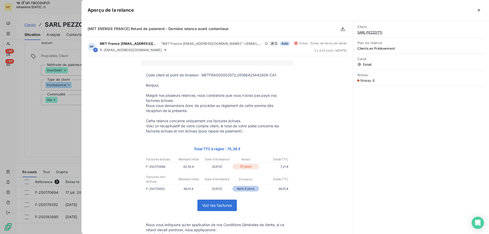
click at [32, 126] on div at bounding box center [244, 117] width 489 height 234
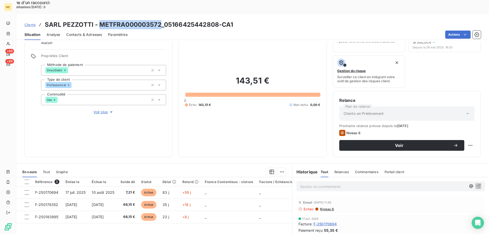
drag, startPoint x: 159, startPoint y: 9, endPoint x: 98, endPoint y: 11, distance: 60.7
click at [98, 20] on h3 "SARL PEZZOTTI - METFRA000003572_05166425442808-CA1" at bounding box center [139, 24] width 189 height 9
copy h3 "METFRA000003572"
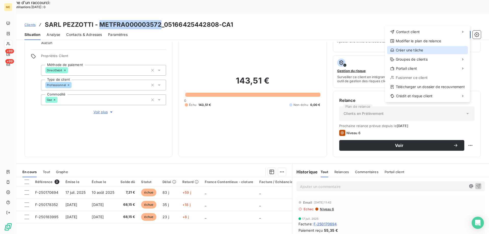
click at [428, 50] on div "Créer une tâche" at bounding box center [427, 50] width 81 height 8
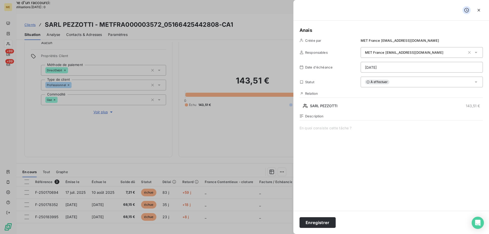
click at [317, 127] on span at bounding box center [391, 175] width 183 height 98
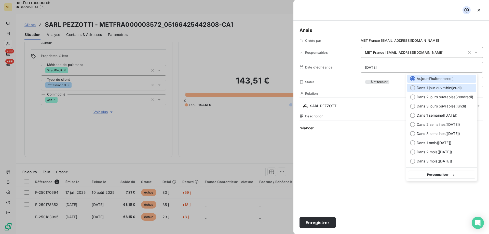
click at [431, 90] on span "Dans 1 jour ouvrable ( [DATE] )" at bounding box center [439, 87] width 45 height 5
type input "[DATE]"
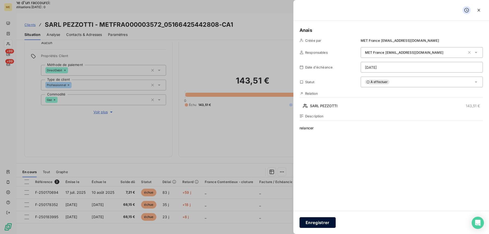
click at [318, 226] on button "Enregistrer" at bounding box center [318, 222] width 36 height 11
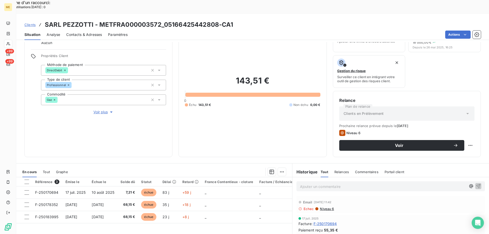
scroll to position [0, 0]
click at [216, 123] on div "143,51 € 0 Échu 143,51 € Non-échu 0,00 €" at bounding box center [252, 91] width 135 height 119
drag, startPoint x: 93, startPoint y: 10, endPoint x: 45, endPoint y: 11, distance: 47.9
click at [45, 20] on h3 "SARL PEZZOTTI - METFRA000003572_05166425442808-CA1" at bounding box center [139, 24] width 189 height 9
copy h3 "SARL PEZZOTTI"
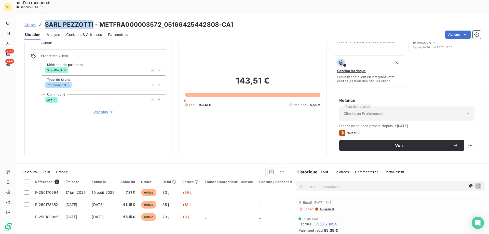
click at [79, 32] on span "Contacts & Adresses" at bounding box center [84, 34] width 36 height 5
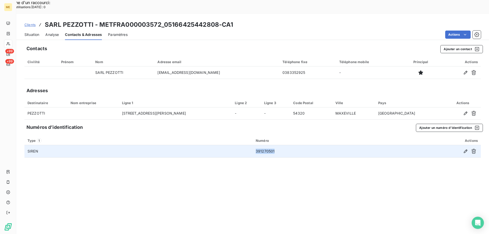
copy td "391270501"
drag, startPoint x: 280, startPoint y: 138, endPoint x: 256, endPoint y: 139, distance: 24.0
click at [256, 145] on td "391270501" at bounding box center [313, 151] width 121 height 12
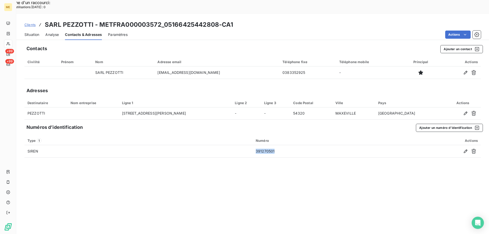
click at [31, 32] on span "Situation" at bounding box center [31, 34] width 15 height 5
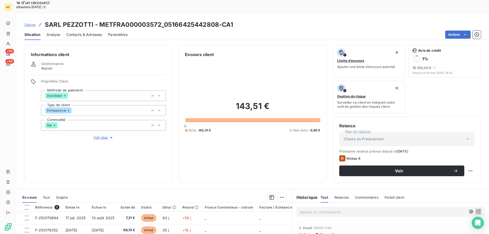
scroll to position [68, 0]
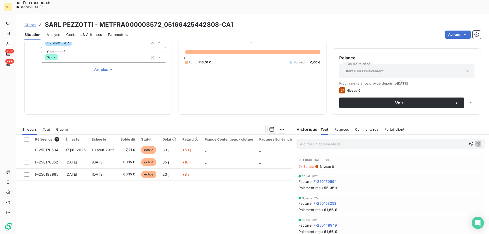
click at [85, 32] on span "Contacts & Adresses" at bounding box center [84, 34] width 36 height 5
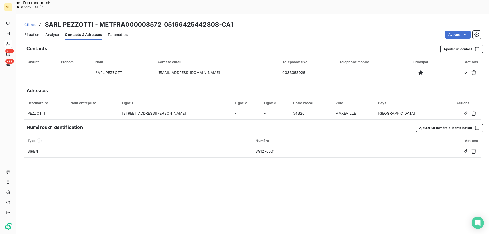
click at [32, 23] on span "Clients" at bounding box center [29, 25] width 11 height 4
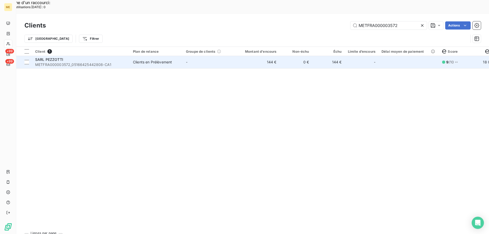
click at [233, 56] on td "-" at bounding box center [209, 62] width 53 height 12
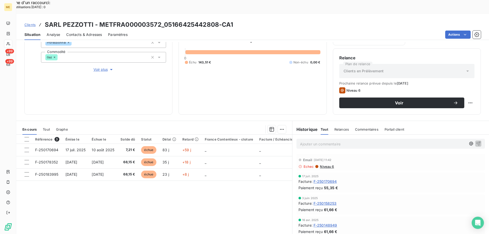
scroll to position [43, 0]
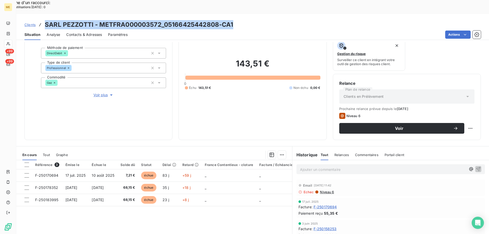
drag, startPoint x: 239, startPoint y: 10, endPoint x: 44, endPoint y: 10, distance: 195.5
click at [44, 20] on div "Clients SARL PEZZOTTI - METFRA000003572_05166425442808-CA1" at bounding box center [252, 24] width 473 height 9
copy h3 "SARL PEZZOTTI - METFRA000003572_05166425442808-CA1"
click at [82, 29] on div "Contacts & Adresses" at bounding box center [84, 34] width 36 height 11
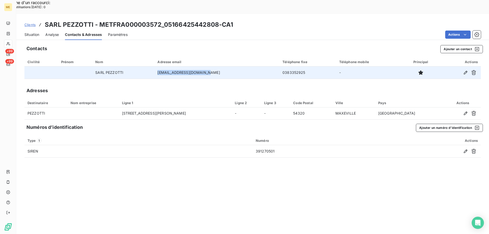
copy td "[EMAIL_ADDRESS][DOMAIN_NAME]"
drag, startPoint x: 165, startPoint y: 59, endPoint x: 217, endPoint y: 61, distance: 51.8
click at [217, 67] on td "[EMAIL_ADDRESS][DOMAIN_NAME]" at bounding box center [216, 73] width 125 height 12
copy td "0383352925"
drag, startPoint x: 291, startPoint y: 58, endPoint x: 267, endPoint y: 60, distance: 24.0
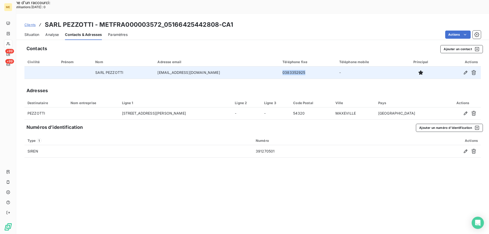
click at [280, 67] on td "0383352925" at bounding box center [308, 73] width 57 height 12
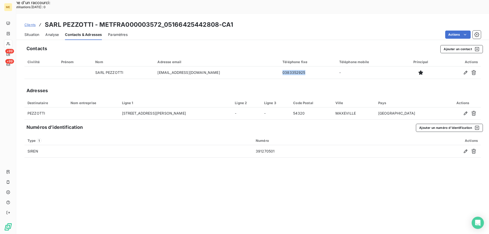
drag, startPoint x: 36, startPoint y: 19, endPoint x: 38, endPoint y: 24, distance: 5.1
click at [35, 32] on span "Situation" at bounding box center [31, 34] width 15 height 5
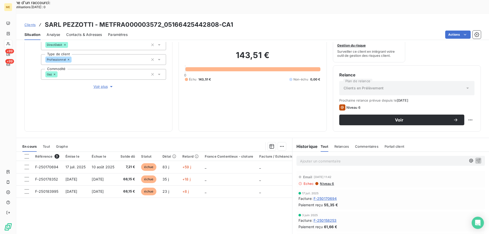
scroll to position [0, 0]
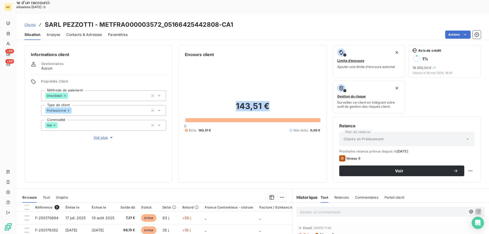
drag, startPoint x: 270, startPoint y: 94, endPoint x: 235, endPoint y: 92, distance: 34.8
click at [235, 101] on h2 "143,51 €" at bounding box center [252, 108] width 135 height 15
copy h2 "143,51 €"
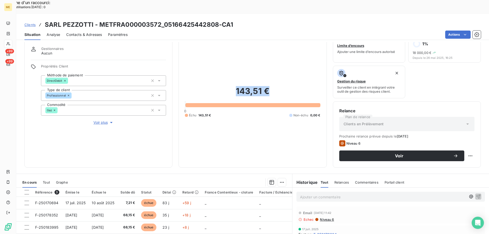
scroll to position [25, 0]
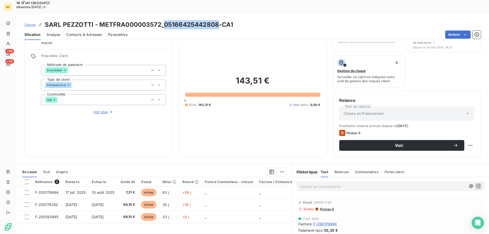
drag, startPoint x: 218, startPoint y: 9, endPoint x: 166, endPoint y: 9, distance: 52.5
click at [166, 20] on h3 "SARL PEZZOTTI - METFRA000003572_05166425442808-CA1" at bounding box center [139, 24] width 189 height 9
drag, startPoint x: 174, startPoint y: 10, endPoint x: 217, endPoint y: 10, distance: 43.6
click at [217, 20] on h3 "SARL PEZZOTTI - METFRA000003572_05166425442808-CA1" at bounding box center [139, 24] width 189 height 9
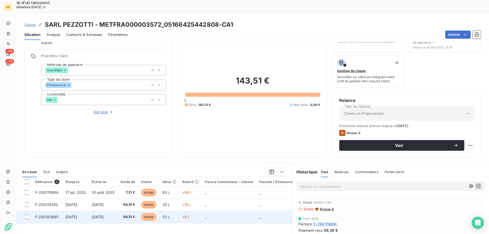
click at [238, 211] on td "_" at bounding box center [229, 217] width 55 height 12
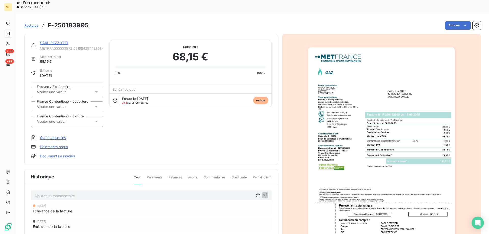
click at [64, 41] on link "SARL PEZZOTTI" at bounding box center [54, 43] width 28 height 4
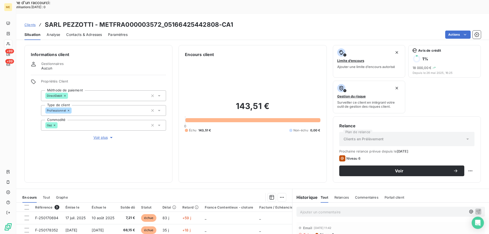
click at [324, 209] on p "Ajouter un commentaire ﻿" at bounding box center [383, 212] width 166 height 6
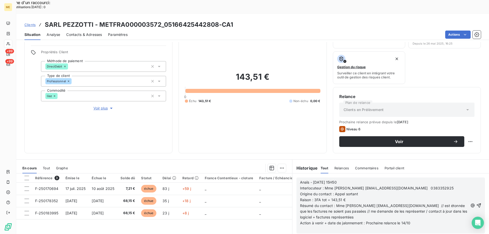
scroll to position [68, 0]
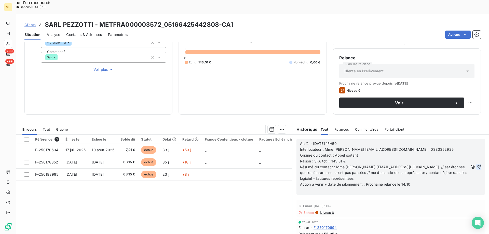
click at [477, 164] on icon "button" at bounding box center [479, 166] width 5 height 5
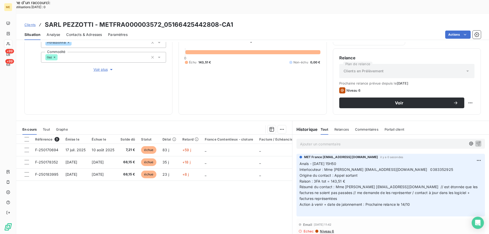
click at [89, 32] on span "Contacts & Adresses" at bounding box center [84, 34] width 36 height 5
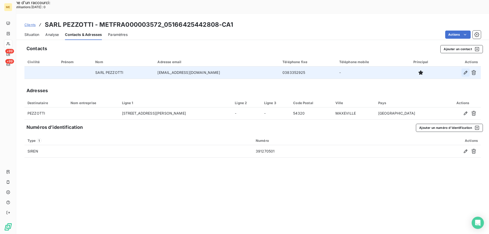
click at [466, 70] on icon "button" at bounding box center [465, 72] width 5 height 5
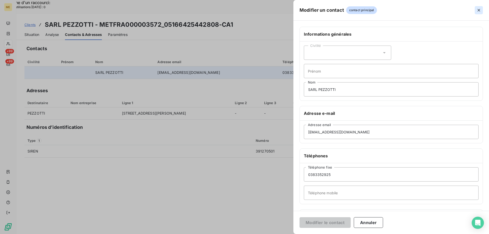
click at [478, 11] on icon "button" at bounding box center [479, 10] width 3 height 3
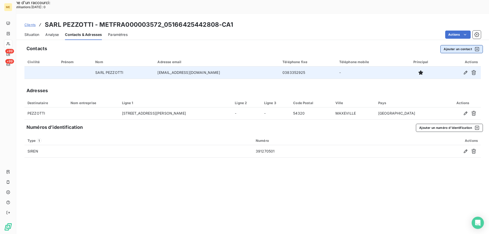
click at [447, 45] on button "Ajouter un contact" at bounding box center [462, 49] width 43 height 8
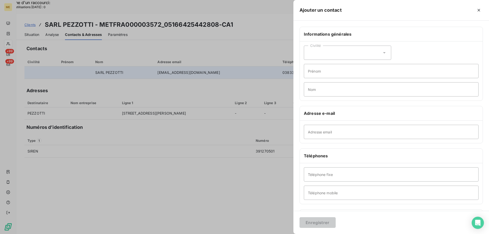
click at [358, 54] on div "Civilité" at bounding box center [347, 53] width 87 height 14
click at [346, 66] on li "Madame" at bounding box center [347, 65] width 87 height 9
click at [328, 89] on input "Nom" at bounding box center [391, 89] width 175 height 14
type input "[PERSON_NAME]"
click at [324, 134] on input "Adresse email" at bounding box center [391, 132] width 175 height 14
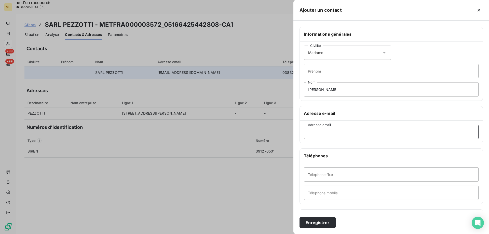
paste input "[EMAIL_ADDRESS][DOMAIN_NAME]"
type input "[EMAIL_ADDRESS][DOMAIN_NAME]"
click at [324, 171] on input "Téléphone fixe" at bounding box center [391, 174] width 175 height 14
paste input "0383352925"
type input "0383352925"
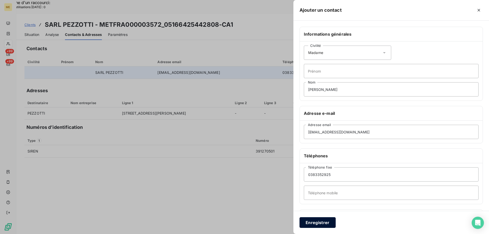
click at [312, 224] on button "Enregistrer" at bounding box center [318, 222] width 36 height 11
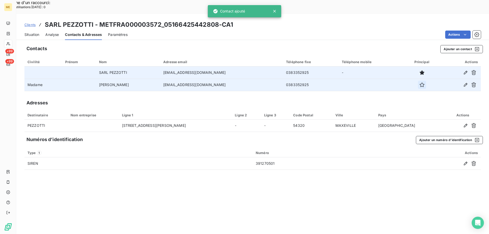
click at [420, 82] on icon "button" at bounding box center [422, 84] width 5 height 5
click at [32, 32] on span "Situation" at bounding box center [31, 34] width 15 height 5
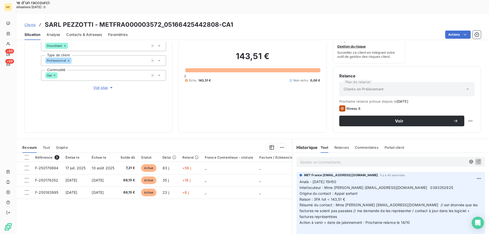
scroll to position [51, 0]
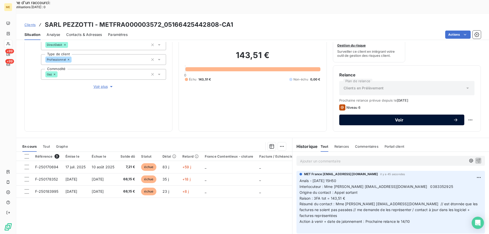
click at [418, 115] on button "Voir" at bounding box center [401, 120] width 125 height 11
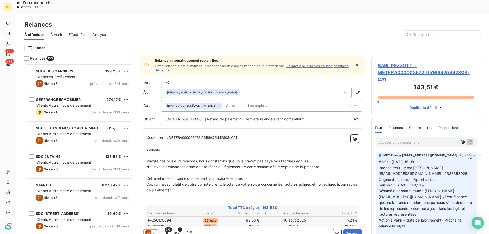
scroll to position [180, 106]
click at [218, 104] on icon at bounding box center [219, 105] width 3 height 3
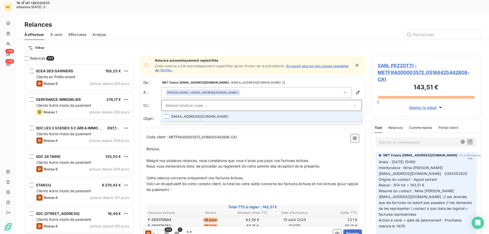
click at [276, 140] on p "﻿" at bounding box center [253, 143] width 213 height 6
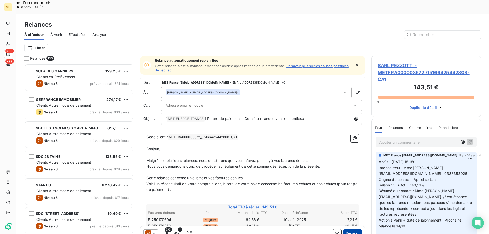
click at [348, 230] on button "Envoyer" at bounding box center [353, 234] width 19 height 8
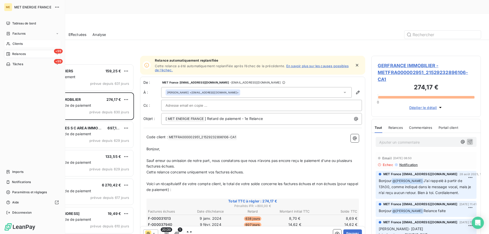
click at [8, 43] on icon at bounding box center [8, 44] width 4 height 4
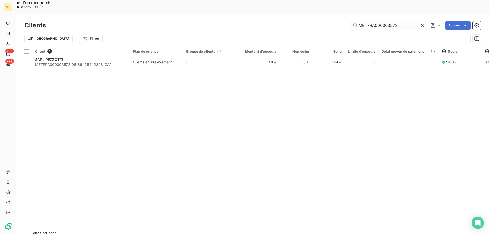
click at [367, 21] on input "METFRA000003572" at bounding box center [389, 25] width 76 height 8
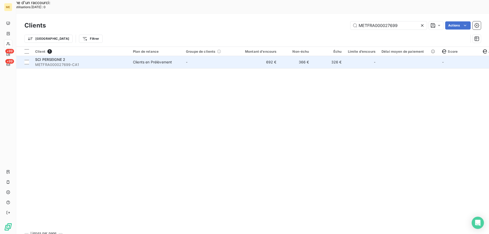
type input "METFRA000027699"
click at [183, 56] on td "-" at bounding box center [209, 62] width 53 height 12
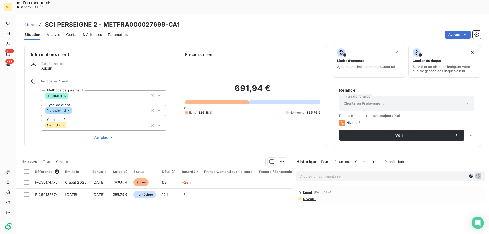
click at [103, 135] on span "Voir plus" at bounding box center [104, 137] width 20 height 5
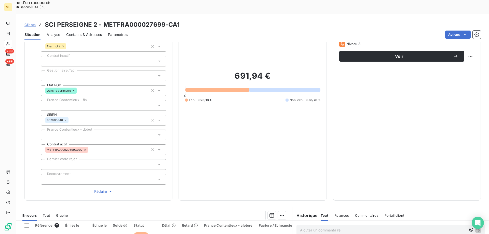
scroll to position [76, 0]
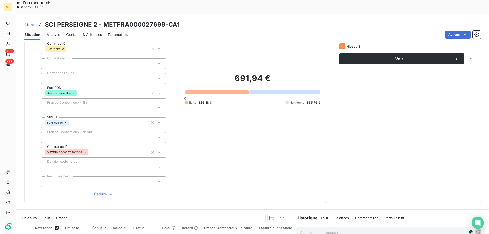
click at [64, 73] on div at bounding box center [103, 78] width 125 height 11
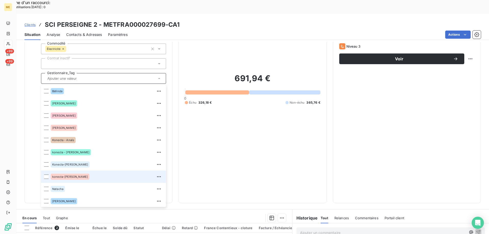
scroll to position [49, 0]
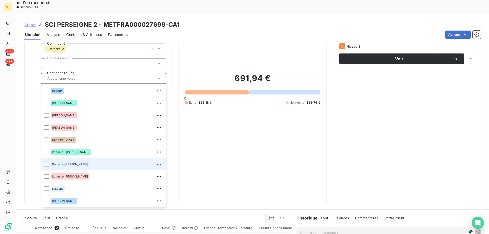
click at [81, 160] on div "Konecta-[PERSON_NAME]" at bounding box center [107, 164] width 112 height 8
click at [92, 76] on input "text" at bounding box center [118, 78] width 60 height 5
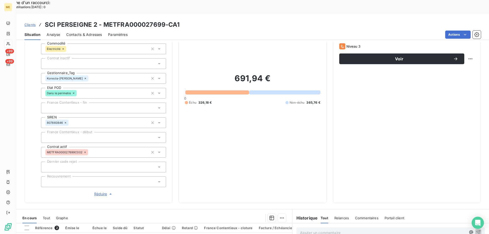
click at [33, 23] on span "Clients" at bounding box center [29, 25] width 11 height 4
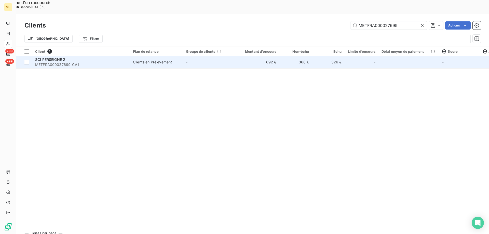
click at [209, 56] on td "-" at bounding box center [209, 62] width 53 height 12
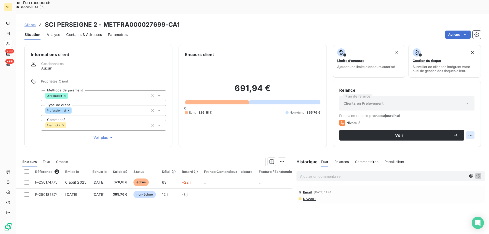
click at [460, 134] on div "Replanifier cette action" at bounding box center [446, 132] width 46 height 8
select select "9"
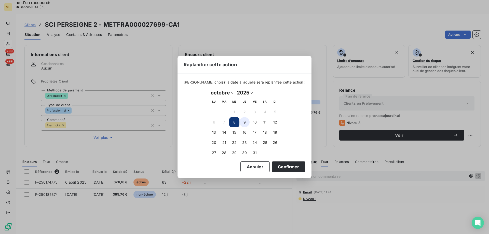
click at [245, 123] on button "9" at bounding box center [245, 122] width 10 height 10
click at [287, 168] on button "Confirmer" at bounding box center [289, 167] width 34 height 11
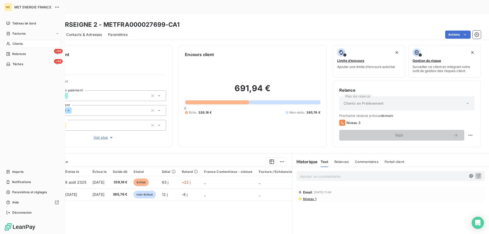
drag, startPoint x: 13, startPoint y: 43, endPoint x: 71, endPoint y: 45, distance: 58.1
click at [13, 43] on span "Clients" at bounding box center [17, 44] width 10 height 5
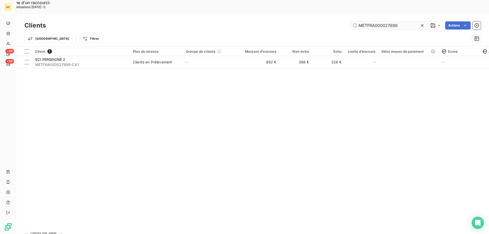
click at [385, 21] on input "METFRA000027699" at bounding box center [389, 25] width 76 height 8
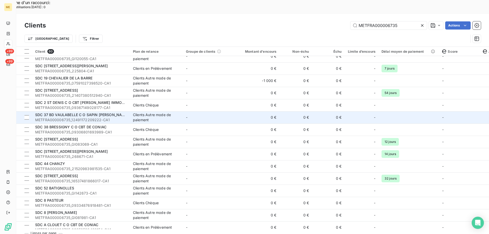
scroll to position [102, 0]
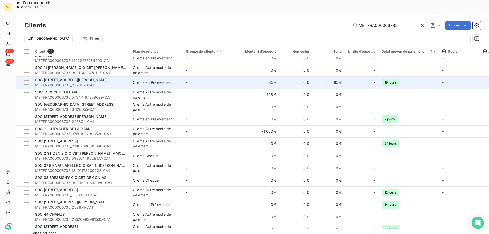
type input "METFRA000006735"
click at [245, 76] on td "85 €" at bounding box center [258, 82] width 44 height 12
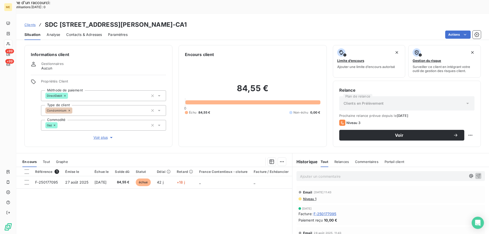
drag, startPoint x: 102, startPoint y: 122, endPoint x: 102, endPoint y: 129, distance: 7.4
click at [102, 135] on span "Voir plus" at bounding box center [104, 137] width 20 height 5
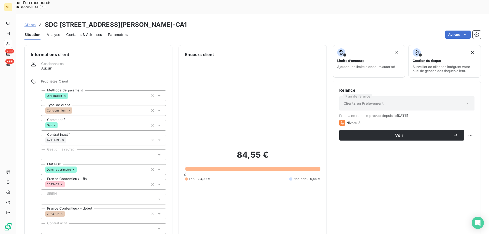
click at [71, 150] on div at bounding box center [103, 155] width 125 height 11
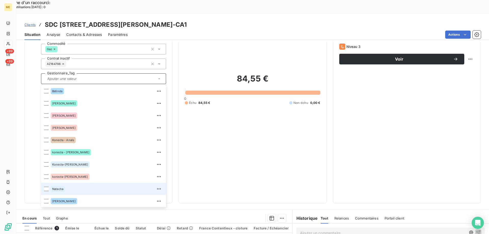
scroll to position [76, 0]
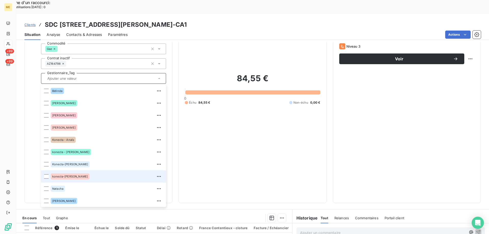
click at [88, 173] on div "konecta-[PERSON_NAME]" at bounding box center [107, 177] width 112 height 8
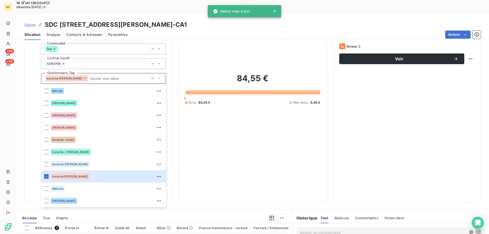
click at [88, 76] on input "text" at bounding box center [118, 78] width 60 height 5
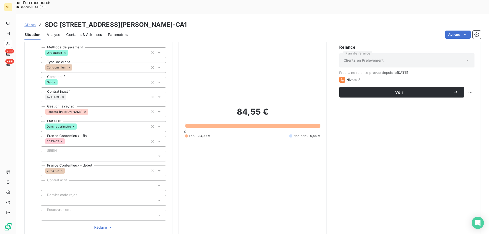
scroll to position [25, 0]
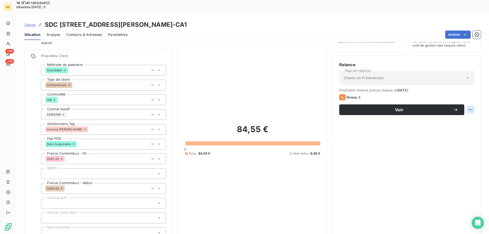
click at [466, 105] on div "Replanifier cette action" at bounding box center [446, 107] width 46 height 8
select select "9"
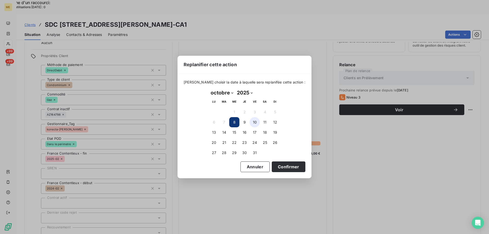
click at [255, 123] on button "10" at bounding box center [255, 122] width 10 height 10
click at [276, 169] on button "Confirmer" at bounding box center [289, 167] width 34 height 11
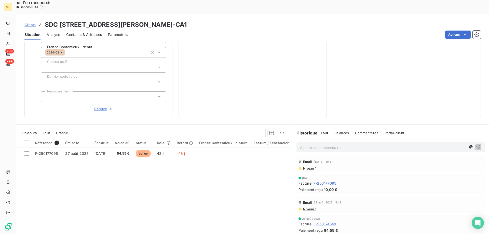
scroll to position [0, 0]
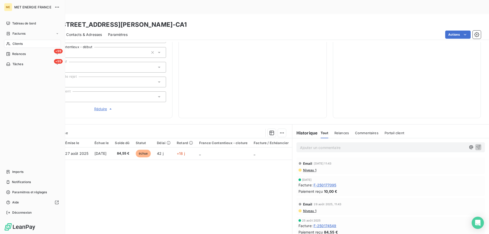
click at [12, 43] on span "Clients" at bounding box center [17, 44] width 10 height 5
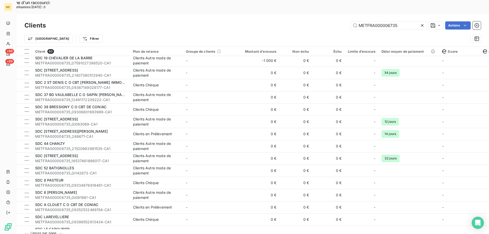
scroll to position [204, 0]
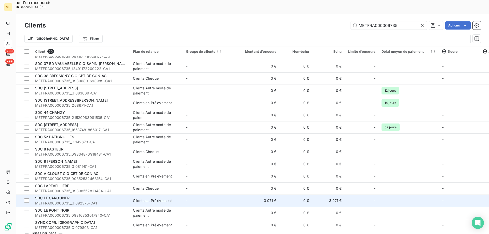
click at [223, 195] on td "-" at bounding box center [209, 201] width 53 height 12
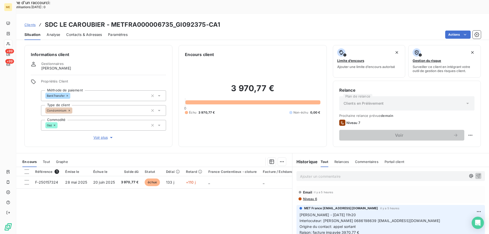
click at [104, 135] on span "Voir plus" at bounding box center [104, 137] width 20 height 5
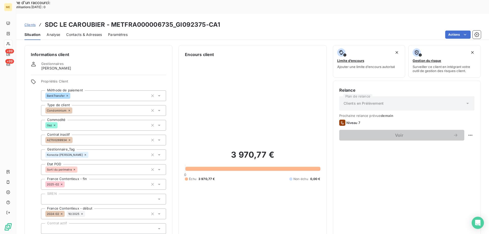
click at [32, 23] on span "Clients" at bounding box center [29, 25] width 11 height 4
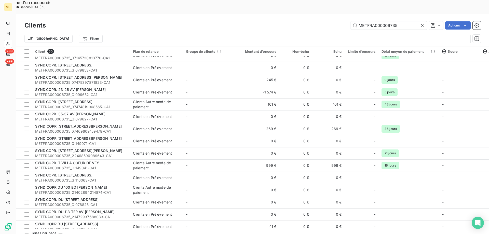
scroll to position [382, 0]
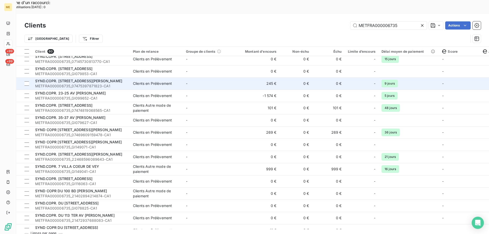
click at [246, 77] on td "245 €" at bounding box center [258, 83] width 44 height 12
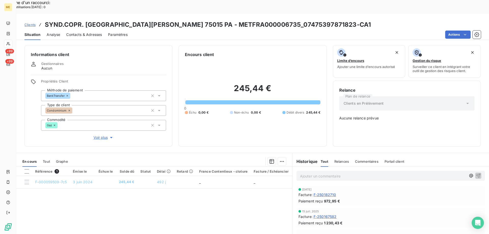
click at [100, 135] on span "Voir plus" at bounding box center [104, 137] width 20 height 5
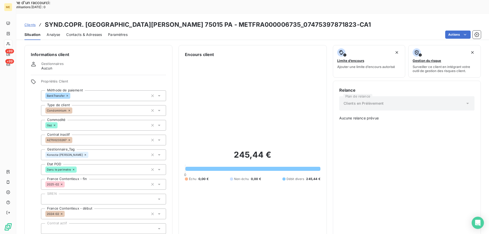
click at [34, 20] on div "Clients SYND.COPR. [GEOGRAPHIC_DATA][PERSON_NAME] 75015 PA - METFRA000006735_07…" at bounding box center [197, 24] width 347 height 9
click at [30, 23] on span "Clients" at bounding box center [29, 25] width 11 height 4
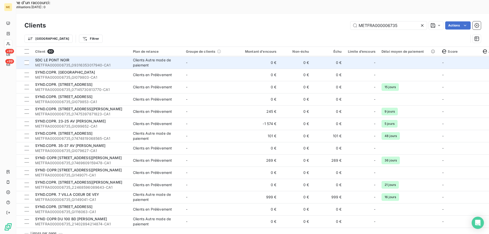
scroll to position [357, 0]
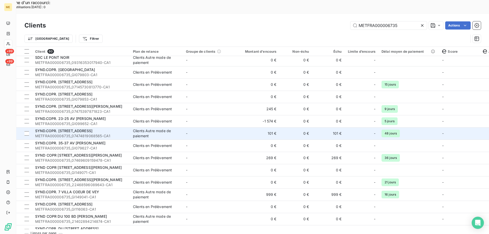
click at [241, 127] on td "101 €" at bounding box center [258, 133] width 44 height 12
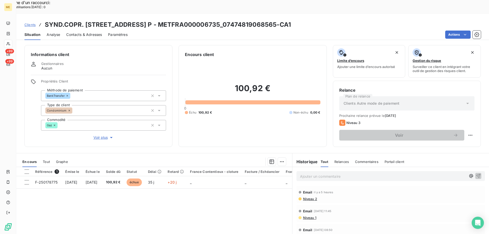
click at [96, 135] on span "Voir plus" at bounding box center [104, 137] width 20 height 5
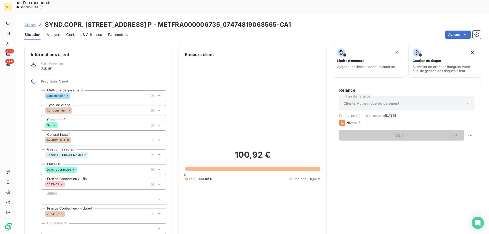
click at [30, 23] on span "Clients" at bounding box center [29, 25] width 11 height 4
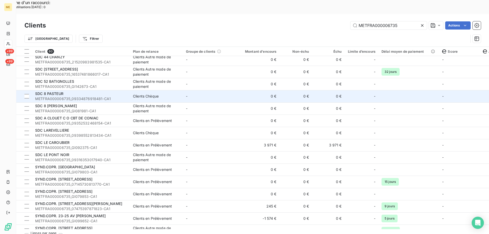
scroll to position [357, 0]
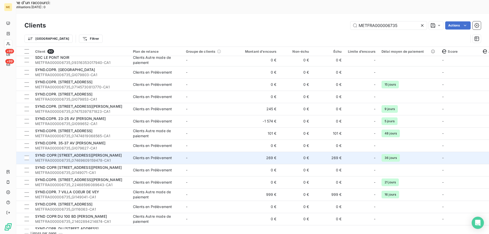
click at [262, 152] on td "269 €" at bounding box center [258, 158] width 44 height 12
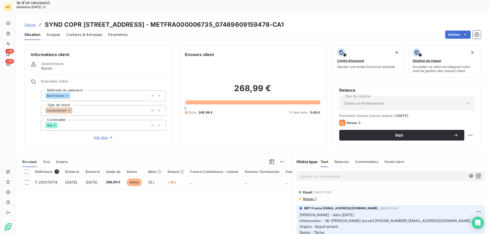
click at [101, 135] on span "Voir plus" at bounding box center [104, 137] width 20 height 5
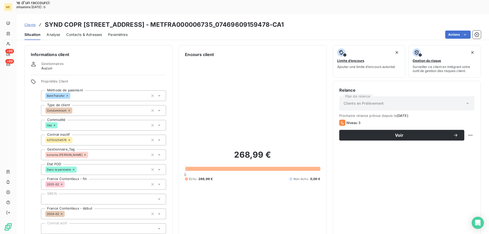
click at [34, 23] on span "Clients" at bounding box center [29, 25] width 11 height 4
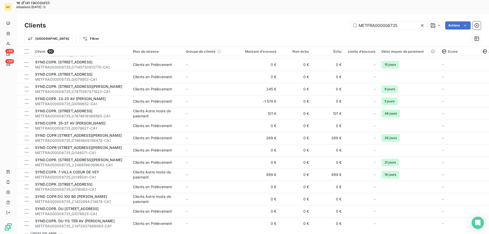
scroll to position [382, 0]
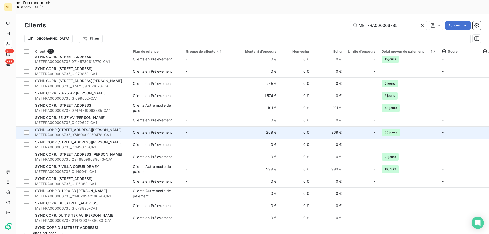
click at [260, 126] on td "269 €" at bounding box center [258, 132] width 44 height 12
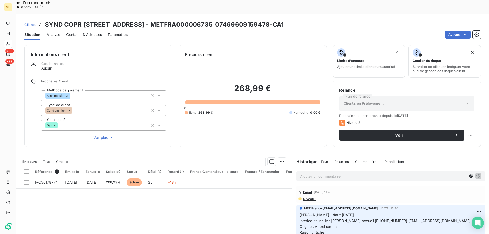
click at [103, 135] on span "Voir plus" at bounding box center [104, 137] width 20 height 5
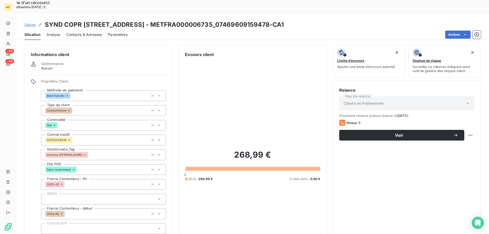
click at [27, 23] on span "Clients" at bounding box center [29, 25] width 11 height 4
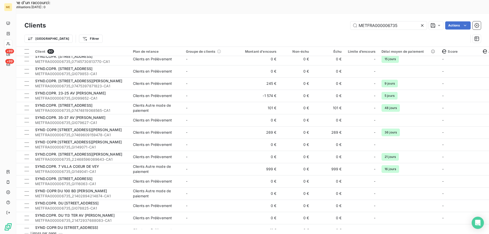
scroll to position [408, 0]
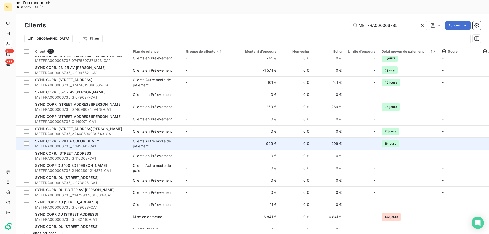
click at [240, 138] on td "999 €" at bounding box center [258, 144] width 44 height 12
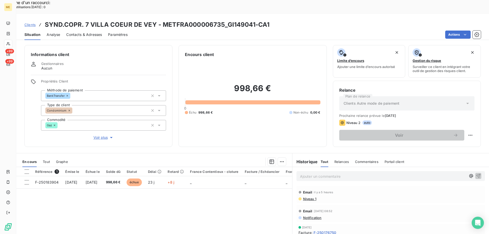
click at [100, 135] on span "Voir plus" at bounding box center [104, 137] width 20 height 5
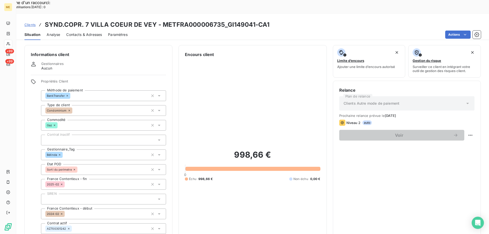
click at [30, 23] on span "Clients" at bounding box center [29, 25] width 11 height 4
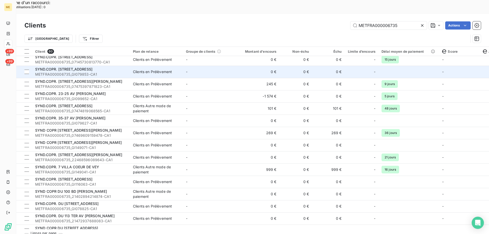
scroll to position [430, 0]
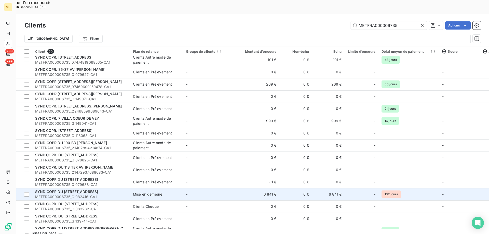
click at [243, 188] on td "6 841 €" at bounding box center [258, 194] width 44 height 12
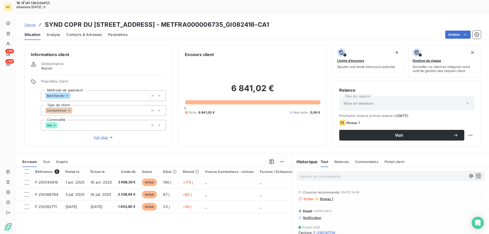
click at [95, 135] on span "Voir plus" at bounding box center [104, 137] width 20 height 5
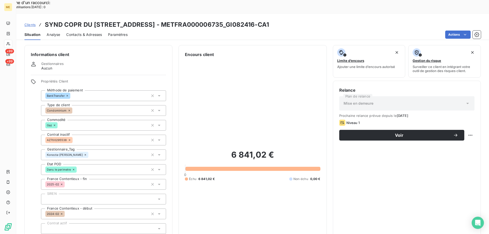
click at [30, 23] on span "Clients" at bounding box center [29, 25] width 11 height 4
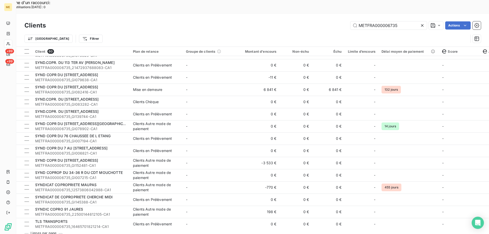
scroll to position [561, 0]
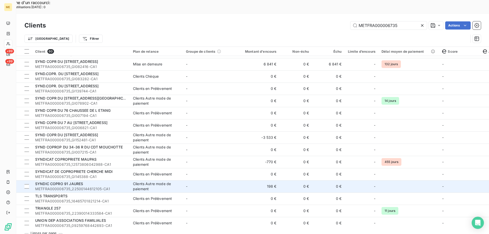
click at [215, 180] on td "-" at bounding box center [209, 186] width 53 height 12
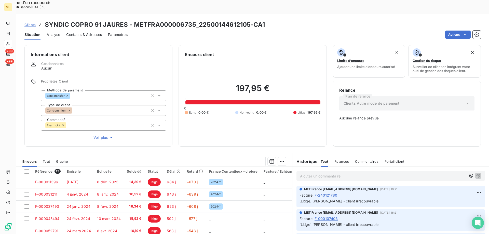
drag, startPoint x: 97, startPoint y: 120, endPoint x: 116, endPoint y: 132, distance: 22.6
click at [97, 135] on span "Voir plus" at bounding box center [104, 137] width 20 height 5
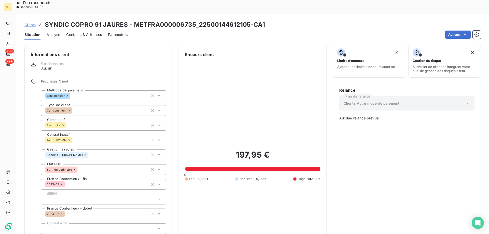
click at [34, 23] on span "Clients" at bounding box center [29, 25] width 11 height 4
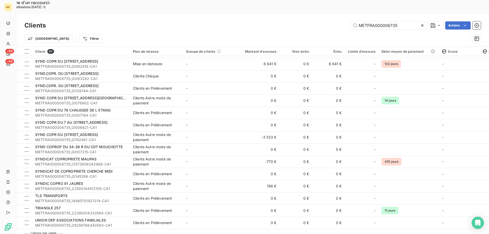
scroll to position [563, 0]
click at [370, 21] on input "METFRA000006735" at bounding box center [389, 25] width 76 height 8
paste input "7052"
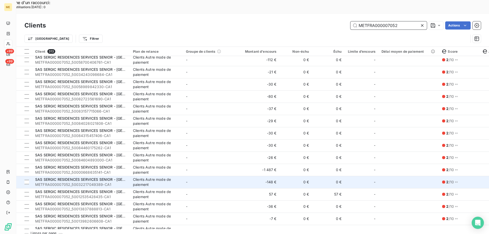
scroll to position [614, 0]
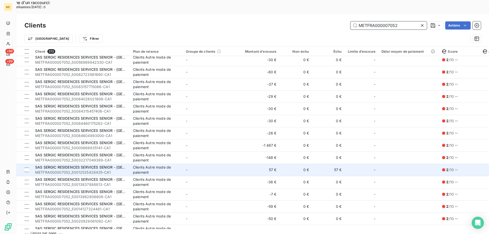
type input "METFRA000007052"
click at [244, 164] on td "57 €" at bounding box center [258, 170] width 44 height 12
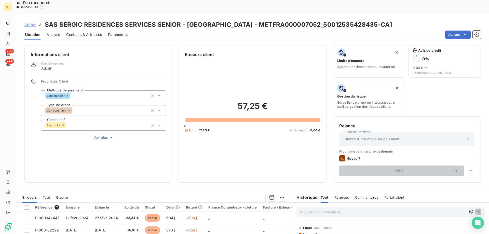
click at [102, 135] on span "Voir plus" at bounding box center [104, 137] width 20 height 5
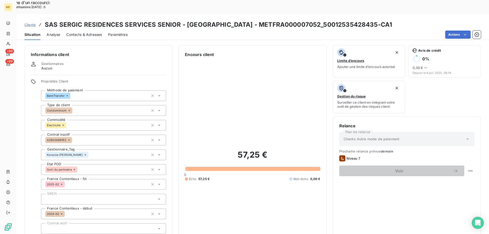
click at [29, 23] on span "Clients" at bounding box center [29, 25] width 11 height 4
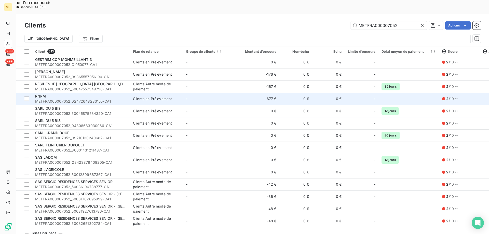
click at [256, 93] on td "677 €" at bounding box center [258, 99] width 44 height 12
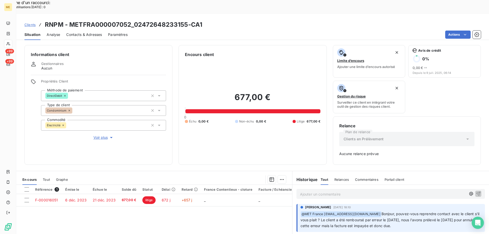
click at [99, 135] on span "Voir plus" at bounding box center [104, 137] width 20 height 5
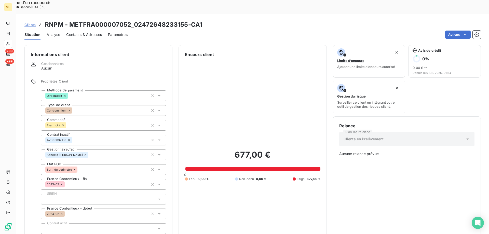
click at [29, 20] on div "Clients RNPM - METFRA000007052_02472648233155-CA1" at bounding box center [113, 24] width 178 height 9
click at [29, 23] on span "Clients" at bounding box center [29, 25] width 11 height 4
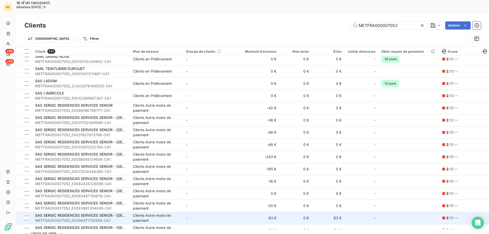
scroll to position [102, 0]
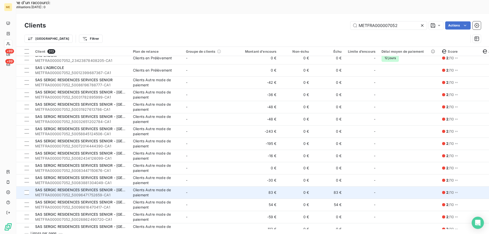
click at [239, 187] on td "83 €" at bounding box center [258, 193] width 44 height 12
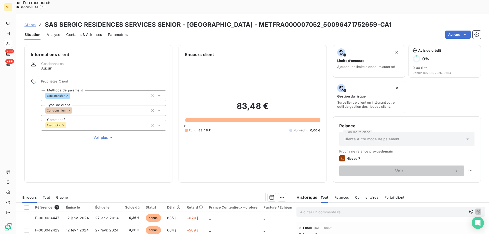
click at [100, 135] on span "Voir plus" at bounding box center [104, 137] width 20 height 5
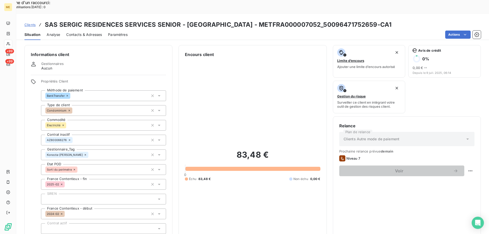
click at [31, 23] on span "Clients" at bounding box center [29, 25] width 11 height 4
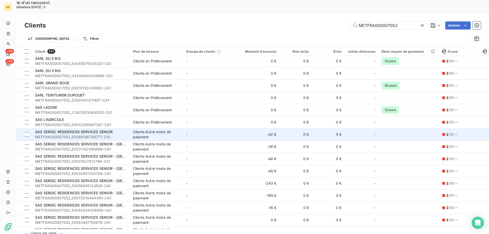
scroll to position [102, 0]
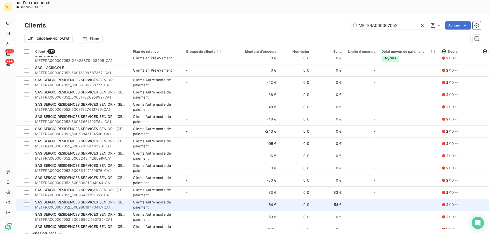
click at [222, 199] on td "-" at bounding box center [209, 205] width 53 height 12
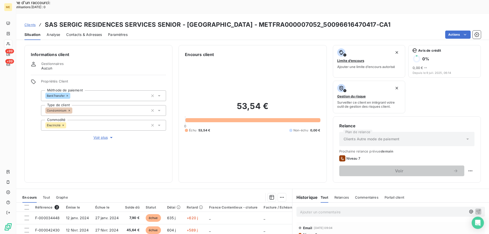
click at [104, 135] on span "Voir plus" at bounding box center [104, 137] width 20 height 5
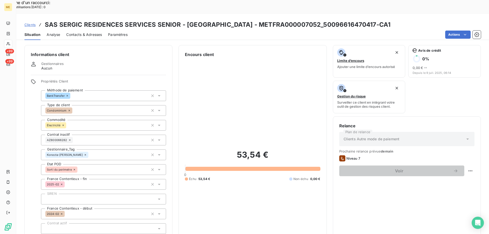
click at [31, 23] on span "Clients" at bounding box center [29, 25] width 11 height 4
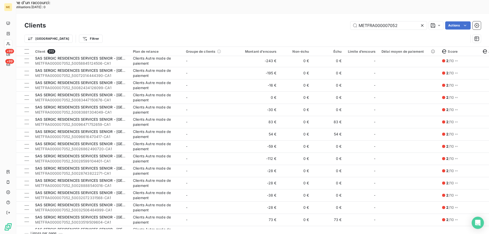
scroll to position [229, 0]
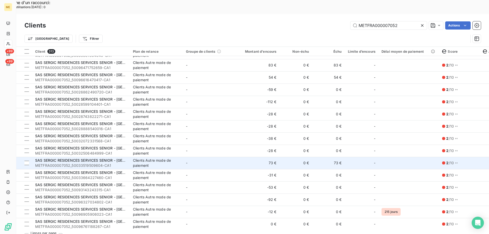
click at [234, 157] on td "-" at bounding box center [209, 163] width 53 height 12
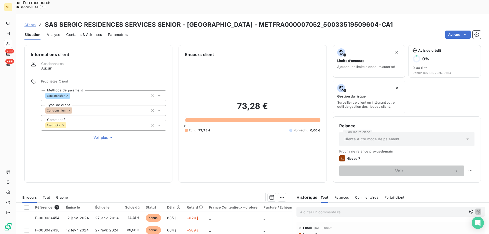
click at [100, 135] on span "Voir plus" at bounding box center [104, 137] width 20 height 5
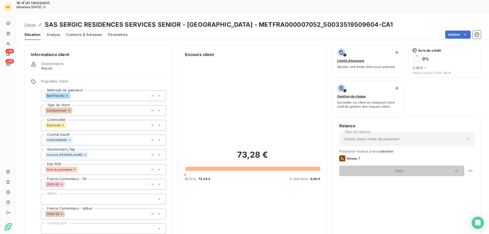
click at [32, 23] on span "Clients" at bounding box center [29, 25] width 11 height 4
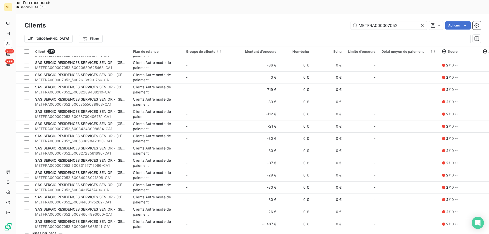
scroll to position [586, 0]
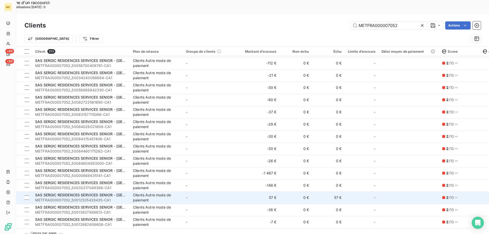
click at [280, 192] on td "0 €" at bounding box center [296, 198] width 33 height 12
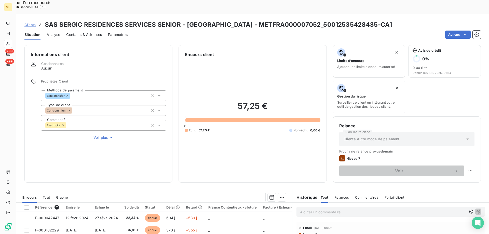
click at [102, 135] on span "Voir plus" at bounding box center [104, 137] width 20 height 5
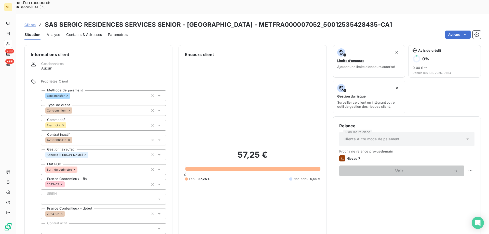
click at [29, 23] on span "Clients" at bounding box center [29, 25] width 11 height 4
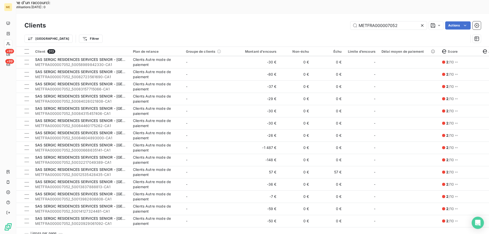
scroll to position [663, 0]
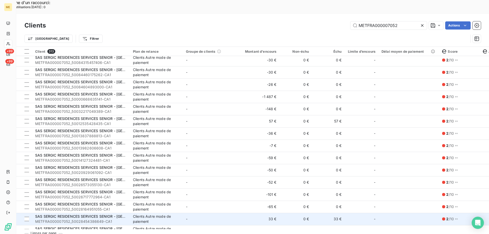
click at [244, 213] on td "33 €" at bounding box center [258, 219] width 44 height 12
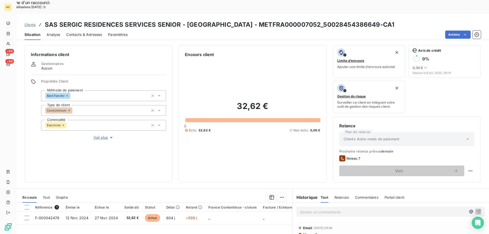
click at [98, 135] on span "Voir plus" at bounding box center [104, 137] width 20 height 5
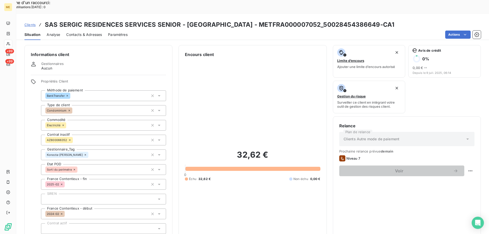
click at [29, 23] on span "Clients" at bounding box center [29, 25] width 11 height 4
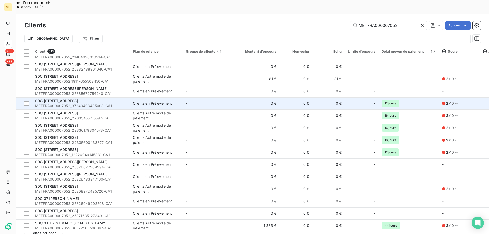
scroll to position [1052, 0]
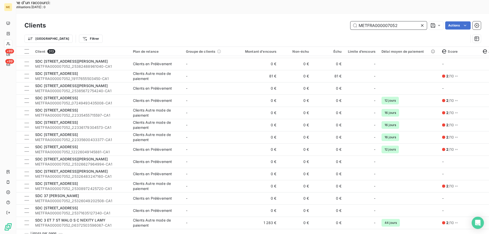
click at [367, 21] on input "METFRA000007052" at bounding box center [389, 25] width 76 height 8
paste input "22325904340730"
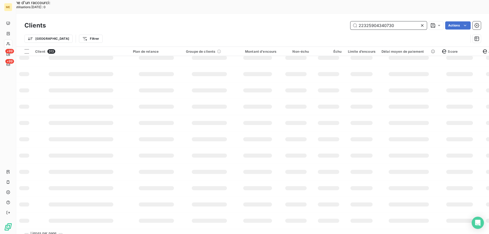
scroll to position [0, 0]
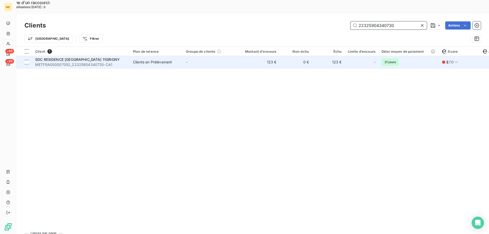
type input "22325904340730"
click at [161, 60] on div "Clients en Prélèvement" at bounding box center [152, 62] width 39 height 5
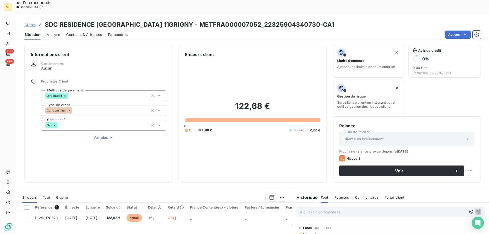
click at [100, 135] on span "Voir plus" at bounding box center [104, 137] width 20 height 5
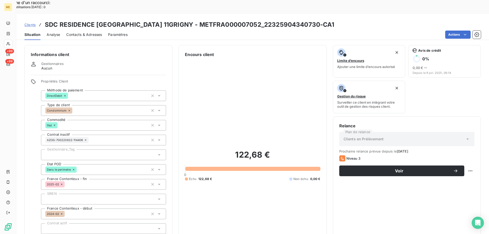
click at [97, 150] on div at bounding box center [103, 155] width 125 height 11
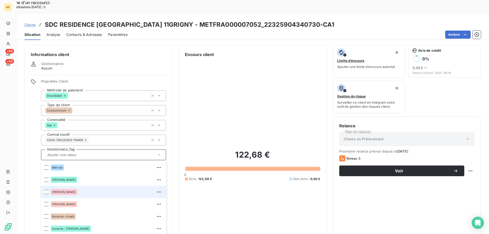
scroll to position [49, 0]
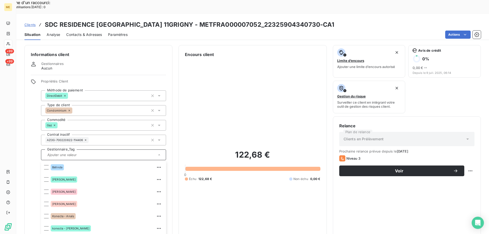
click at [27, 23] on span "Clients" at bounding box center [29, 25] width 11 height 4
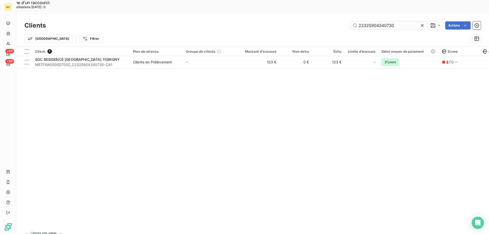
click at [366, 21] on input "22325904340730" at bounding box center [389, 25] width 76 height 8
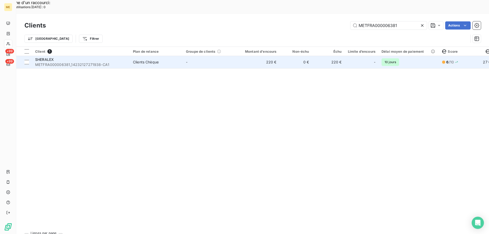
type input "METFRA000006381"
click at [118, 62] on span "METFRA000006381_14232127271938-CA1" at bounding box center [81, 64] width 92 height 5
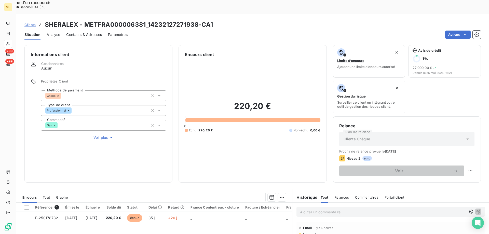
click at [103, 135] on span "Voir plus" at bounding box center [104, 137] width 20 height 5
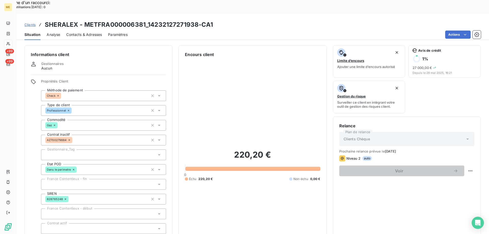
click at [31, 23] on span "Clients" at bounding box center [29, 25] width 11 height 4
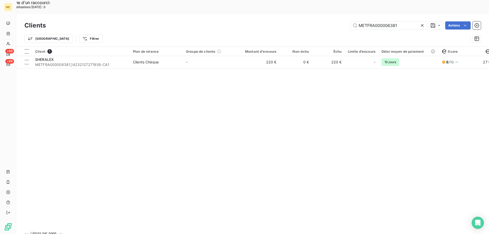
click at [156, 55] on div "Client 1 Plan de relance Groupe de clients Montant d'encours Non-échu Échu Limi…" at bounding box center [252, 138] width 473 height 182
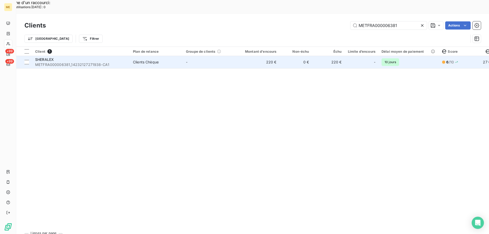
click at [157, 56] on td "Clients Chèque" at bounding box center [156, 62] width 53 height 12
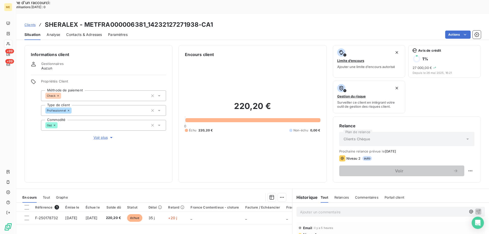
click at [98, 135] on span "Voir plus" at bounding box center [104, 137] width 20 height 5
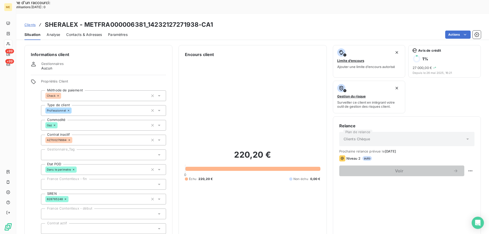
click at [113, 150] on div at bounding box center [103, 155] width 125 height 11
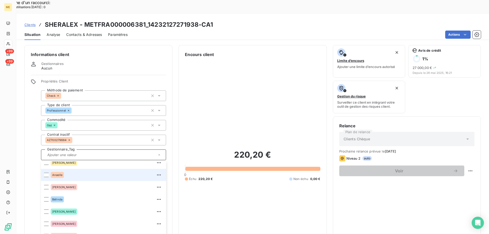
scroll to position [49, 0]
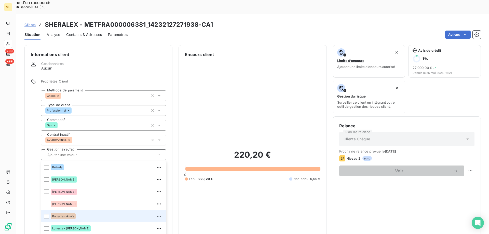
click at [83, 212] on div "Konecta - Anaïs" at bounding box center [107, 216] width 112 height 8
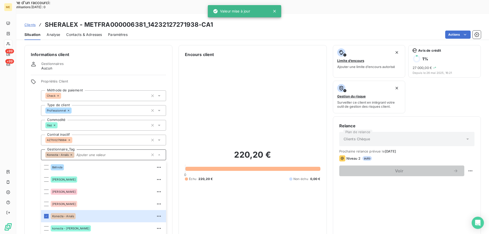
click at [120, 153] on input "text" at bounding box center [111, 155] width 74 height 5
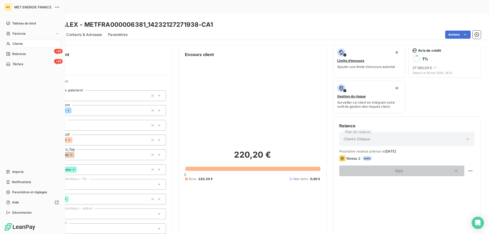
drag, startPoint x: 15, startPoint y: 43, endPoint x: 11, endPoint y: 48, distance: 6.5
click at [15, 43] on span "Clients" at bounding box center [17, 44] width 10 height 5
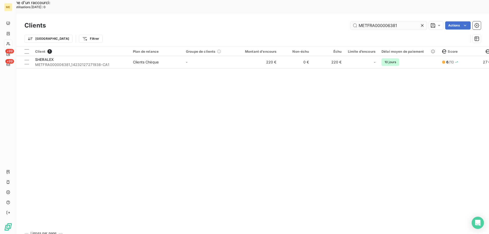
click at [389, 20] on div "Clients METFRA000006381 Actions" at bounding box center [252, 25] width 457 height 11
click at [386, 21] on input "METFRA000006381" at bounding box center [389, 25] width 76 height 8
paste input "11473"
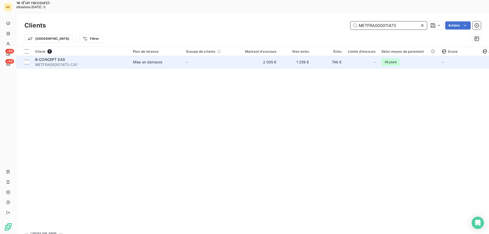
type input "METFRA000011473"
click at [155, 60] on div "Mise en demeure" at bounding box center [147, 62] width 29 height 5
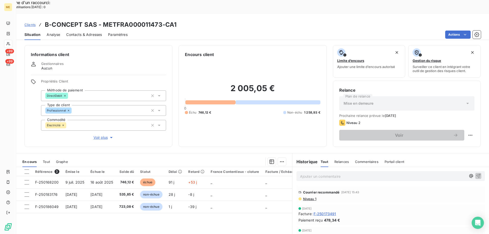
click at [32, 23] on span "Clients" at bounding box center [29, 25] width 11 height 4
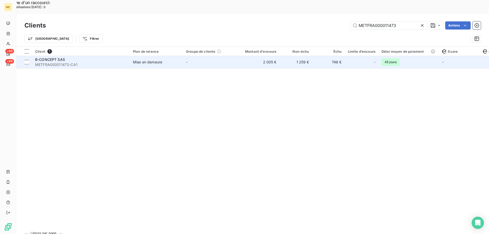
click at [136, 60] on div "Mise en demeure" at bounding box center [147, 62] width 29 height 5
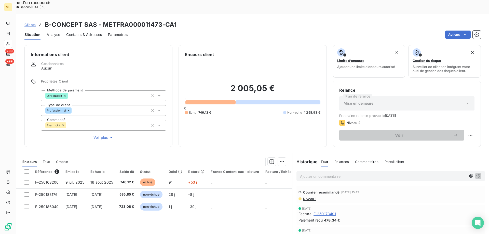
click at [104, 135] on span "Voir plus" at bounding box center [104, 137] width 20 height 5
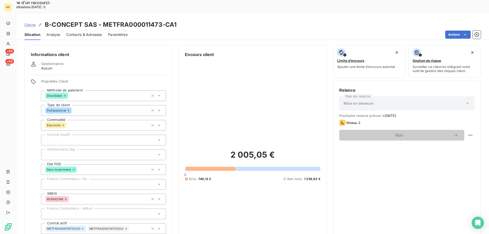
click at [94, 150] on div at bounding box center [103, 155] width 125 height 11
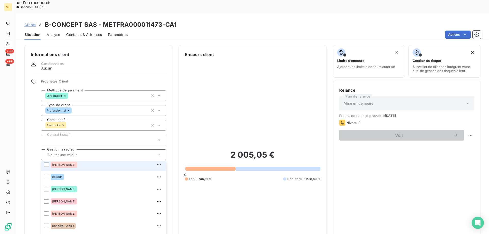
scroll to position [49, 0]
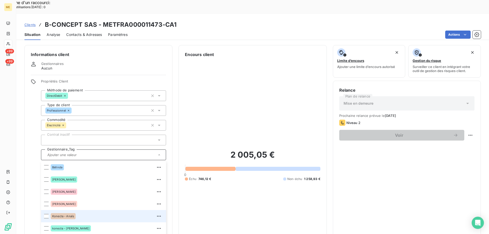
click at [67, 215] on span "Konecta - Anaïs" at bounding box center [63, 216] width 22 height 3
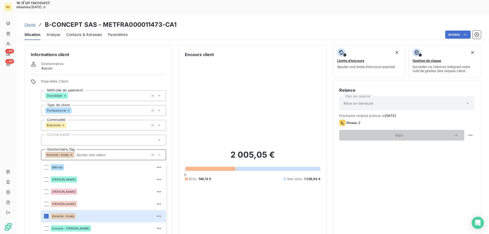
click at [87, 153] on input "text" at bounding box center [111, 155] width 74 height 5
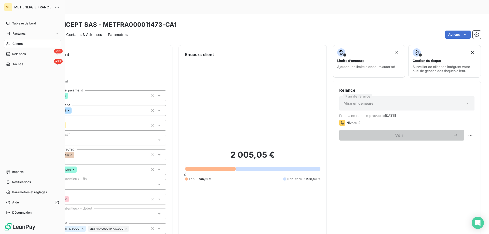
click at [16, 42] on span "Clients" at bounding box center [17, 44] width 10 height 5
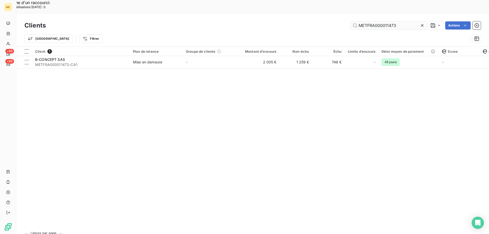
click at [383, 21] on input "METFRA000011473" at bounding box center [389, 25] width 76 height 8
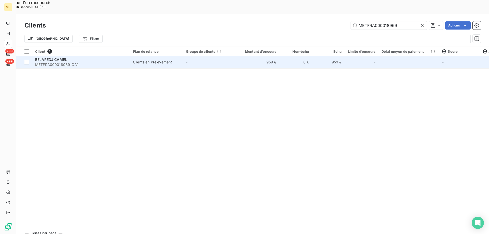
type input "METFRA000018969"
click at [112, 62] on span "METFRA000018969-CA1" at bounding box center [81, 64] width 92 height 5
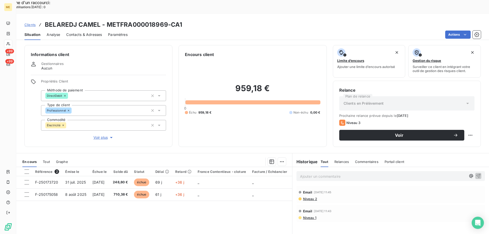
click at [101, 135] on span "Voir plus" at bounding box center [104, 137] width 20 height 5
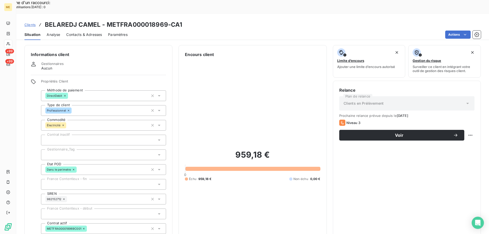
click at [97, 150] on div at bounding box center [103, 155] width 125 height 11
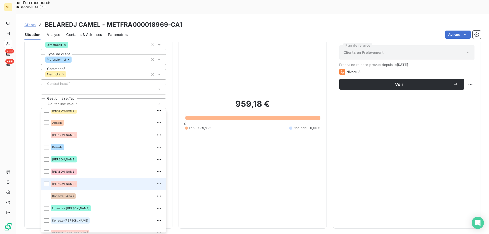
scroll to position [25, 0]
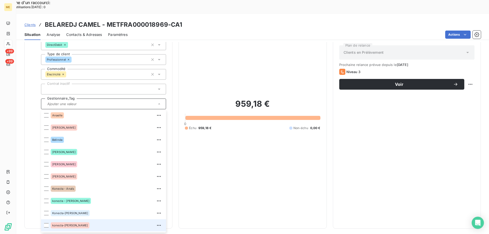
click at [74, 222] on div "konecta-[PERSON_NAME]" at bounding box center [70, 225] width 39 height 6
click at [97, 99] on div "konecta-[PERSON_NAME]" at bounding box center [103, 104] width 125 height 11
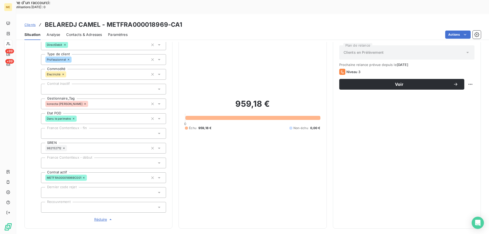
click at [28, 20] on div "Clients [PERSON_NAME] CAMEL - METFRA000018969-CA1" at bounding box center [103, 24] width 158 height 9
click at [28, 23] on span "Clients" at bounding box center [29, 25] width 11 height 4
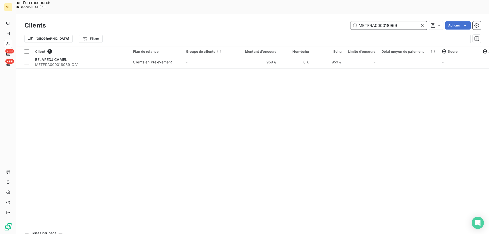
click at [371, 21] on input "METFRA000018969" at bounding box center [389, 25] width 76 height 8
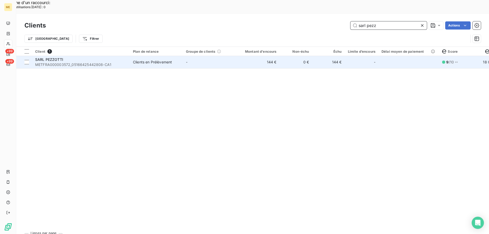
type input "sarl pezz"
click at [259, 56] on td "144 €" at bounding box center [258, 62] width 44 height 12
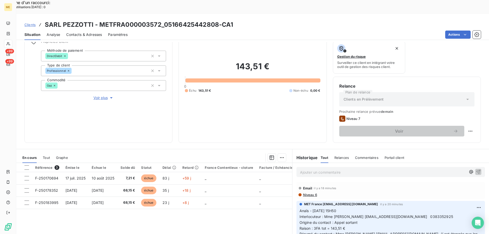
scroll to position [68, 0]
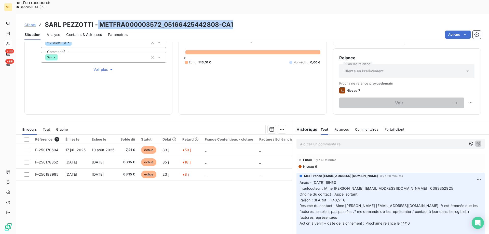
drag, startPoint x: 236, startPoint y: 8, endPoint x: 98, endPoint y: 11, distance: 138.9
click at [98, 20] on div "Clients SARL PEZZOTTI - METFRA000003572_05166425442808-CA1" at bounding box center [252, 24] width 473 height 9
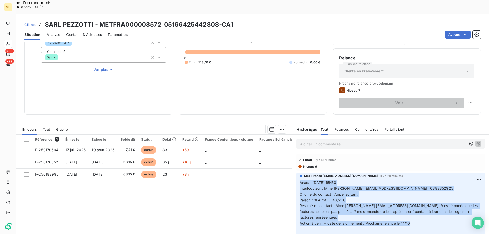
drag, startPoint x: 412, startPoint y: 210, endPoint x: 296, endPoint y: 169, distance: 122.5
click at [297, 173] on div "MET France [EMAIL_ADDRESS][DOMAIN_NAME] il y a 20 minutes Anaïs - [DATE] 15H50 …" at bounding box center [391, 204] width 189 height 63
drag, startPoint x: 460, startPoint y: 186, endPoint x: 460, endPoint y: 163, distance: 22.7
click at [460, 186] on div "Supprimer" at bounding box center [459, 186] width 29 height 8
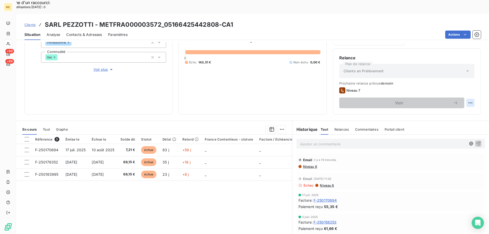
click at [457, 98] on div "Replanifier cette action" at bounding box center [446, 100] width 46 height 8
select select "9"
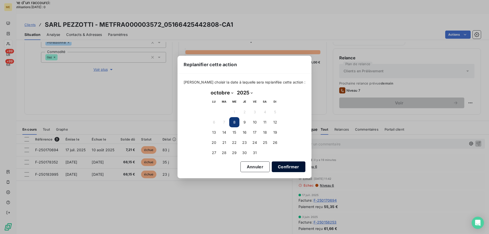
click at [280, 166] on button "Confirmer" at bounding box center [289, 167] width 34 height 11
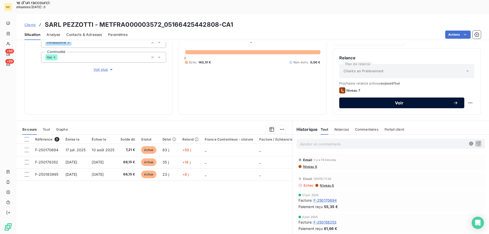
click at [402, 101] on span "Voir" at bounding box center [400, 103] width 108 height 4
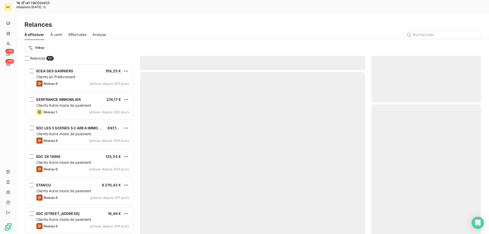
scroll to position [180, 106]
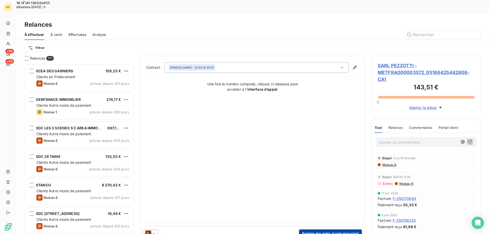
click at [320, 230] on button "Prendre des notes durant mon appel" at bounding box center [330, 234] width 63 height 8
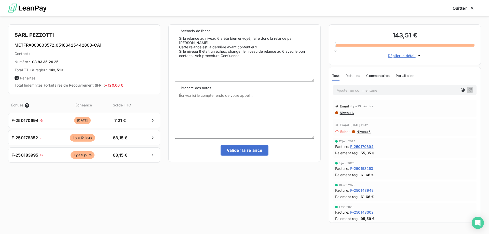
click at [264, 117] on textarea "Prendre des notes" at bounding box center [244, 113] width 139 height 51
paste textarea "Anaïs - [DATE] 15H50 Interlocuteur : Mme [PERSON_NAME] [EMAIL_ADDRESS][DOMAIN_N…"
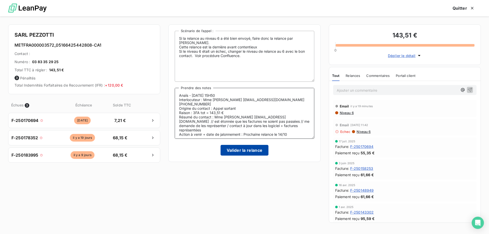
type textarea "Anaïs - [DATE] 15H50 Interlocuteur : Mme [PERSON_NAME] [EMAIL_ADDRESS][DOMAIN_N…"
click at [246, 148] on button "Valider la relance" at bounding box center [245, 150] width 48 height 11
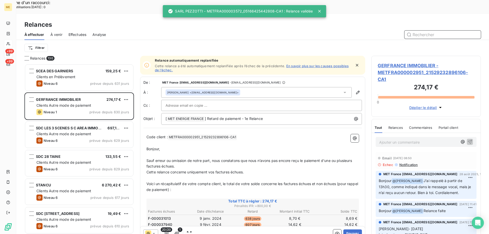
scroll to position [180, 106]
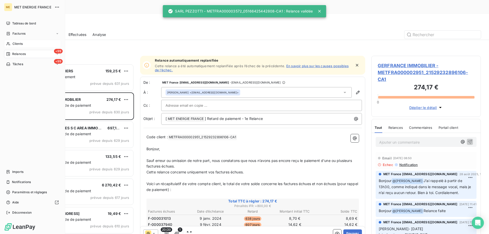
click at [12, 44] on div "Clients" at bounding box center [32, 44] width 57 height 8
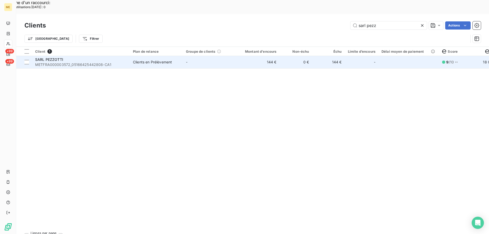
click at [258, 56] on td "144 €" at bounding box center [258, 62] width 44 height 12
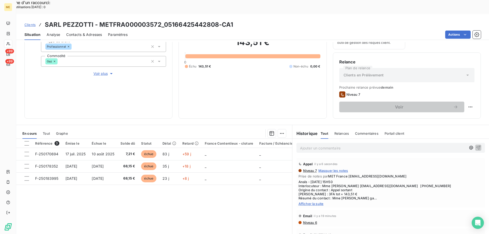
scroll to position [68, 0]
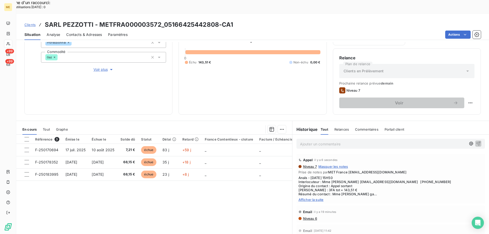
click at [321, 198] on span "Afficher la suite" at bounding box center [391, 200] width 185 height 4
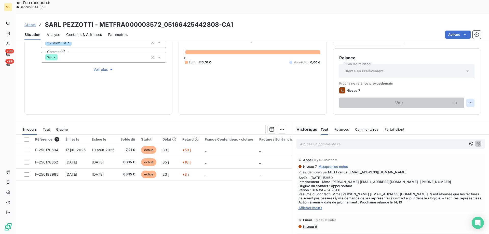
click at [458, 99] on div "Replanifier cette action" at bounding box center [446, 100] width 46 height 8
select select "9"
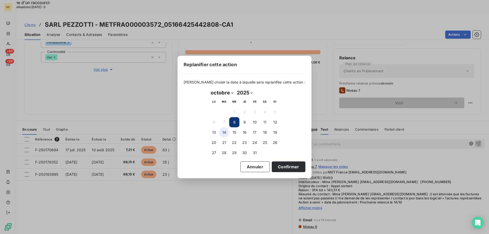
click at [224, 133] on button "14" at bounding box center [224, 132] width 10 height 10
drag, startPoint x: 286, startPoint y: 168, endPoint x: 281, endPoint y: 173, distance: 7.4
click at [286, 168] on button "Confirmer" at bounding box center [289, 167] width 34 height 11
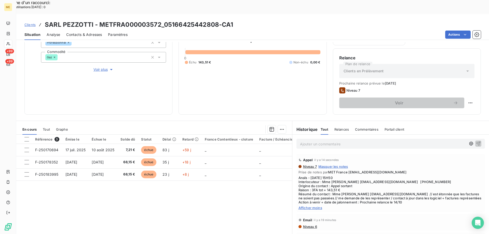
scroll to position [0, 0]
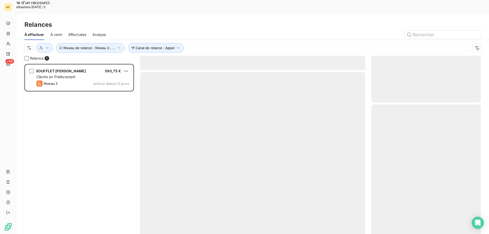
scroll to position [180, 106]
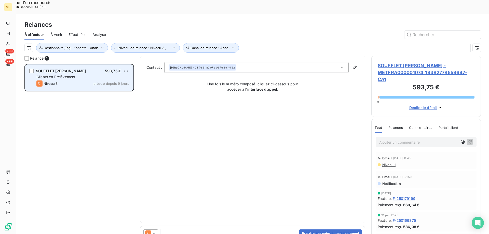
click at [100, 74] on div "Clients en Prélèvement" at bounding box center [82, 76] width 93 height 5
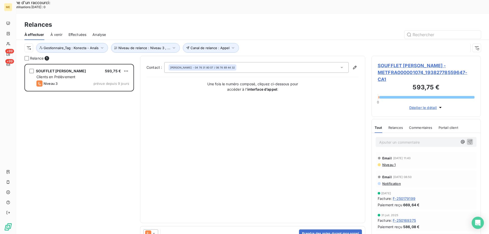
click at [389, 62] on span "SOUFFLET GILLES - METFRA000001074_19382778559647-CA1" at bounding box center [426, 72] width 97 height 21
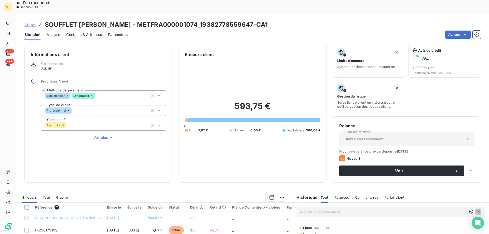
click at [97, 135] on span "Voir plus" at bounding box center [104, 137] width 20 height 5
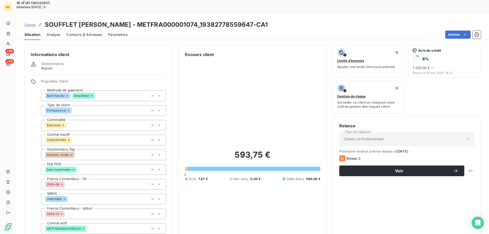
scroll to position [25, 0]
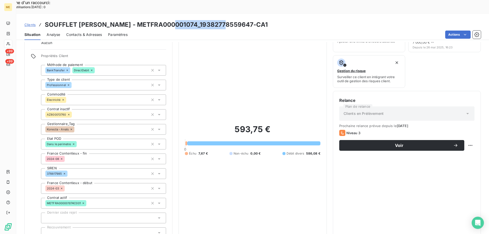
drag, startPoint x: 221, startPoint y: 11, endPoint x: 169, endPoint y: 11, distance: 52.8
click at [169, 20] on h3 "SOUFFLET GILLES - METFRA000001074_19382778559647-CA1" at bounding box center [156, 24] width 223 height 9
copy h3 "19382778559647"
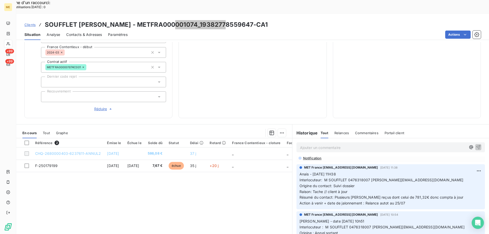
scroll to position [102, 0]
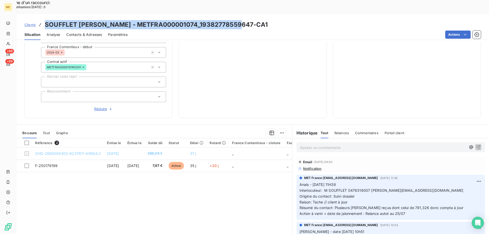
drag, startPoint x: 241, startPoint y: 12, endPoint x: 44, endPoint y: 11, distance: 196.2
click at [44, 20] on div "Clients SOUFFLET GILLES - METFRA000001074_19382778559647-CA1" at bounding box center [252, 24] width 473 height 9
copy h3 "SOUFFLET GILLES - METFRA000001074_19382778559647-CA1"
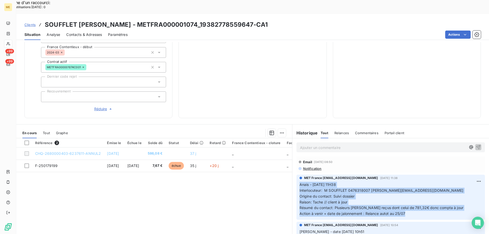
drag, startPoint x: 407, startPoint y: 197, endPoint x: 298, endPoint y: 168, distance: 113.5
click at [300, 182] on p "Anais - 21/07/2025 - 11H38 Interlocuteur: M SOUFFLET 0476318007 gilles.soufflet…" at bounding box center [391, 199] width 182 height 35
copy p "Anais - 21/07/2025 - 11H38 Interlocuteur: M SOUFFLET 0476318007 gilles.soufflet…"
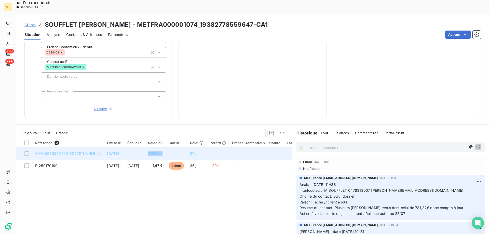
copy span "586,08 €"
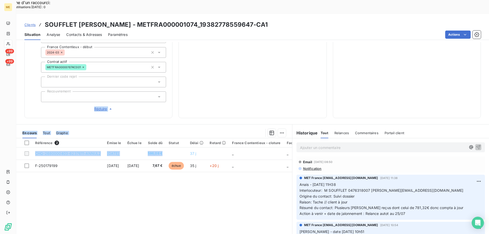
drag, startPoint x: 179, startPoint y: 135, endPoint x: 182, endPoint y: 71, distance: 63.3
click at [176, 75] on div "Informations client Gestionnaires Aucun Propriétés Client Méthode de paiement B…" at bounding box center [252, 145] width 473 height 206
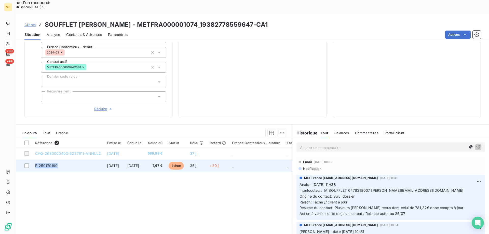
copy span "F-250179199"
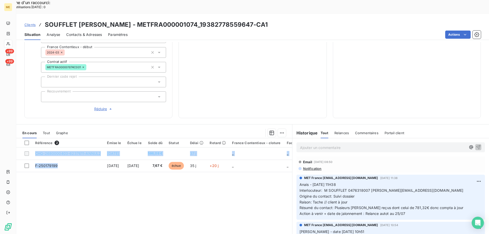
drag, startPoint x: 61, startPoint y: 149, endPoint x: 37, endPoint y: 171, distance: 31.9
click at [37, 170] on div "Référence 2 Émise le Échue le Solde dû Statut Délai Retard France Contentieux -…" at bounding box center [154, 187] width 276 height 98
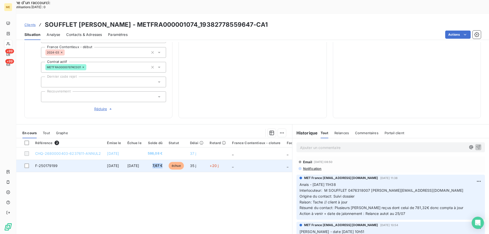
copy span "7,67 €"
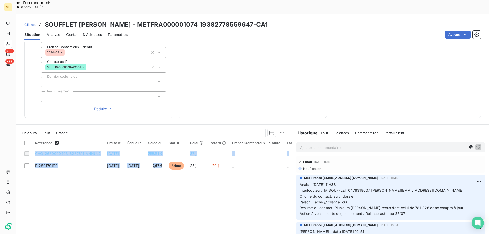
drag, startPoint x: 179, startPoint y: 149, endPoint x: 169, endPoint y: 160, distance: 15.7
click at [169, 160] on div "Référence 2 Émise le Échue le Solde dû Statut Délai Retard France Contentieux -…" at bounding box center [154, 187] width 276 height 98
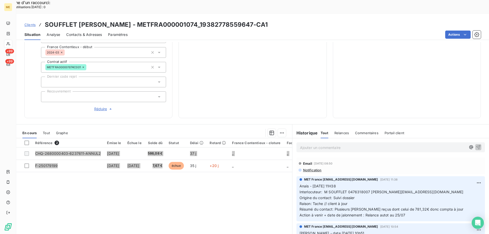
scroll to position [0, 0]
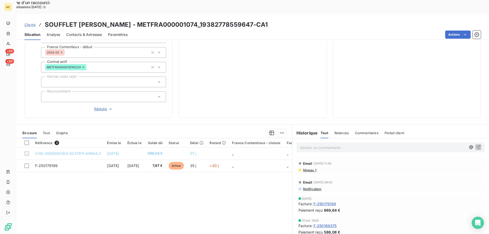
click at [227, 80] on div "593,75 € 0 Échu 7,67 € Non-échu 0,00 € Débit divers 586,08 €" at bounding box center [252, 4] width 135 height 216
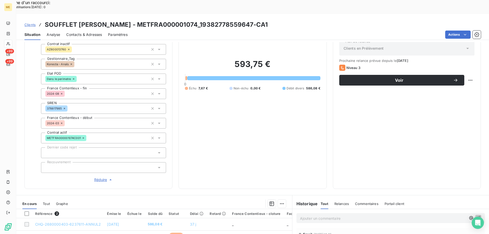
scroll to position [136, 0]
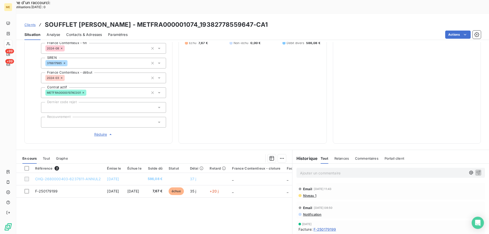
click at [341, 170] on p "Ajouter un commentaire ﻿" at bounding box center [383, 173] width 166 height 6
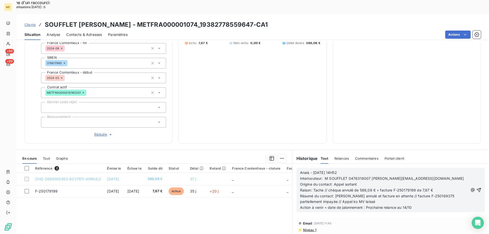
drag, startPoint x: 471, startPoint y: 173, endPoint x: 469, endPoint y: 169, distance: 3.5
click at [477, 188] on icon "button" at bounding box center [479, 190] width 4 height 4
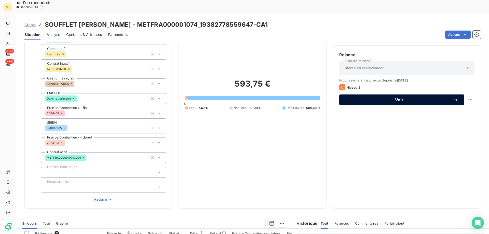
scroll to position [60, 0]
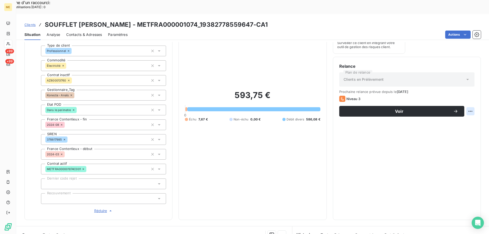
click at [465, 109] on div "Replanifier cette action" at bounding box center [446, 108] width 46 height 8
select select "9"
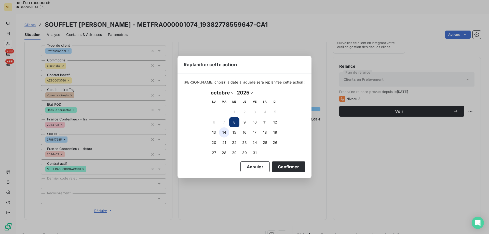
click at [225, 132] on button "14" at bounding box center [224, 132] width 10 height 10
click at [280, 168] on button "Confirmer" at bounding box center [289, 167] width 34 height 11
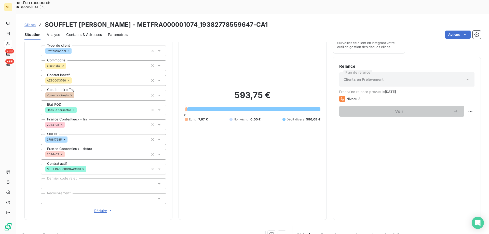
scroll to position [0, 0]
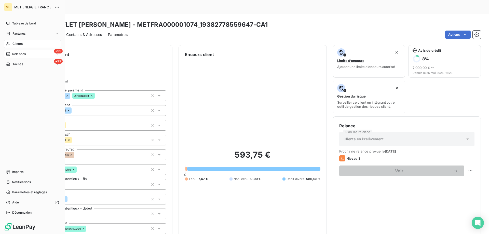
click at [16, 54] on span "Relances" at bounding box center [19, 54] width 14 height 5
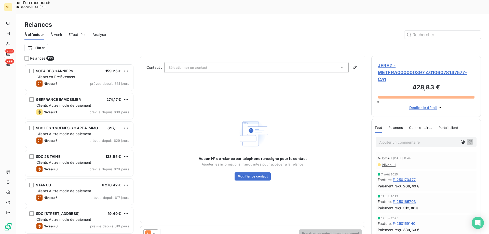
scroll to position [180, 106]
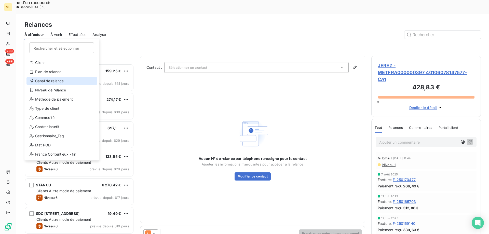
click at [56, 80] on div "Canal de relance" at bounding box center [62, 81] width 71 height 8
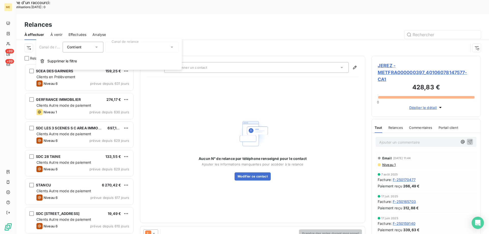
click at [111, 47] on div at bounding box center [142, 47] width 73 height 11
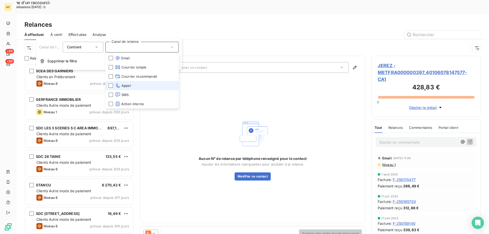
drag, startPoint x: 160, startPoint y: 85, endPoint x: 50, endPoint y: 27, distance: 124.4
click at [160, 85] on li "Appel" at bounding box center [142, 85] width 73 height 9
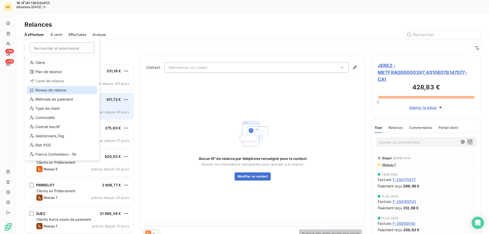
click at [55, 91] on div "Niveau de relance" at bounding box center [62, 90] width 71 height 8
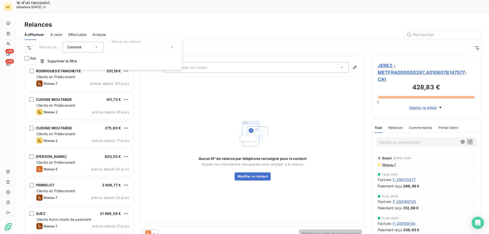
click at [128, 49] on div at bounding box center [142, 47] width 73 height 11
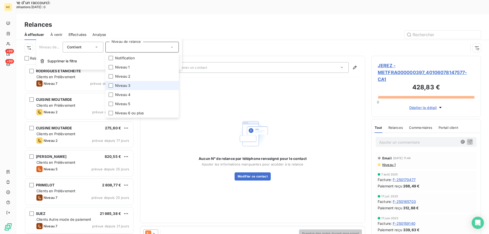
drag, startPoint x: 140, startPoint y: 83, endPoint x: 142, endPoint y: 96, distance: 13.7
click at [140, 83] on li "Niveau 3" at bounding box center [142, 85] width 73 height 9
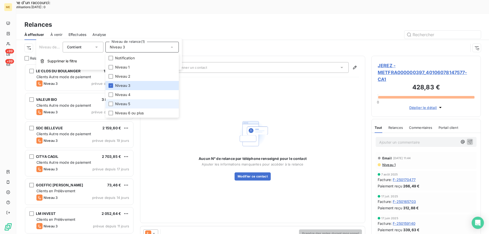
click at [138, 100] on li "Niveau 5" at bounding box center [142, 103] width 73 height 9
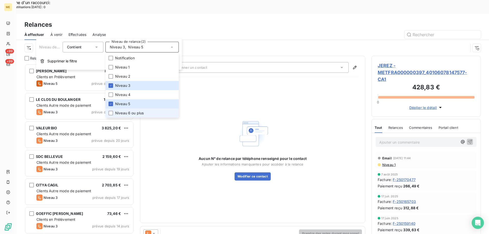
click at [136, 112] on span "Niveau 6 ou plus" at bounding box center [129, 113] width 29 height 5
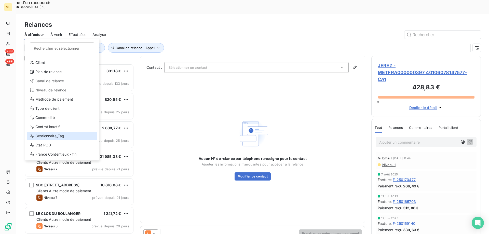
click at [66, 135] on div "Gestionnaire_Tag" at bounding box center [62, 136] width 71 height 8
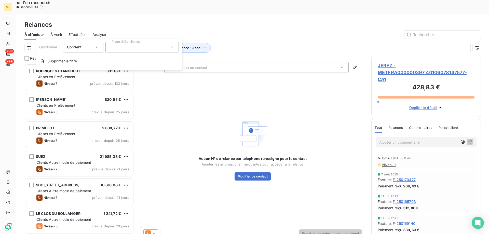
click at [159, 48] on div at bounding box center [142, 47] width 73 height 11
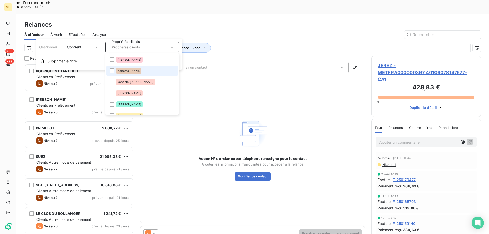
click at [152, 70] on li "Konecta - Anaïs" at bounding box center [142, 71] width 71 height 10
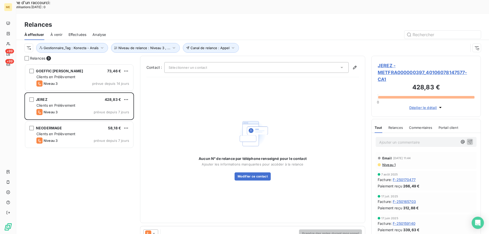
click at [268, 43] on div "Canal de relance : Appel Niveau de relance : Niveau 3 , ... Gestionnaire_Tag : …" at bounding box center [246, 48] width 444 height 10
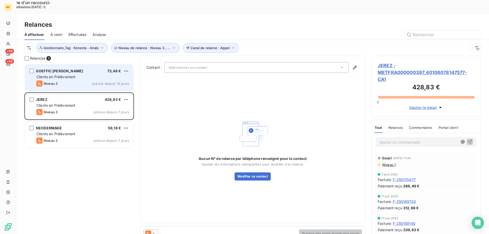
click at [56, 75] on span "Clients en Prélèvement" at bounding box center [55, 77] width 39 height 4
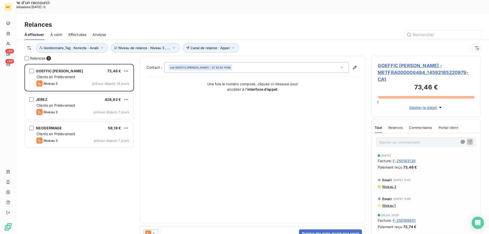
click at [413, 62] on span "GOEFFIC JONATHAN FRANCK - METFRA000006484_14592185220979-CA1" at bounding box center [426, 72] width 97 height 21
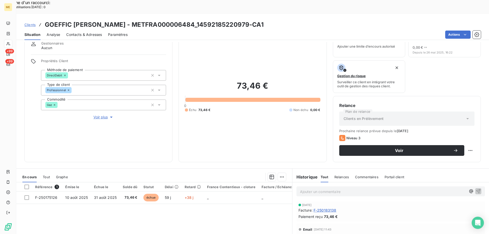
scroll to position [51, 0]
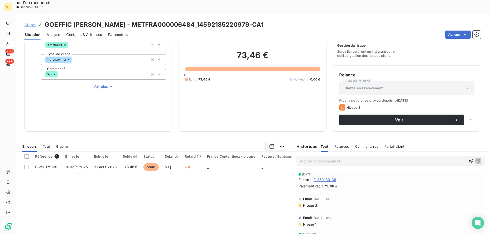
click at [106, 84] on span "Voir plus" at bounding box center [104, 86] width 20 height 5
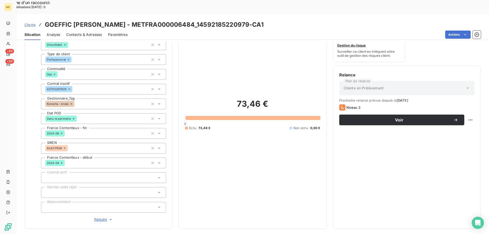
scroll to position [0, 0]
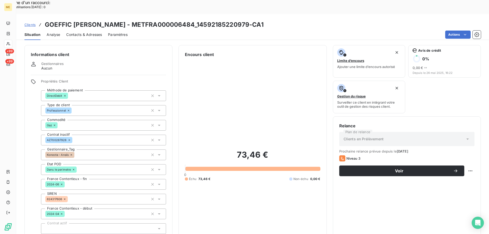
drag, startPoint x: 286, startPoint y: 11, endPoint x: 45, endPoint y: 10, distance: 240.8
click at [45, 20] on div "Clients GOEFFIC JONATHAN FRANCK - METFRA000006484_14592185220979-CA1" at bounding box center [252, 24] width 473 height 9
copy h3 "GOEFFIC JONATHAN FRANCK - METFRA000006484_14592185220979-CA1"
click at [254, 20] on h3 "GOEFFIC JONATHAN FRANCK - METFRA000006484_14592185220979-CA1" at bounding box center [154, 24] width 219 height 9
drag, startPoint x: 259, startPoint y: 10, endPoint x: 207, endPoint y: 13, distance: 51.5
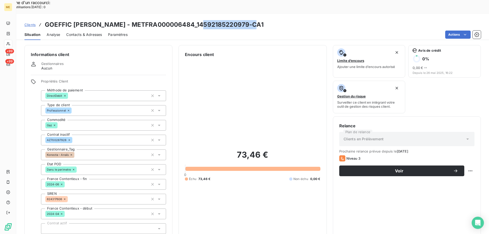
click at [207, 20] on h3 "GOEFFIC JONATHAN FRANCK - METFRA000006484_14592185220979-CA1" at bounding box center [154, 24] width 219 height 9
copy h3 "14592185220979"
click at [70, 32] on span "Contacts & Adresses" at bounding box center [84, 34] width 36 height 5
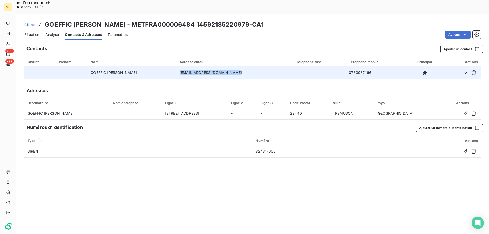
copy td "[EMAIL_ADDRESS][DOMAIN_NAME]"
drag, startPoint x: 249, startPoint y: 57, endPoint x: 191, endPoint y: 60, distance: 58.9
click at [191, 67] on td "[EMAIL_ADDRESS][DOMAIN_NAME]" at bounding box center [235, 73] width 117 height 12
copy td "0783937466"
drag, startPoint x: 375, startPoint y: 59, endPoint x: 346, endPoint y: 59, distance: 28.8
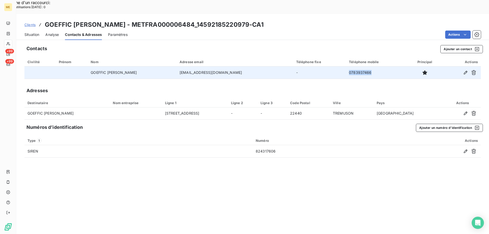
click at [346, 67] on td "0783937466" at bounding box center [376, 73] width 61 height 12
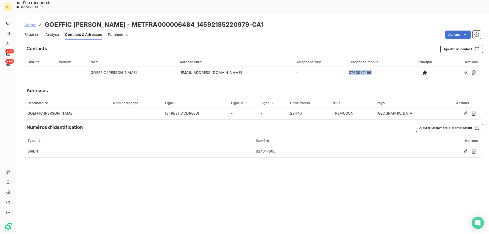
click at [36, 32] on span "Situation" at bounding box center [31, 34] width 15 height 5
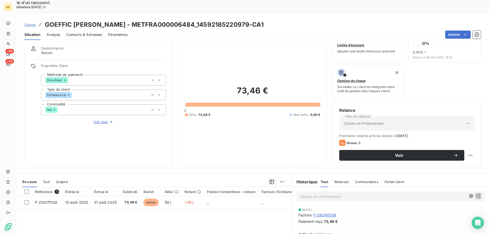
scroll to position [25, 0]
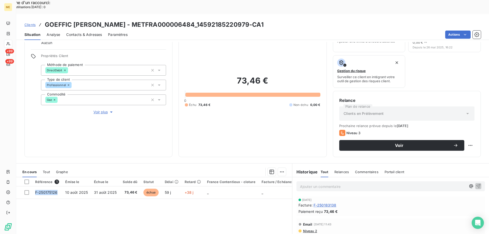
drag, startPoint x: 58, startPoint y: 180, endPoint x: 39, endPoint y: 194, distance: 23.3
click at [39, 194] on div "Référence 1 Émise le Échue le Solde dû Statut Délai Retard France Contentieux -…" at bounding box center [154, 226] width 276 height 98
drag, startPoint x: 268, startPoint y: 71, endPoint x: 236, endPoint y: 70, distance: 31.4
click at [236, 76] on h2 "73,46 €" at bounding box center [252, 83] width 135 height 15
click at [79, 32] on span "Contacts & Adresses" at bounding box center [84, 34] width 36 height 5
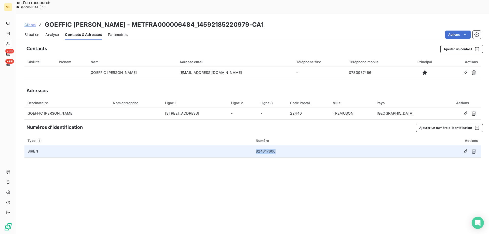
drag, startPoint x: 277, startPoint y: 137, endPoint x: 255, endPoint y: 140, distance: 22.6
click at [255, 145] on td "824317606" at bounding box center [314, 151] width 123 height 12
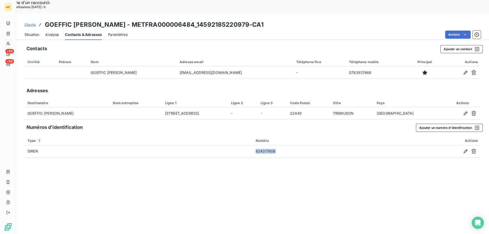
click at [29, 23] on span "Clients" at bounding box center [29, 25] width 11 height 4
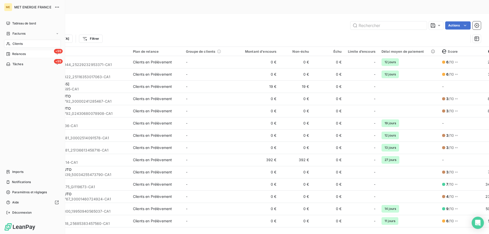
click at [12, 44] on span "Clients" at bounding box center [17, 44] width 10 height 5
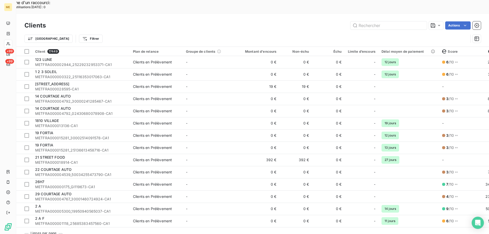
click at [8, 43] on icon at bounding box center [8, 43] width 4 height 3
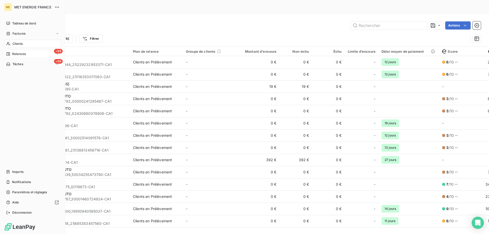
click at [8, 43] on icon at bounding box center [8, 43] width 4 height 3
drag, startPoint x: 15, startPoint y: 54, endPoint x: 27, endPoint y: 58, distance: 12.5
click at [15, 54] on span "Relances" at bounding box center [19, 54] width 14 height 5
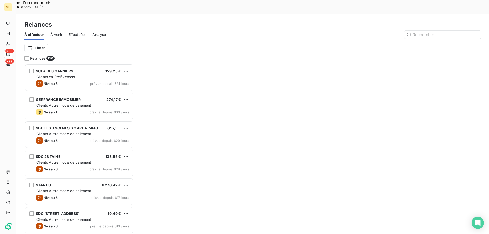
scroll to position [180, 106]
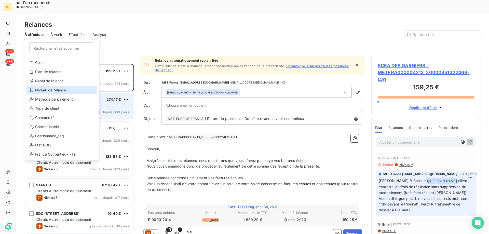
click at [60, 88] on div "Niveau de relance" at bounding box center [62, 90] width 71 height 8
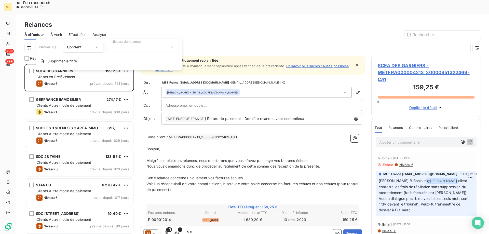
drag, startPoint x: 117, startPoint y: 49, endPoint x: 119, endPoint y: 51, distance: 2.8
click at [118, 49] on div at bounding box center [142, 47] width 73 height 11
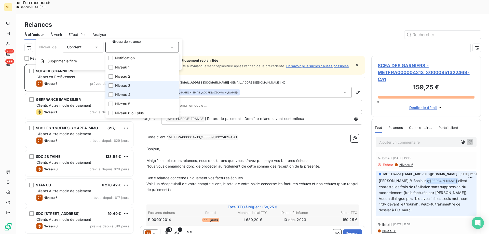
drag, startPoint x: 128, startPoint y: 84, endPoint x: 132, endPoint y: 92, distance: 8.9
click at [128, 84] on span "Niveau 3" at bounding box center [122, 85] width 15 height 5
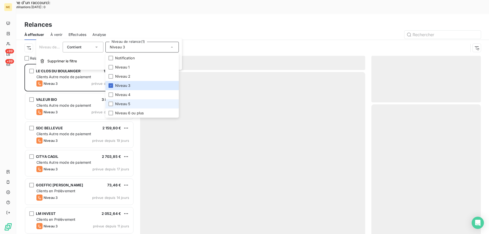
scroll to position [180, 106]
click at [132, 106] on li "Niveau 5" at bounding box center [142, 103] width 73 height 9
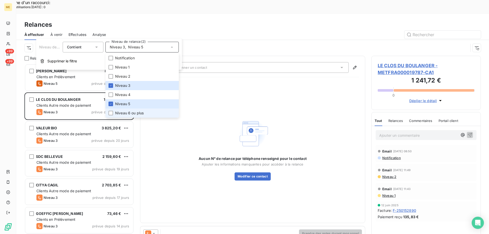
click at [133, 112] on span "Niveau 6 ou plus" at bounding box center [129, 113] width 29 height 5
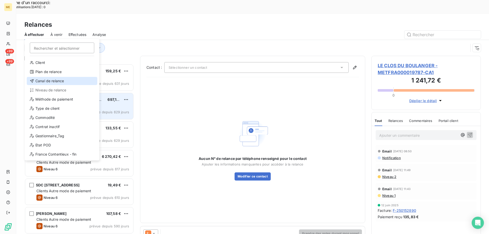
drag, startPoint x: 42, startPoint y: 81, endPoint x: 46, endPoint y: 79, distance: 4.9
click at [42, 81] on div "Canal de relance" at bounding box center [62, 81] width 71 height 8
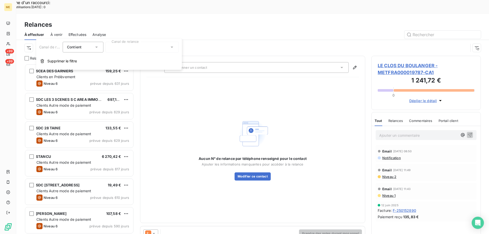
click at [111, 46] on div at bounding box center [142, 47] width 73 height 11
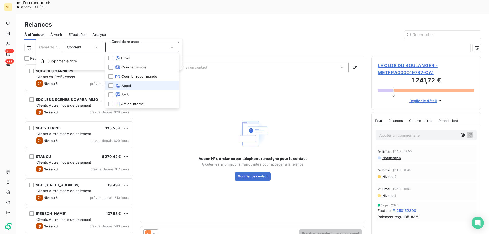
click at [128, 86] on span "Appel" at bounding box center [123, 85] width 16 height 5
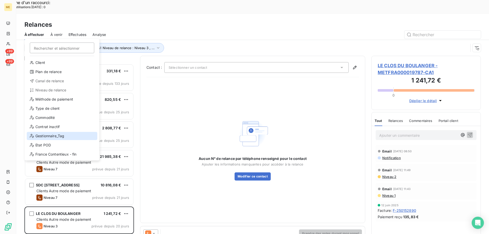
click at [55, 134] on div "Gestionnaire_Tag" at bounding box center [62, 136] width 71 height 8
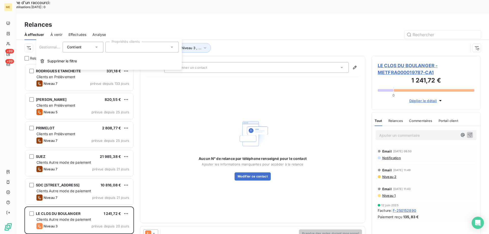
click at [135, 48] on div at bounding box center [142, 47] width 73 height 11
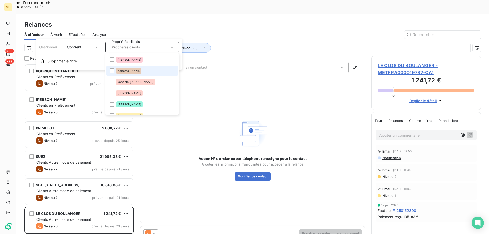
drag, startPoint x: 139, startPoint y: 72, endPoint x: 143, endPoint y: 72, distance: 4.3
click at [139, 72] on div "Konecta - Anaïs" at bounding box center [128, 71] width 25 height 6
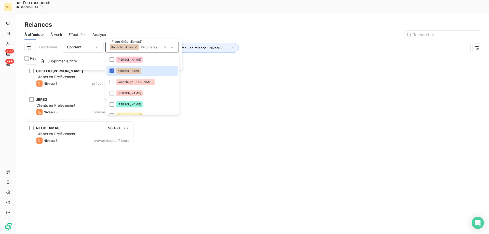
scroll to position [180, 106]
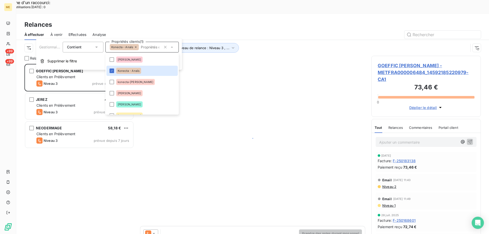
click at [256, 43] on div "Canal de relance : Appel Niveau de relance : Niveau 3 , ... Gestionnaire_Tag : …" at bounding box center [246, 48] width 444 height 10
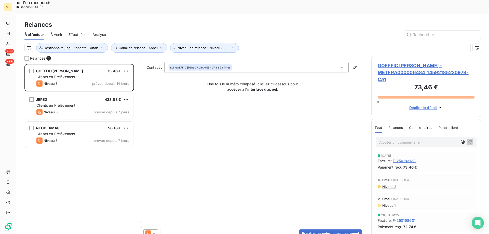
click at [389, 62] on span "GOEFFIC JONATHAN FRANCK - METFRA000006484_14592185220979-CA1" at bounding box center [426, 72] width 97 height 21
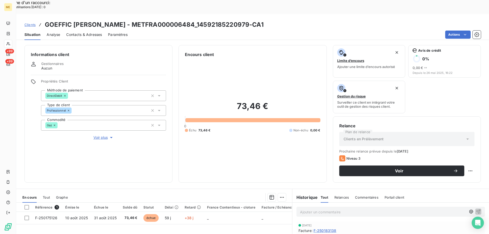
click at [384, 209] on p "Ajouter un commentaire ﻿" at bounding box center [383, 212] width 166 height 6
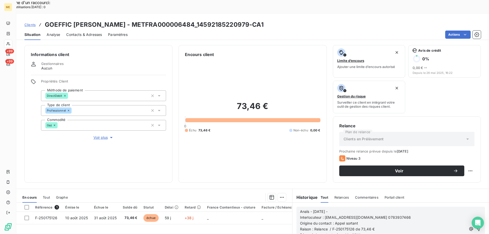
click at [476, 227] on icon "button" at bounding box center [478, 229] width 5 height 5
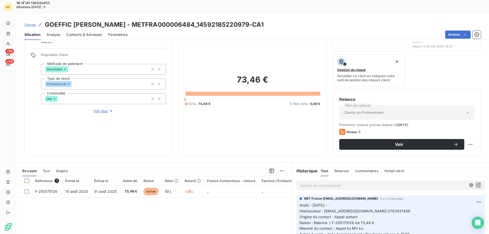
scroll to position [17, 0]
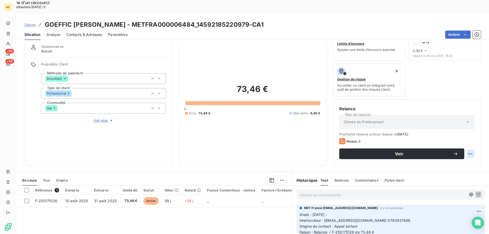
click at [463, 153] on div "Replanifier cette action" at bounding box center [446, 151] width 46 height 8
select select "9"
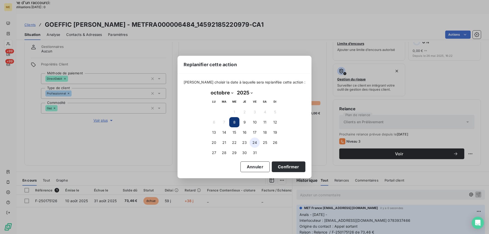
drag, startPoint x: 252, startPoint y: 122, endPoint x: 254, endPoint y: 138, distance: 15.4
click at [252, 123] on button "10" at bounding box center [255, 122] width 10 height 10
click at [281, 166] on button "Confirmer" at bounding box center [289, 167] width 34 height 11
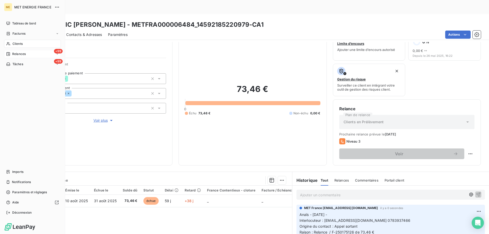
click at [10, 54] on icon at bounding box center [8, 54] width 4 height 4
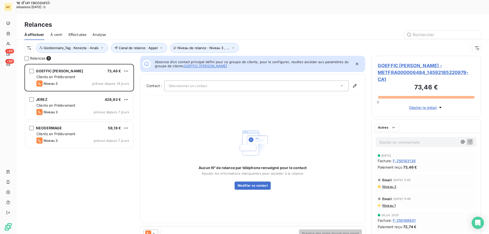
scroll to position [180, 106]
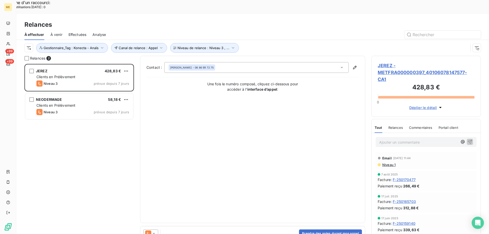
click at [410, 62] on span "JEREZ - METFRA000000397_40106078147577-CA1" at bounding box center [426, 72] width 97 height 21
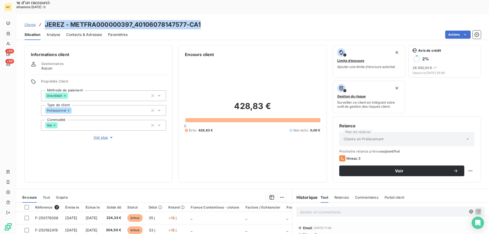
drag, startPoint x: 210, startPoint y: 11, endPoint x: 44, endPoint y: 11, distance: 165.6
click at [44, 20] on div "Clients JEREZ - METFRA000000397_40106078147577-CA1" at bounding box center [252, 24] width 473 height 9
click at [85, 32] on span "Contacts & Adresses" at bounding box center [84, 34] width 36 height 5
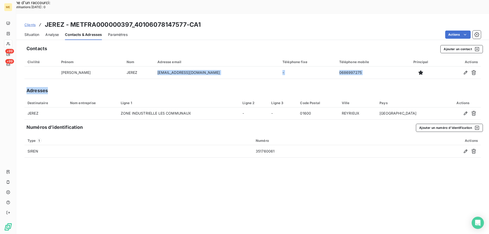
drag, startPoint x: 126, startPoint y: 57, endPoint x: 125, endPoint y: 77, distance: 19.9
click at [116, 72] on div "Contacts Ajouter un contact Civilité Prénom Nom Adresse email Téléphone fixe Té…" at bounding box center [252, 145] width 473 height 206
click at [165, 66] on div "Contacts Ajouter un contact Civilité Prénom Nom Adresse email Téléphone fixe Té…" at bounding box center [252, 145] width 473 height 206
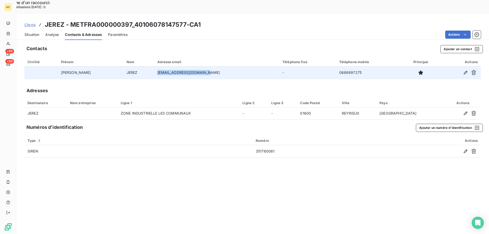
drag, startPoint x: 192, startPoint y: 57, endPoint x: 149, endPoint y: 58, distance: 43.3
click at [154, 67] on td "jpautoloisirs@wanadoo.fr" at bounding box center [216, 73] width 125 height 12
drag, startPoint x: 340, startPoint y: 58, endPoint x: 317, endPoint y: 58, distance: 24.0
click at [336, 67] on td "0686997275" at bounding box center [369, 73] width 66 height 12
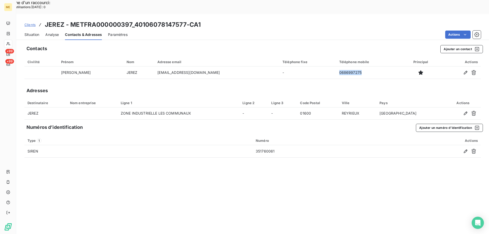
click at [34, 32] on span "Situation" at bounding box center [31, 34] width 15 height 5
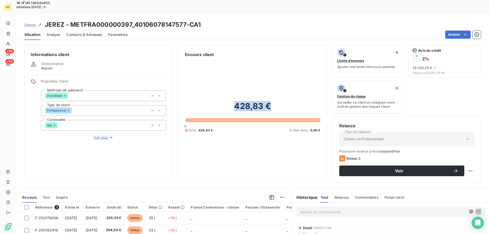
drag, startPoint x: 269, startPoint y: 95, endPoint x: 227, endPoint y: 93, distance: 42.1
click at [227, 101] on h2 "428,83 €" at bounding box center [252, 108] width 135 height 15
drag, startPoint x: 103, startPoint y: 119, endPoint x: 264, endPoint y: 129, distance: 160.9
click at [104, 135] on span "Voir plus" at bounding box center [104, 137] width 20 height 5
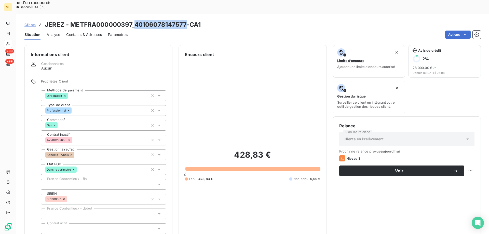
drag, startPoint x: 185, startPoint y: 11, endPoint x: 134, endPoint y: 11, distance: 51.0
click at [134, 20] on h3 "JEREZ - METFRA000000397_40106078147577-CA1" at bounding box center [123, 24] width 156 height 9
click at [89, 32] on span "Contacts & Adresses" at bounding box center [84, 34] width 36 height 5
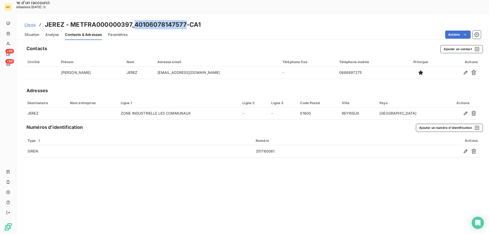
click at [34, 32] on span "Situation" at bounding box center [31, 34] width 15 height 5
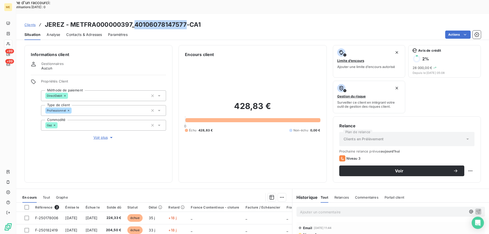
scroll to position [68, 0]
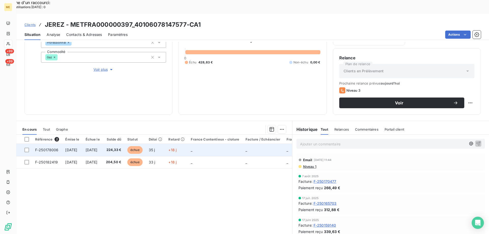
click at [222, 144] on td "_" at bounding box center [215, 150] width 55 height 12
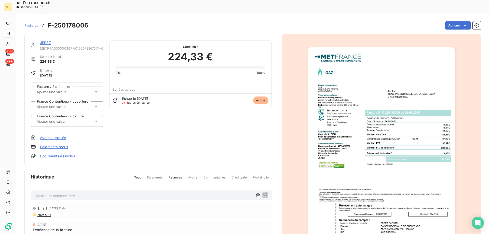
click at [367, 162] on img "button" at bounding box center [381, 150] width 147 height 207
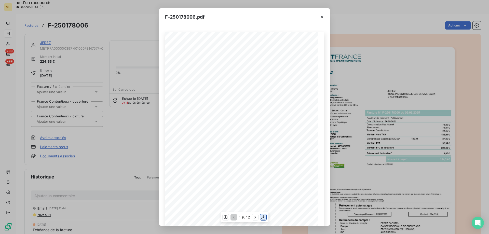
click at [265, 217] on icon "button" at bounding box center [263, 217] width 5 height 5
drag, startPoint x: 322, startPoint y: 18, endPoint x: 312, endPoint y: 26, distance: 13.4
click at [322, 18] on icon "button" at bounding box center [322, 17] width 5 height 5
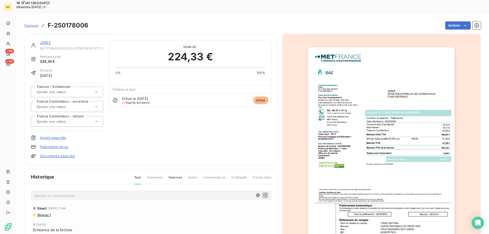
click at [46, 41] on link "JEREZ" at bounding box center [45, 43] width 11 height 4
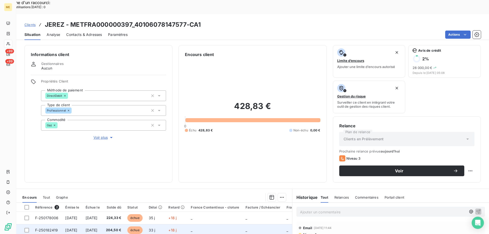
click at [188, 224] on td "+18 j" at bounding box center [176, 230] width 22 height 12
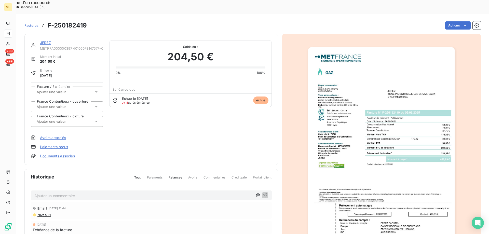
click at [400, 126] on img "button" at bounding box center [381, 150] width 147 height 207
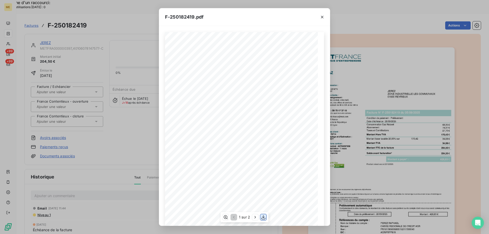
click at [264, 218] on icon "button" at bounding box center [263, 217] width 4 height 4
drag, startPoint x: 320, startPoint y: 18, endPoint x: 316, endPoint y: 19, distance: 3.8
click at [320, 18] on icon "button" at bounding box center [322, 17] width 5 height 5
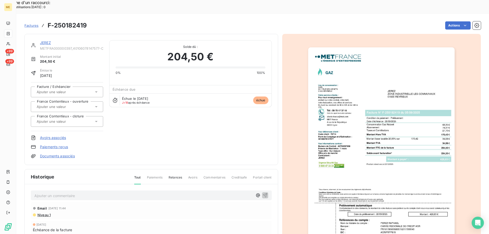
click at [46, 41] on link "JEREZ" at bounding box center [45, 43] width 11 height 4
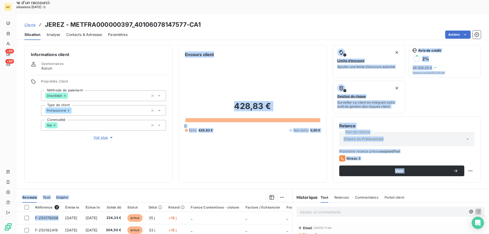
drag, startPoint x: 34, startPoint y: 201, endPoint x: 61, endPoint y: 134, distance: 72.1
click at [60, 140] on div "Informations client Gestionnaires Aucun Propriétés Client Méthode de paiement D…" at bounding box center [252, 145] width 473 height 206
drag, startPoint x: 57, startPoint y: 215, endPoint x: 41, endPoint y: 134, distance: 82.6
click at [40, 135] on div "Informations client Gestionnaires Aucun Propriétés Client Méthode de paiement D…" at bounding box center [252, 145] width 473 height 206
click at [238, 101] on h2 "428,83 €" at bounding box center [252, 108] width 135 height 15
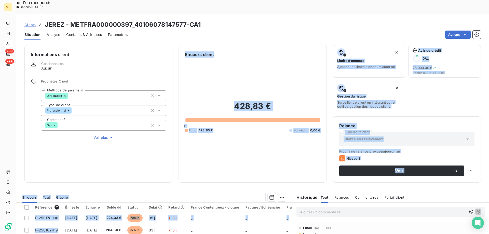
click at [276, 101] on h2 "428,83 €" at bounding box center [252, 108] width 135 height 15
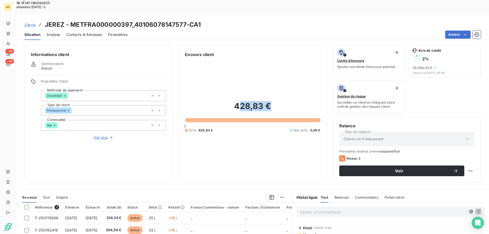
drag, startPoint x: 271, startPoint y: 95, endPoint x: 235, endPoint y: 93, distance: 35.2
click at [235, 101] on h2 "428,83 €" at bounding box center [252, 108] width 135 height 15
click at [236, 101] on h2 "428,83 €" at bounding box center [252, 108] width 135 height 15
drag, startPoint x: 232, startPoint y: 96, endPoint x: 273, endPoint y: 95, distance: 40.8
click at [273, 101] on h2 "428,83 €" at bounding box center [252, 108] width 135 height 15
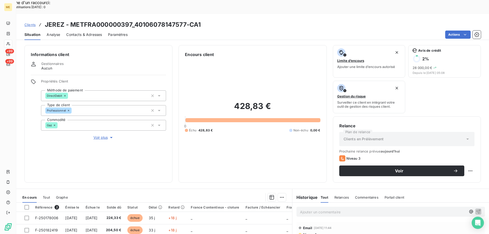
click at [343, 209] on p "Ajouter un commentaire ﻿" at bounding box center [383, 212] width 166 height 6
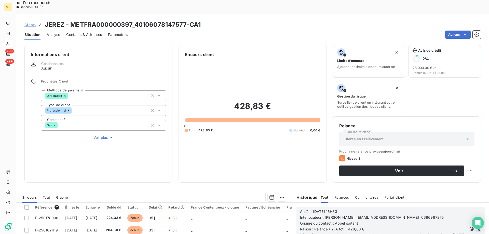
click at [476, 227] on icon "button" at bounding box center [478, 229] width 5 height 5
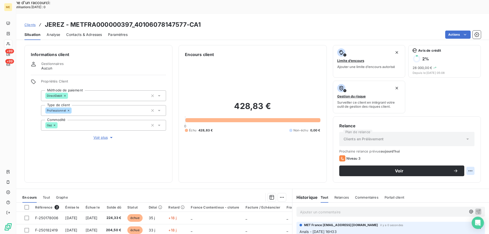
click at [464, 169] on div "Replanifier cette action" at bounding box center [446, 168] width 46 height 8
select select "9"
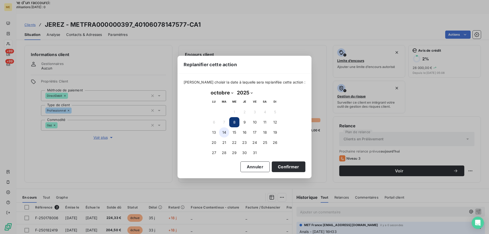
click at [224, 132] on button "14" at bounding box center [224, 132] width 10 height 10
click at [289, 166] on button "Confirmer" at bounding box center [289, 167] width 34 height 11
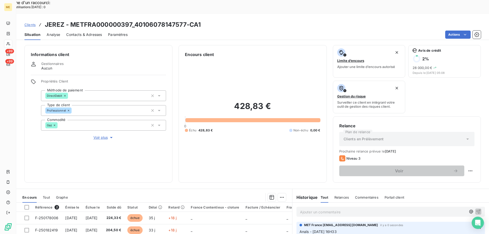
scroll to position [68, 0]
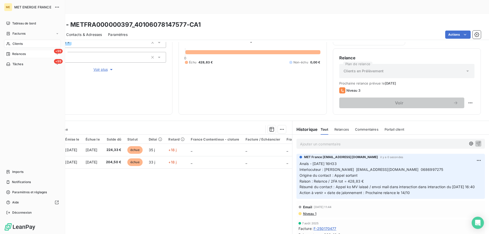
click at [15, 54] on span "Relances" at bounding box center [19, 54] width 14 height 5
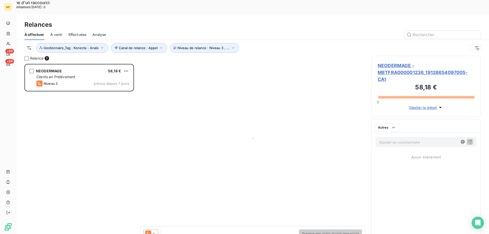
scroll to position [180, 106]
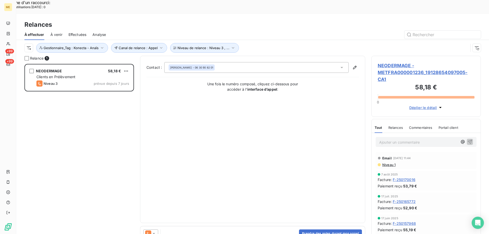
click at [394, 62] on span "NEODERMAGE - METFRA000001236_19128654097005-CA1" at bounding box center [426, 72] width 97 height 21
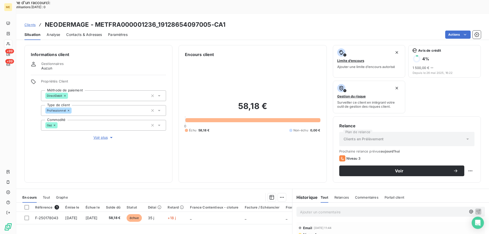
click at [98, 123] on div "Informations client Gestionnaires Aucun Propriétés Client Méthode de paiement D…" at bounding box center [98, 114] width 148 height 138
click at [97, 135] on span "Voir plus" at bounding box center [104, 137] width 20 height 5
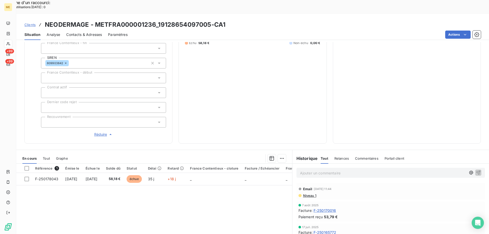
scroll to position [60, 0]
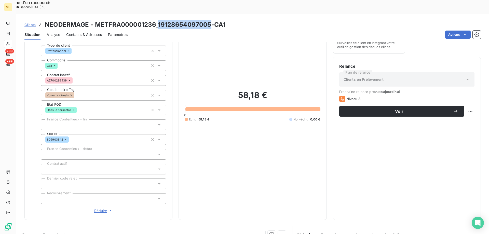
drag, startPoint x: 211, startPoint y: 10, endPoint x: 159, endPoint y: 13, distance: 52.1
click at [159, 20] on h3 "NEODERMAGE - METFRA000001236_19128654097005-CA1" at bounding box center [135, 24] width 181 height 9
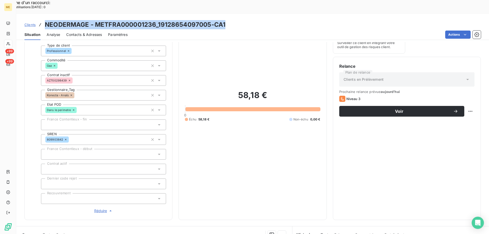
drag, startPoint x: 215, startPoint y: 12, endPoint x: 45, endPoint y: 11, distance: 170.2
click at [45, 20] on div "Clients NEODERMAGE - METFRA000001236_19128654097005-CA1" at bounding box center [252, 24] width 473 height 9
click at [85, 32] on span "Contacts & Adresses" at bounding box center [84, 34] width 36 height 5
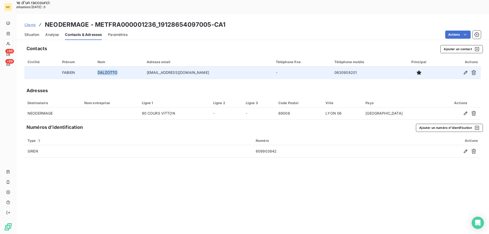
drag, startPoint x: 126, startPoint y: 57, endPoint x: 101, endPoint y: 59, distance: 25.6
click at [101, 67] on td "DALZOTTO" at bounding box center [119, 73] width 49 height 12
drag, startPoint x: 201, startPoint y: 59, endPoint x: 155, endPoint y: 63, distance: 45.5
click at [155, 67] on td "fabien.dalzotto@gmail.com" at bounding box center [208, 73] width 129 height 12
drag, startPoint x: 346, startPoint y: 59, endPoint x: 323, endPoint y: 62, distance: 23.3
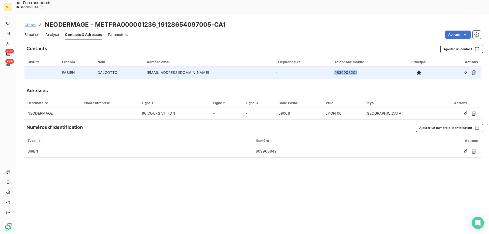
click at [332, 67] on td "0630908201" at bounding box center [366, 73] width 68 height 12
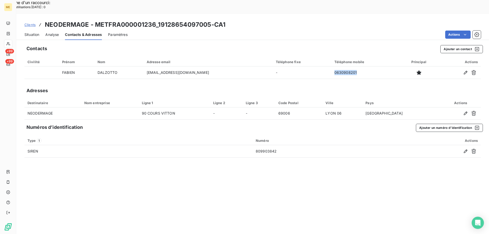
click at [30, 32] on span "Situation" at bounding box center [31, 34] width 15 height 5
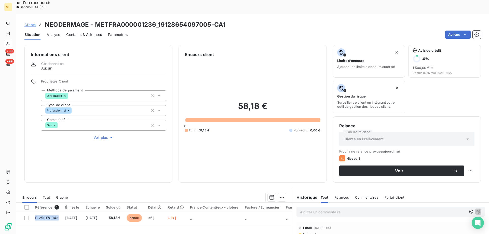
drag, startPoint x: 59, startPoint y: 205, endPoint x: 53, endPoint y: 244, distance: 39.7
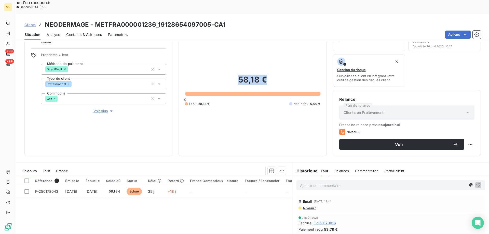
drag, startPoint x: 270, startPoint y: 65, endPoint x: 233, endPoint y: 66, distance: 37.2
click at [233, 75] on h2 "58,18 €" at bounding box center [252, 82] width 135 height 15
click at [84, 32] on span "Contacts & Adresses" at bounding box center [84, 34] width 36 height 5
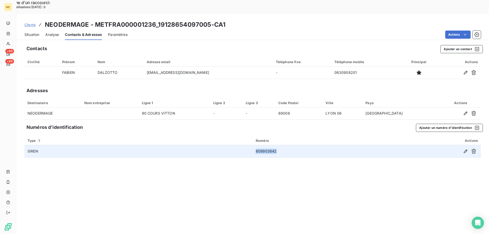
drag, startPoint x: 280, startPoint y: 138, endPoint x: 255, endPoint y: 140, distance: 25.9
click at [255, 145] on td "809903842" at bounding box center [315, 151] width 125 height 12
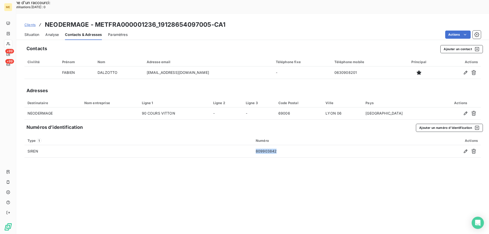
click at [30, 32] on span "Situation" at bounding box center [31, 34] width 15 height 5
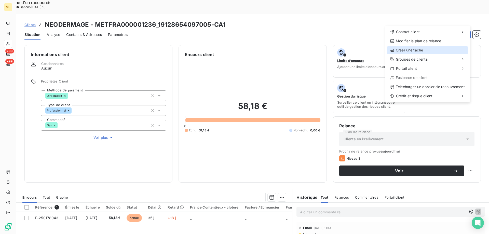
click at [412, 51] on div "Créer une tâche" at bounding box center [427, 50] width 81 height 8
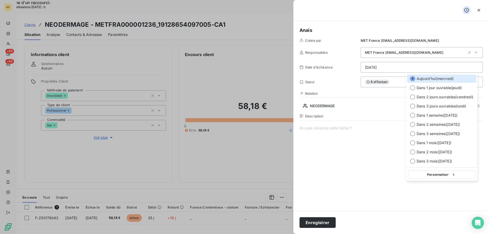
click at [462, 173] on button "Personnaliser" at bounding box center [441, 175] width 67 height 8
select select "9"
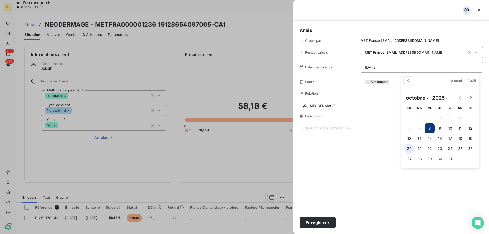
click at [410, 147] on button "20" at bounding box center [409, 149] width 10 height 10
type input "20/10/2025"
click at [348, 131] on span at bounding box center [391, 175] width 183 height 98
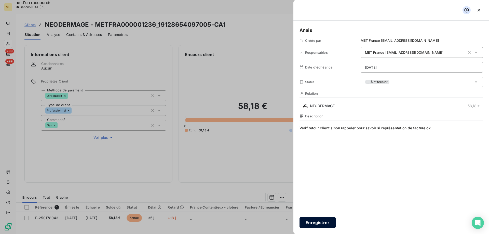
click at [319, 224] on button "Enregistrer" at bounding box center [318, 222] width 36 height 11
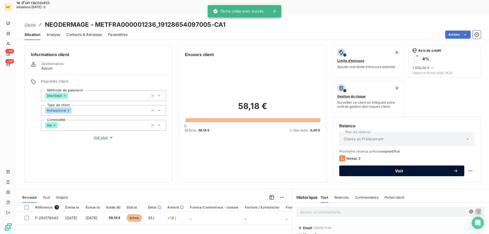
click at [371, 169] on span "Voir" at bounding box center [400, 171] width 108 height 4
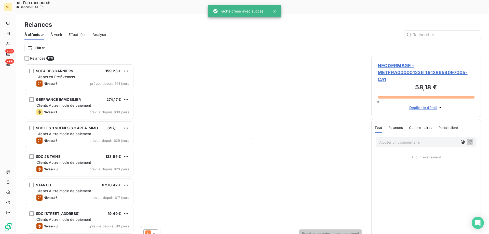
scroll to position [180, 106]
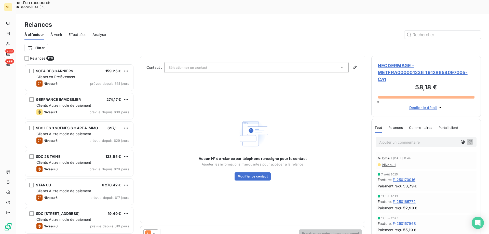
click at [295, 62] on div "Sélectionner un contact" at bounding box center [256, 67] width 185 height 11
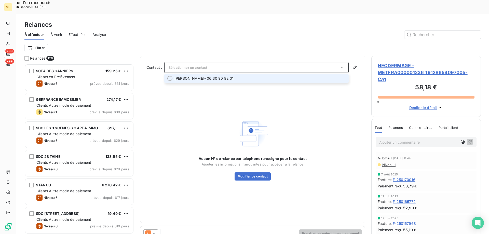
click at [253, 76] on span "FABIEN DALZOTTO - 06 30 90 82 01" at bounding box center [260, 78] width 171 height 5
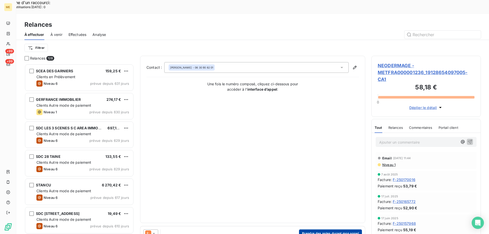
click at [344, 230] on button "Prendre des notes durant mon appel" at bounding box center [330, 234] width 63 height 8
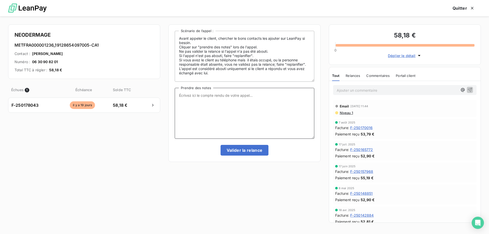
click at [274, 107] on textarea "Prendre des notes" at bounding box center [244, 113] width 139 height 51
paste textarea "Anaïs - 08/10/2025 - 16H44 Interlocuteur : Mr DALZOTTO fabien.dalzotto@gmail.co…"
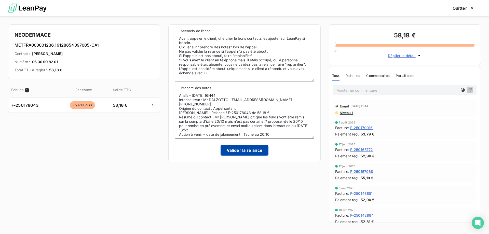
type textarea "Anaïs - 08/10/2025 - 16H44 Interlocuteur : Mr DALZOTTO fabien.dalzotto@gmail.co…"
click at [246, 149] on button "Valider la relance" at bounding box center [245, 150] width 48 height 11
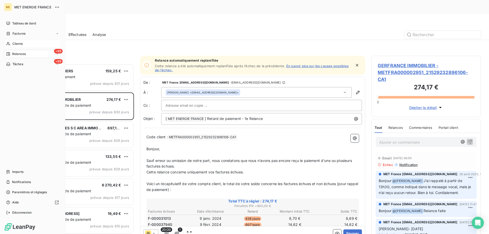
click at [9, 45] on icon at bounding box center [8, 44] width 4 height 4
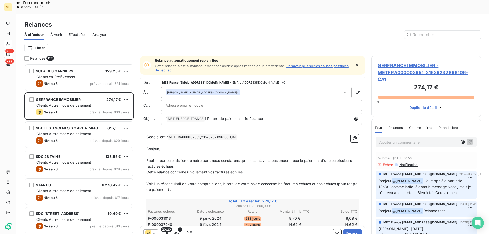
click at [10, 45] on div at bounding box center [8, 44] width 8 height 8
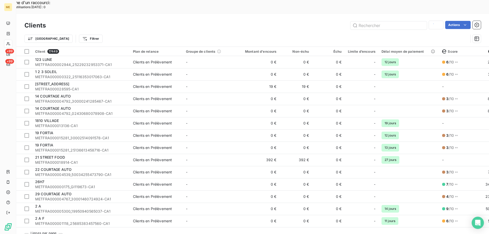
click at [7, 44] on icon at bounding box center [8, 44] width 4 height 4
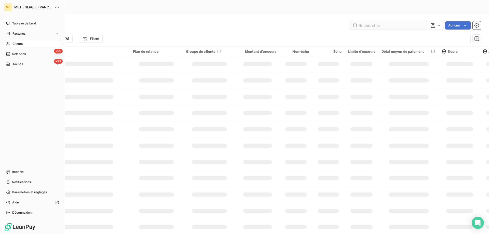
click at [9, 43] on icon at bounding box center [8, 43] width 4 height 3
click at [363, 21] on input "text" at bounding box center [389, 25] width 76 height 8
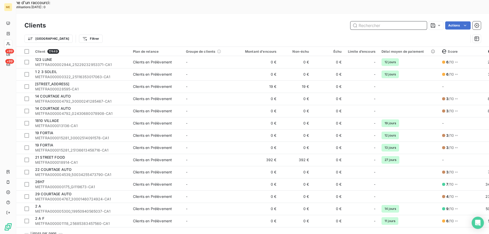
paste input "METFRAEFETP0001"
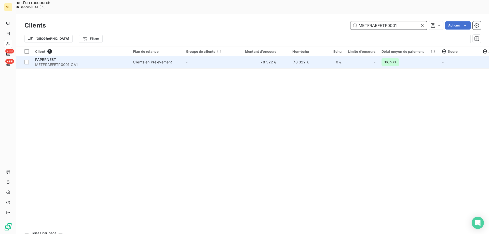
type input "METFRAEFETP0001"
click at [96, 62] on span "METFRAEFETP0001-CA1" at bounding box center [81, 64] width 92 height 5
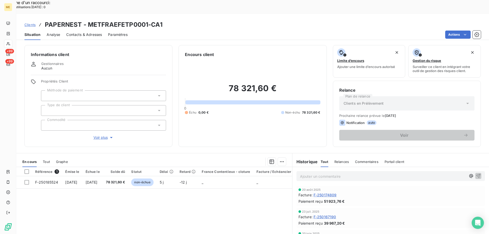
click at [102, 135] on span "Voir plus" at bounding box center [104, 137] width 20 height 5
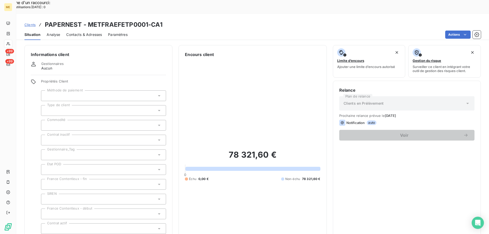
click at [70, 150] on div at bounding box center [103, 155] width 125 height 11
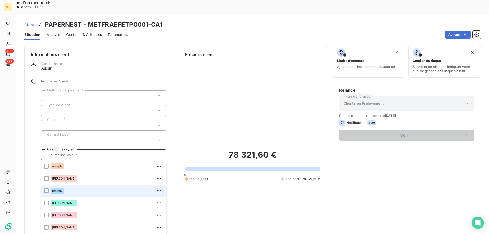
scroll to position [49, 0]
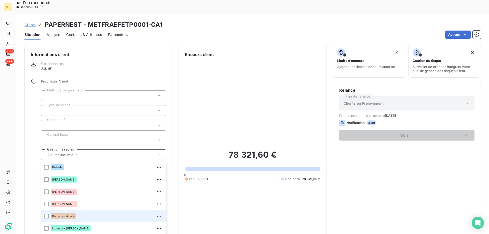
click at [70, 215] on span "Konecta - Anaïs" at bounding box center [63, 216] width 22 height 3
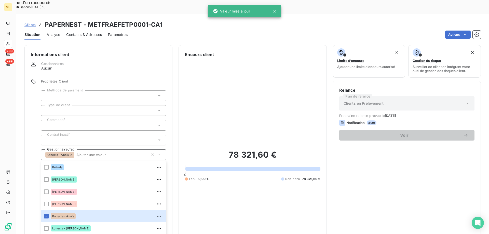
click at [82, 153] on input "text" at bounding box center [111, 155] width 74 height 5
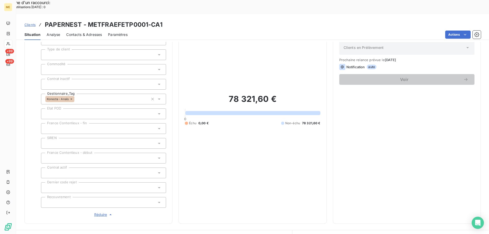
scroll to position [0, 0]
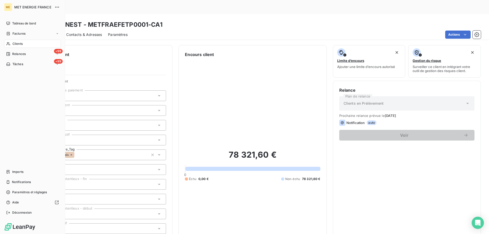
click at [12, 44] on div "Clients" at bounding box center [32, 44] width 57 height 8
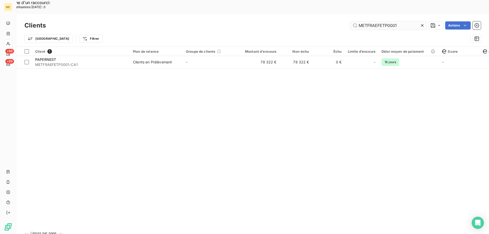
click at [375, 21] on input "METFRAEFETP0001" at bounding box center [389, 25] width 76 height 8
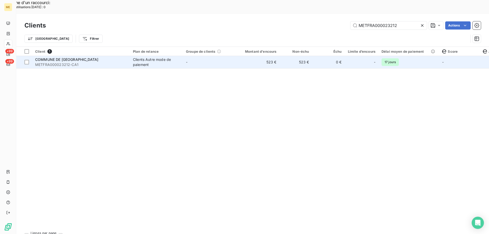
type input "METFRA000023212"
click at [222, 56] on td "-" at bounding box center [209, 62] width 53 height 12
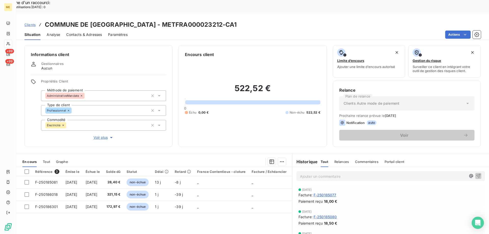
click at [106, 135] on span "Voir plus" at bounding box center [104, 137] width 20 height 5
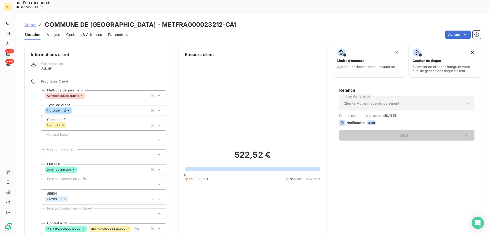
click at [79, 150] on div at bounding box center [103, 155] width 125 height 11
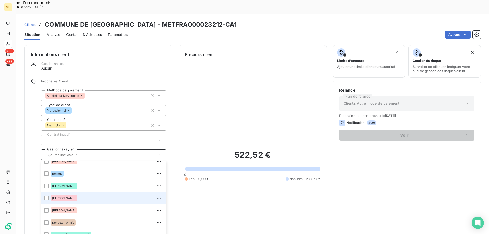
scroll to position [49, 0]
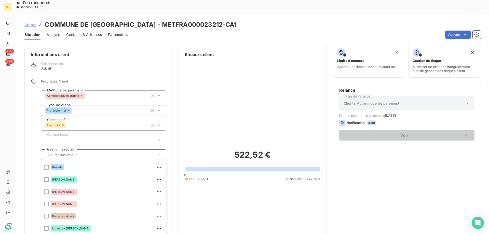
drag, startPoint x: 70, startPoint y: 224, endPoint x: 258, endPoint y: 139, distance: 207.1
click at [89, 153] on input "text" at bounding box center [118, 155] width 60 height 5
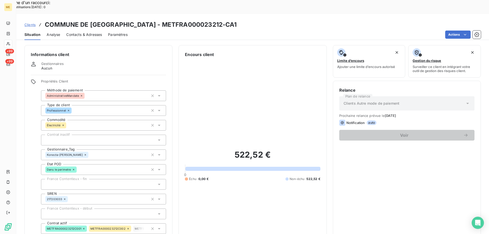
click at [29, 23] on span "Clients" at bounding box center [29, 25] width 11 height 4
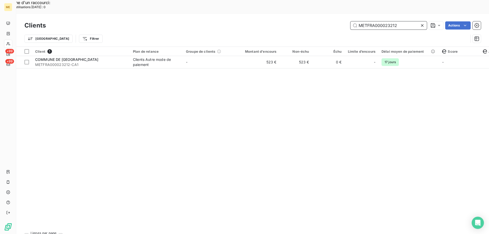
click at [374, 21] on input "METFRA000023212" at bounding box center [389, 25] width 76 height 8
paste input "19079-"
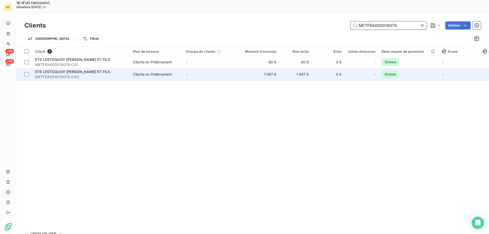
type input "METFRA000019079"
click at [209, 68] on td "-" at bounding box center [209, 74] width 53 height 12
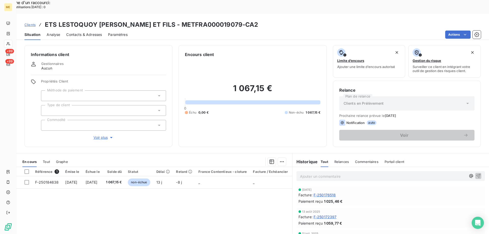
click at [33, 23] on span "Clients" at bounding box center [29, 25] width 11 height 4
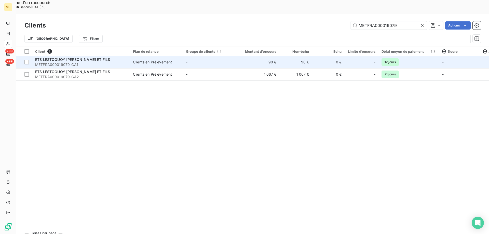
click at [125, 62] on span "METFRA000019079-CA1" at bounding box center [81, 64] width 92 height 5
